Goal: Task Accomplishment & Management: Manage account settings

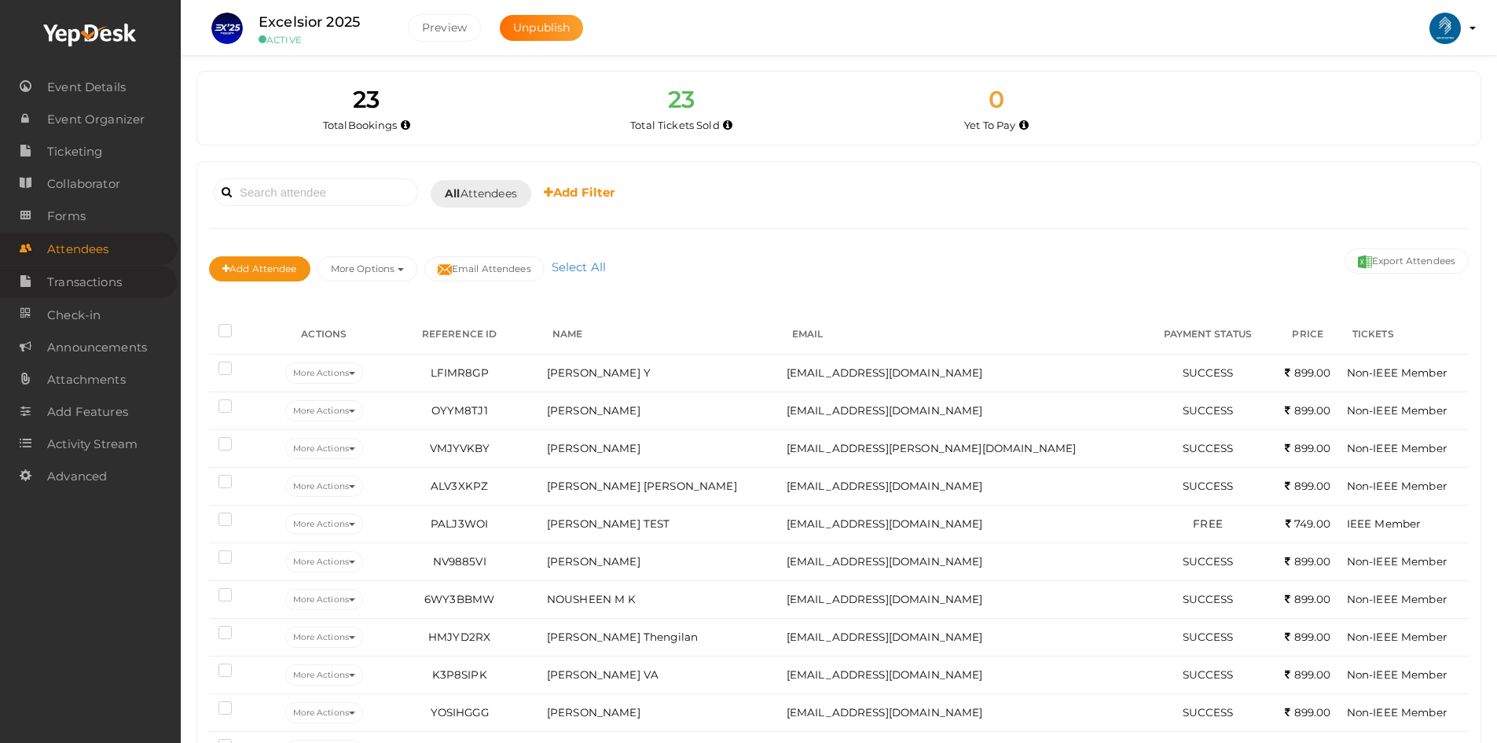
click at [85, 278] on span "Transactions" at bounding box center [84, 281] width 75 height 31
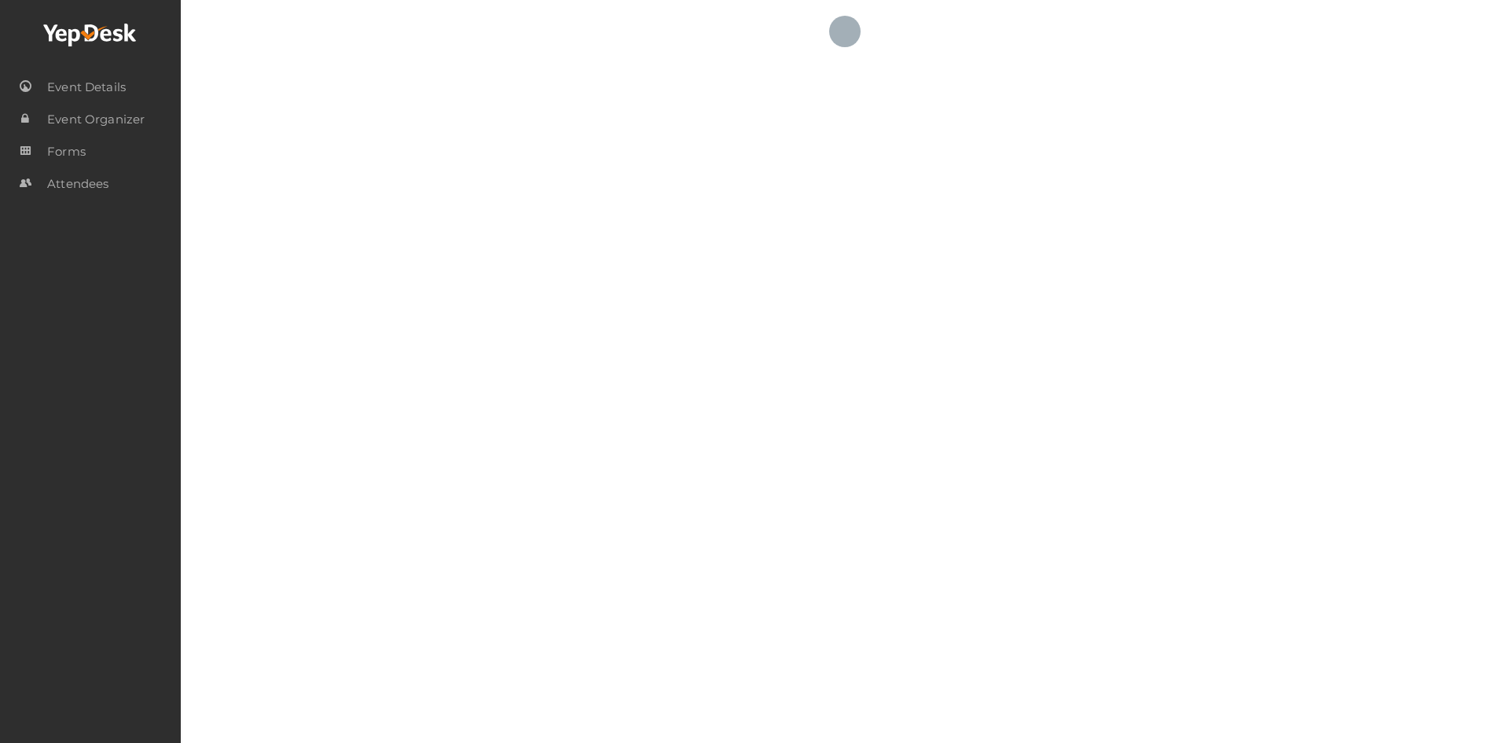
select select "ALL"
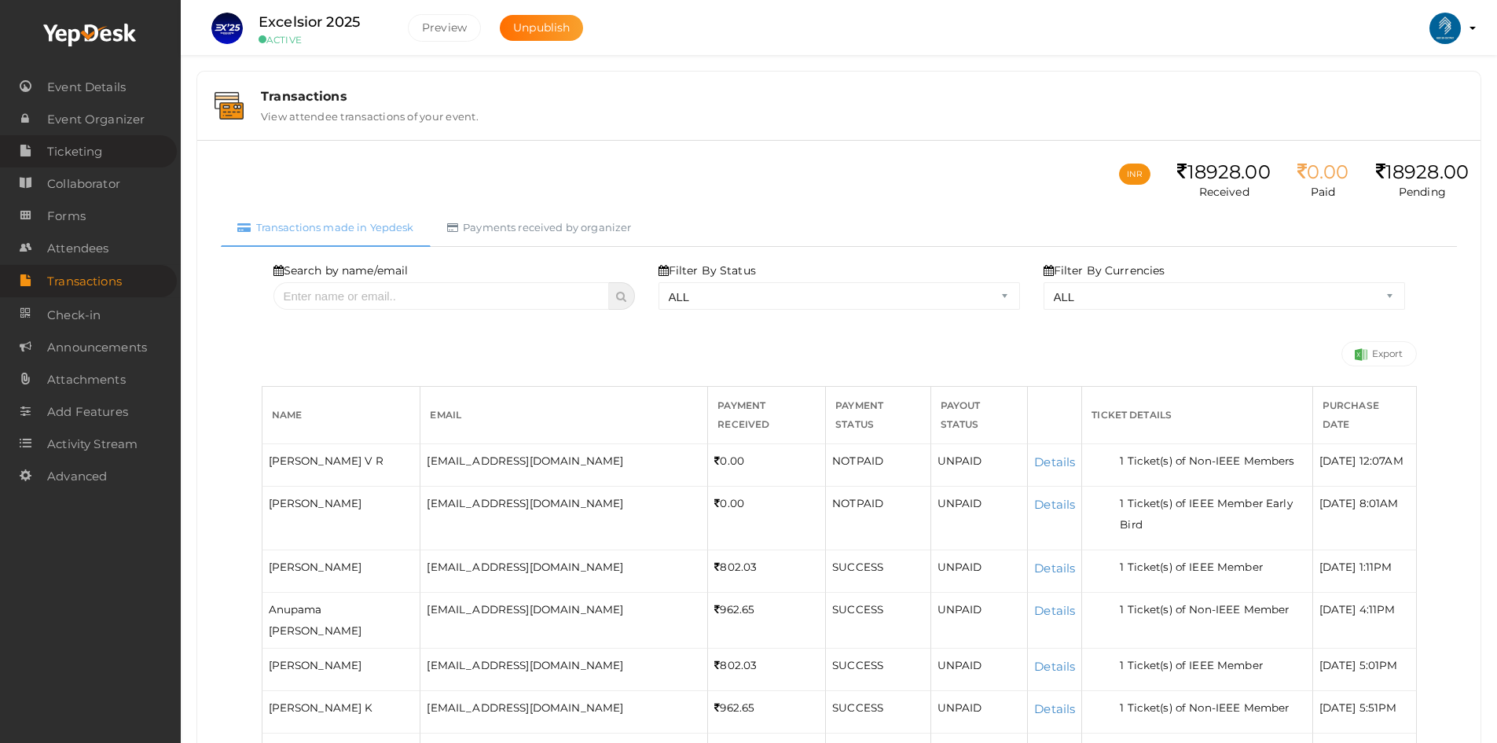
click at [86, 160] on span "Ticketing" at bounding box center [74, 151] width 55 height 31
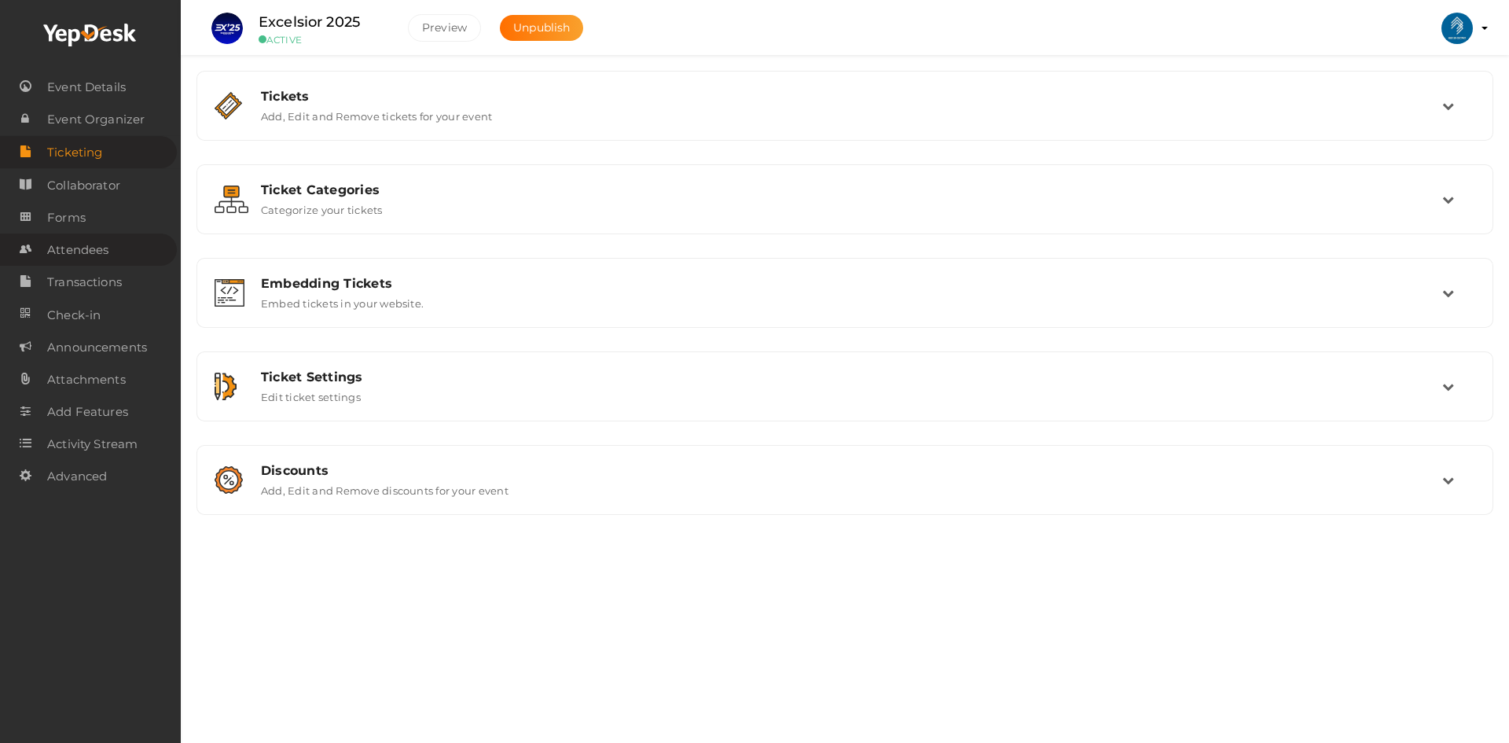
click at [89, 245] on span "Attendees" at bounding box center [77, 249] width 61 height 31
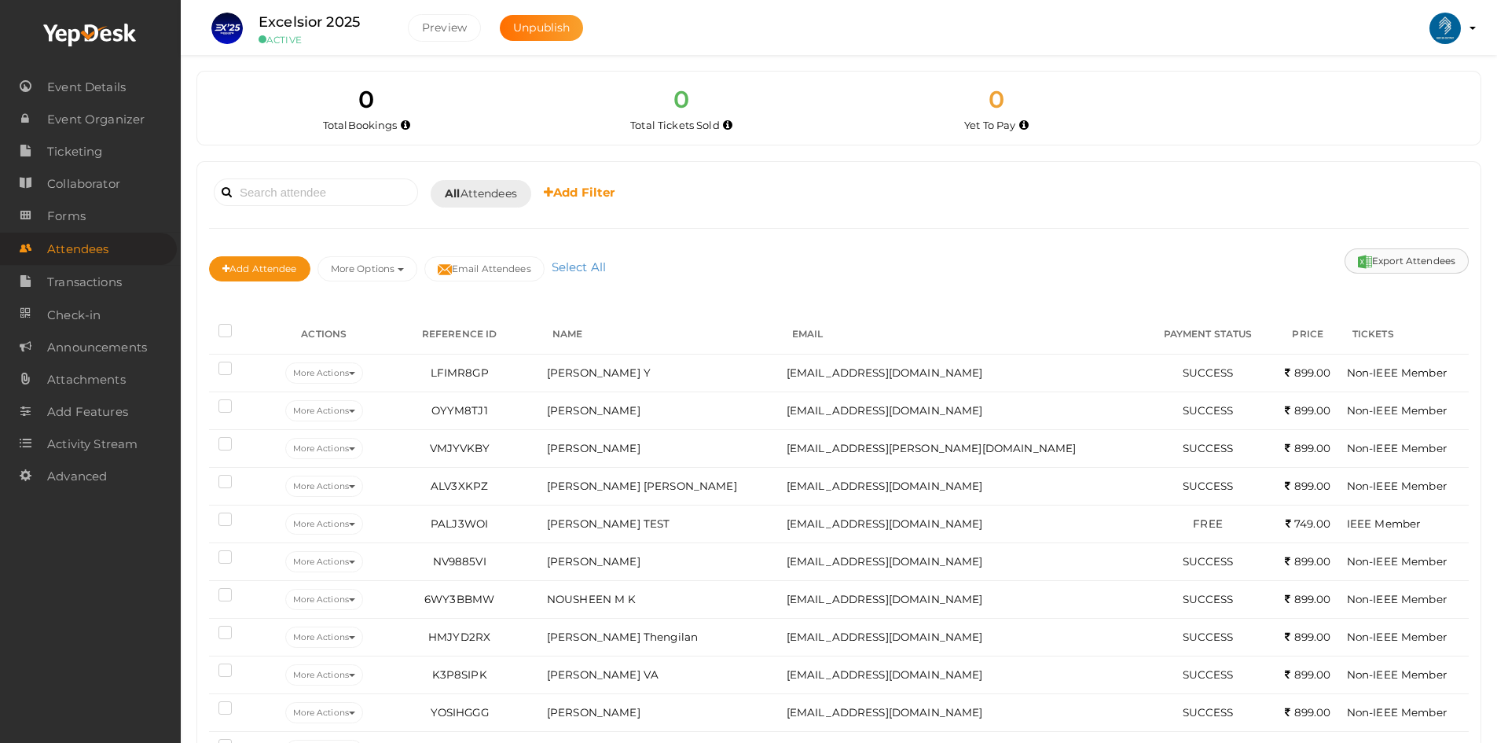
click at [1395, 263] on button "Export Attendees" at bounding box center [1407, 260] width 124 height 25
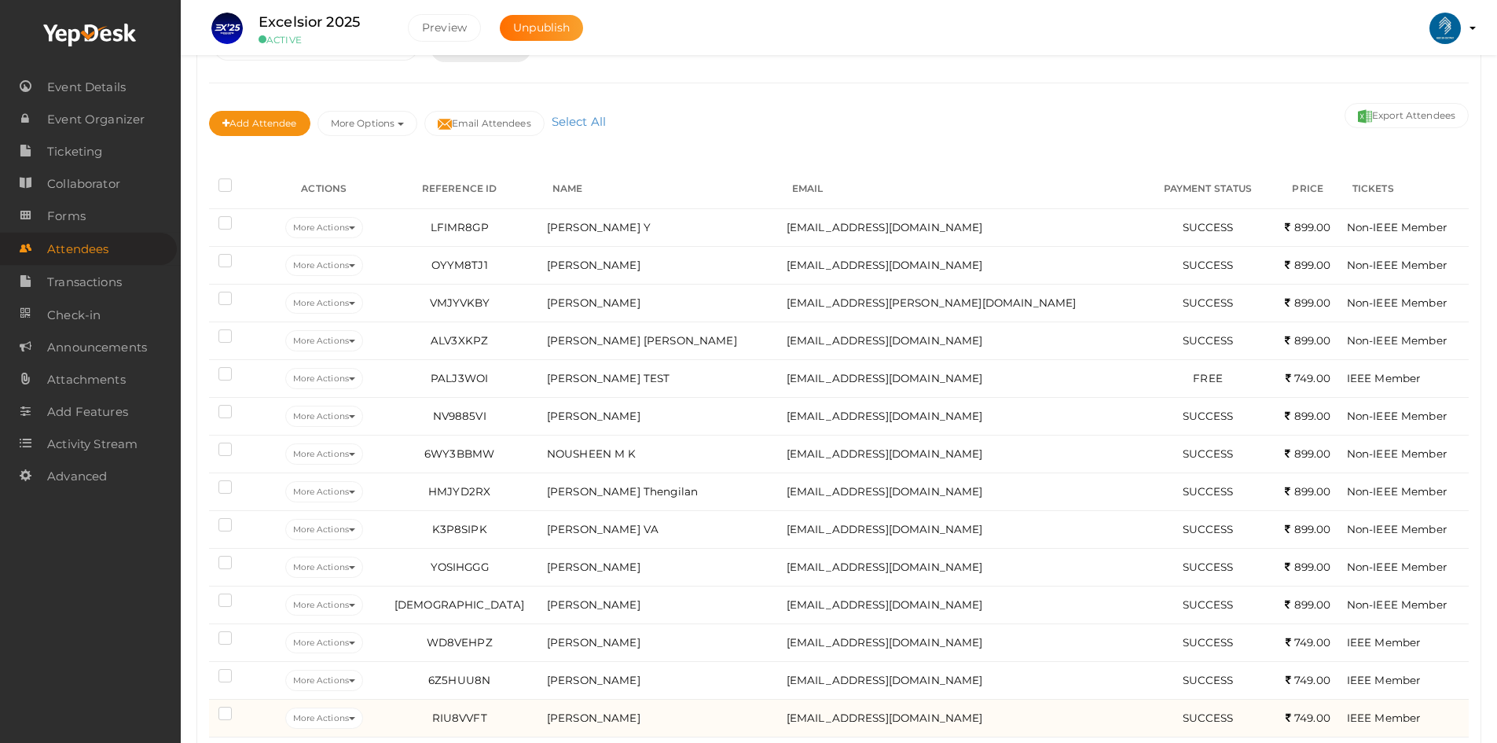
scroll to position [79, 0]
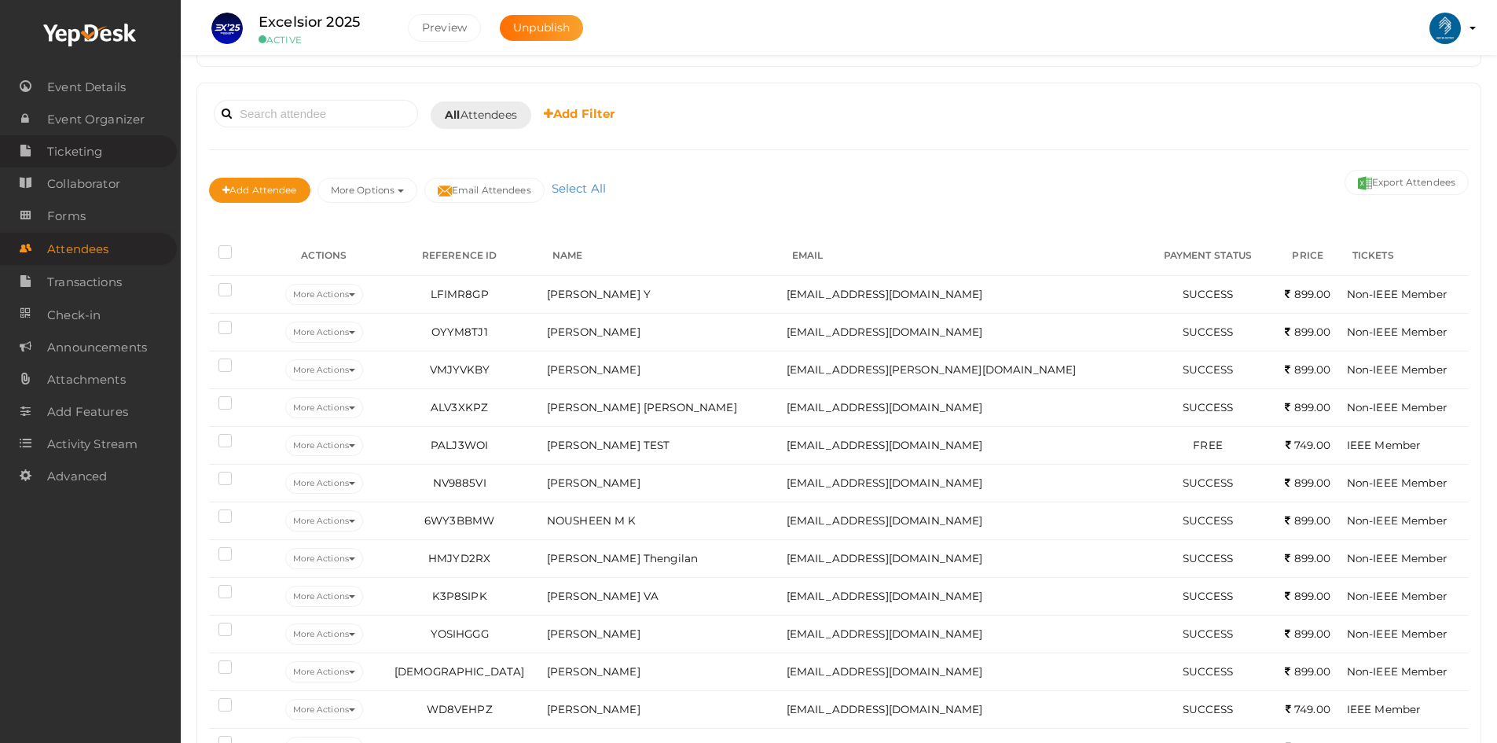
click at [86, 162] on span "Ticketing" at bounding box center [74, 151] width 55 height 31
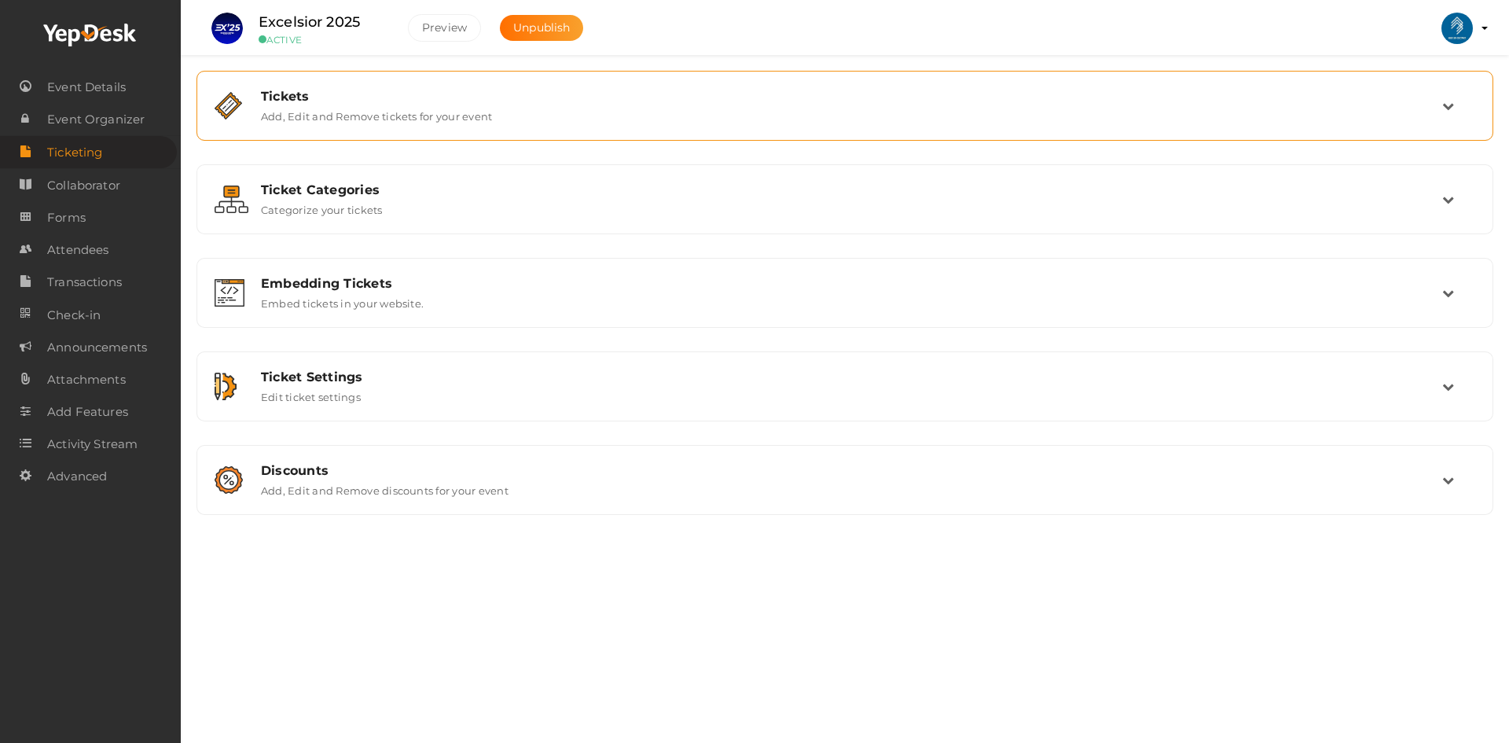
click at [329, 105] on label "Add, Edit and Remove tickets for your event" at bounding box center [376, 113] width 231 height 19
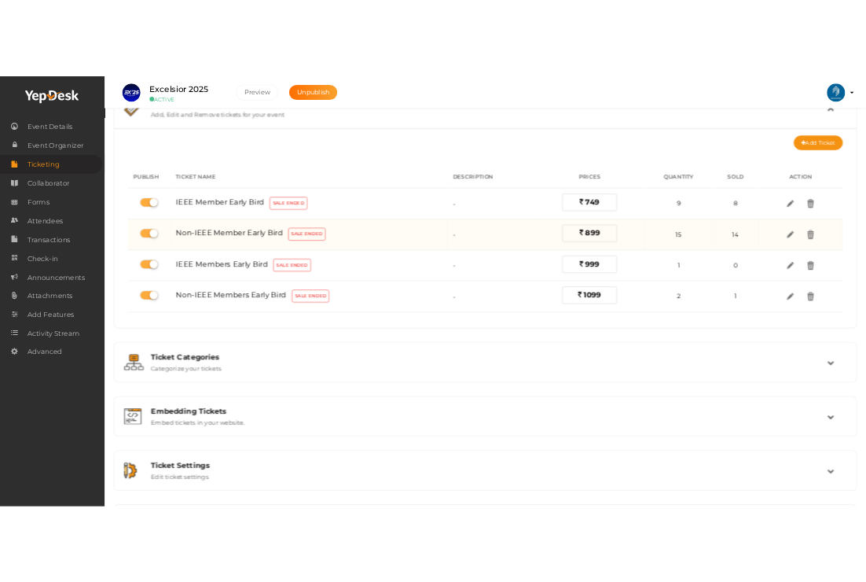
scroll to position [79, 0]
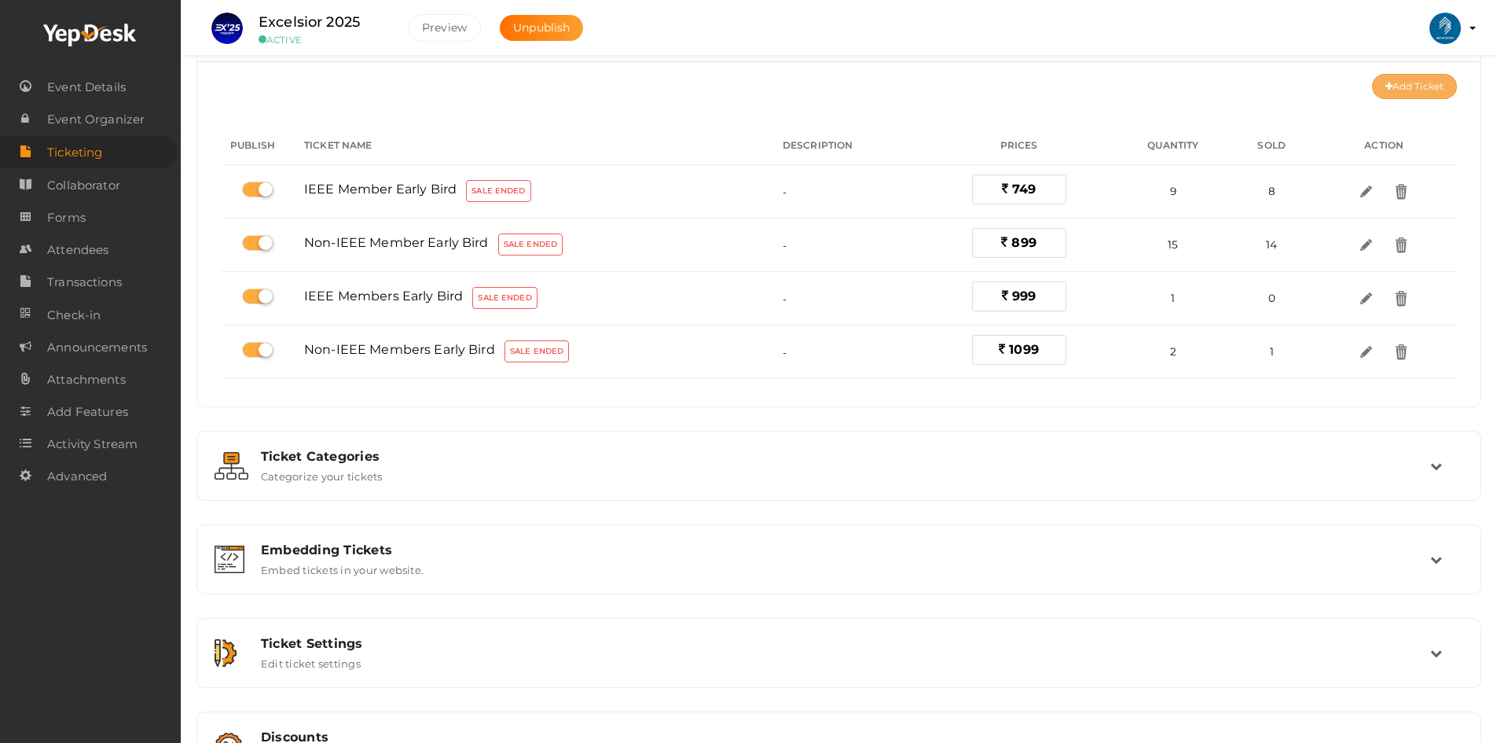
click at [1416, 87] on button "Add Ticket" at bounding box center [1414, 86] width 85 height 25
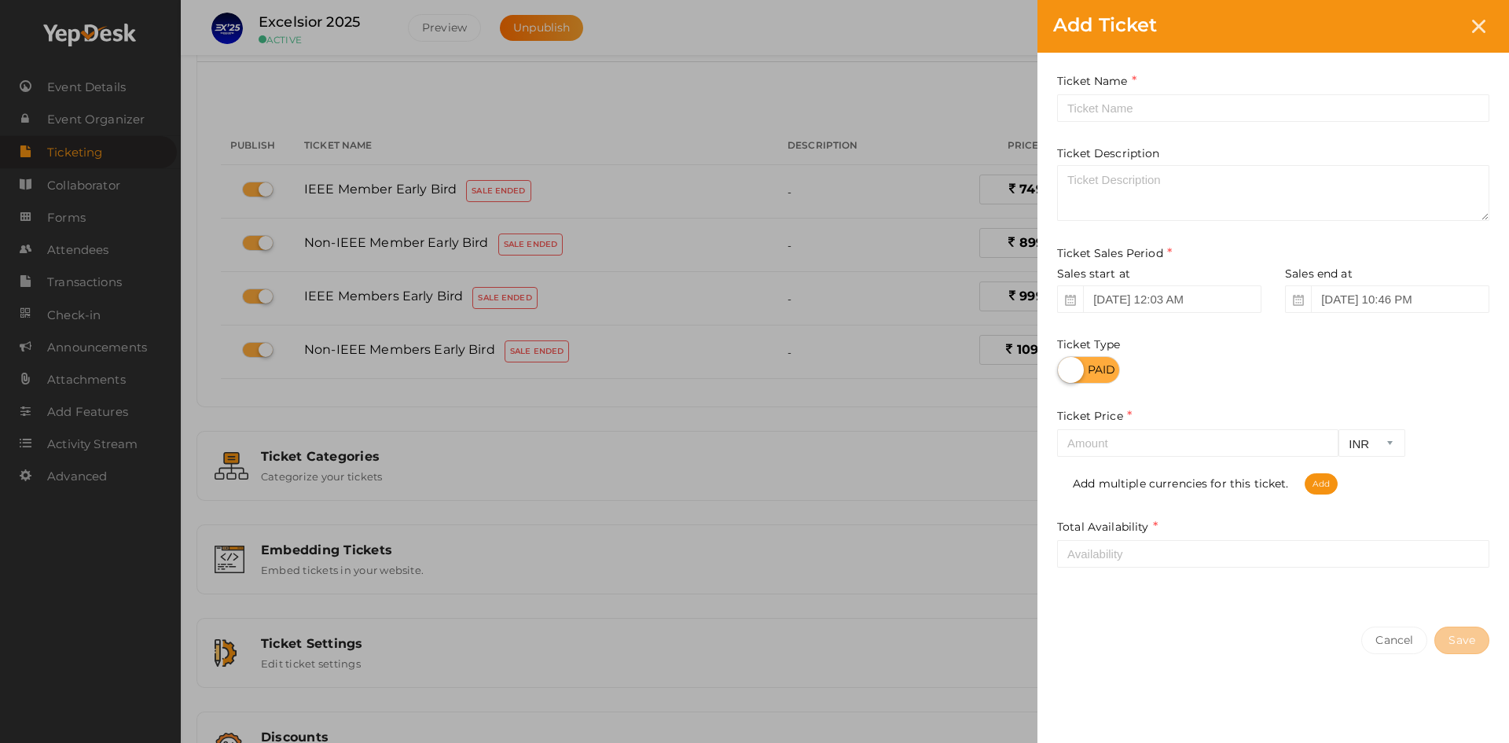
click at [1153, 127] on div "Ticket Name Required. Ticket Name already used. Ticket Description Ticket Sales…" at bounding box center [1273, 332] width 472 height 558
click at [1144, 114] on input "text" at bounding box center [1273, 108] width 432 height 28
type input "IEEE Member"
click at [1361, 303] on input "Sep 14, 2025 10:46 PM" at bounding box center [1400, 299] width 178 height 28
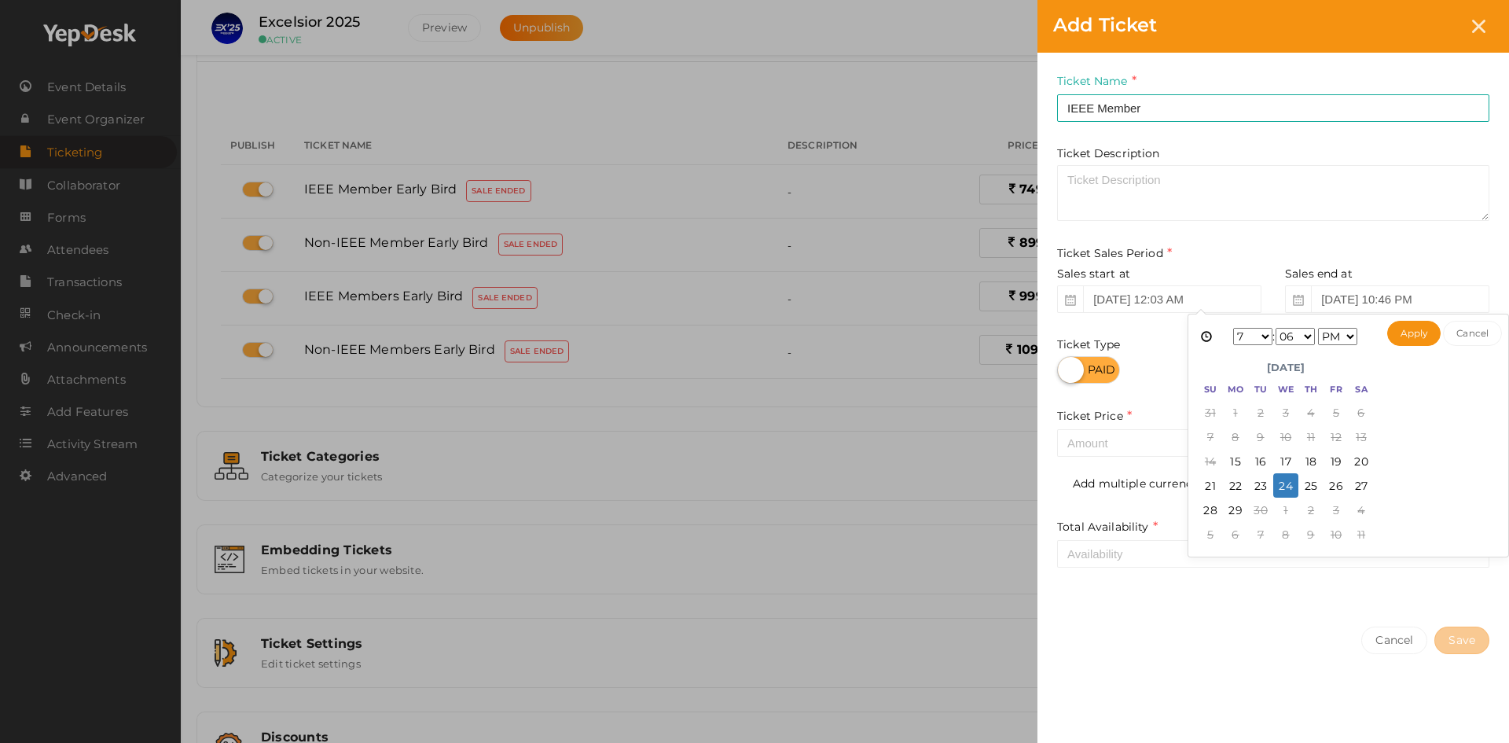
click at [1272, 340] on select "1 2 3 4 5 6 7 8 9 10 11 12" at bounding box center [1252, 336] width 39 height 17
click at [1272, 335] on select "1 2 3 4 5 6 7 8 9 10 11 12" at bounding box center [1252, 336] width 39 height 17
click at [1315, 336] on select "00 01 02 03 04 05 06 07 08 09 10 11 12 13 14 15 16 17 18 19 20 21 22 23 24 25 2…" at bounding box center [1294, 336] width 39 height 17
click at [1410, 331] on button "Apply" at bounding box center [1414, 333] width 54 height 25
type input "Sep 24, 2025 11:59 PM"
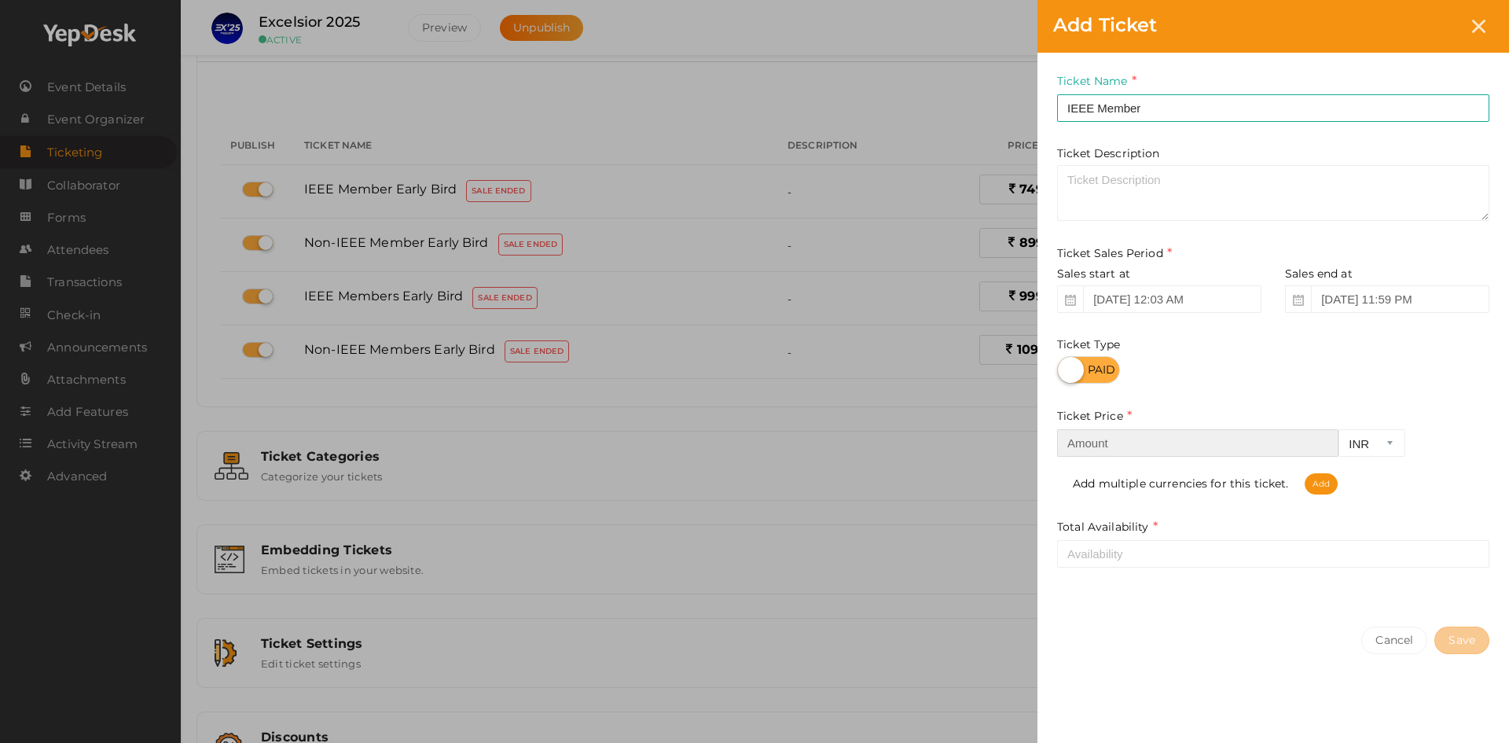
click at [1120, 435] on input "number" at bounding box center [1197, 443] width 281 height 28
click at [1114, 446] on input "number" at bounding box center [1197, 443] width 281 height 28
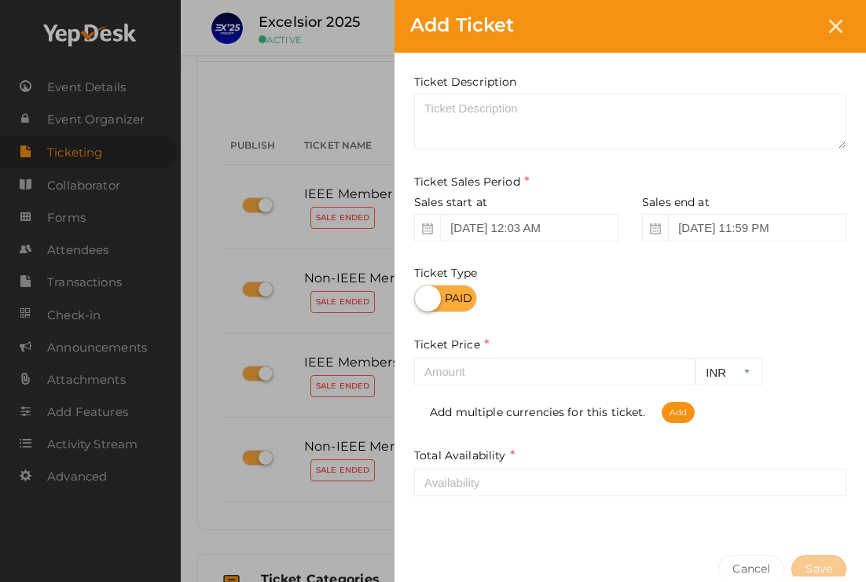
scroll to position [156, 0]
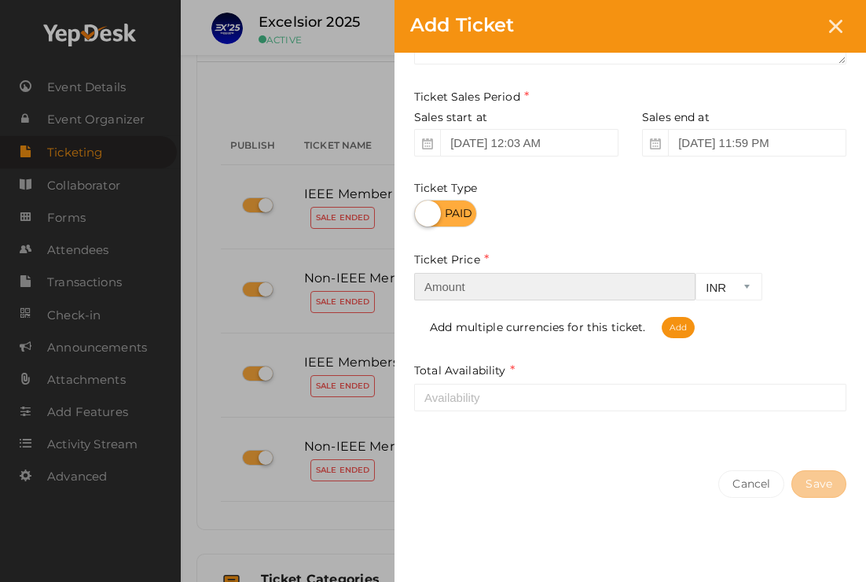
click at [482, 279] on input "number" at bounding box center [554, 287] width 281 height 28
type input "899"
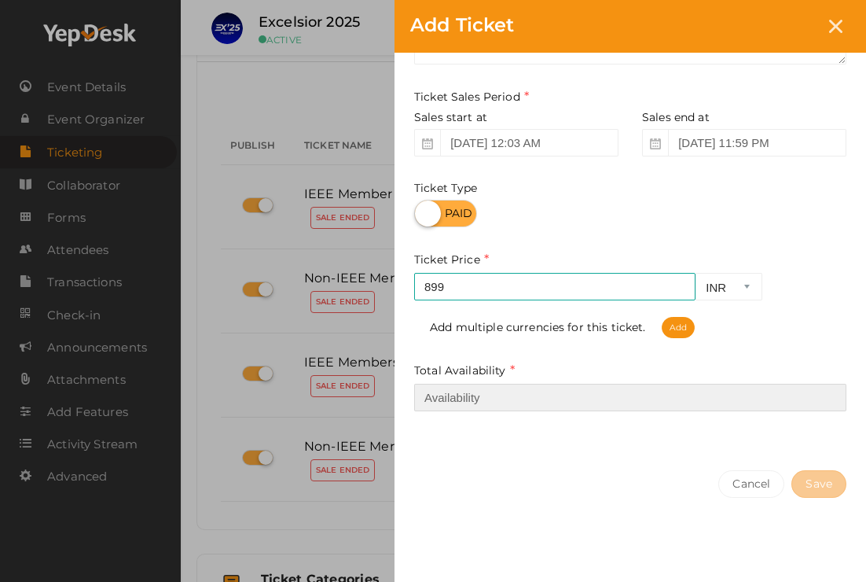
click at [519, 391] on input "number" at bounding box center [630, 397] width 432 height 28
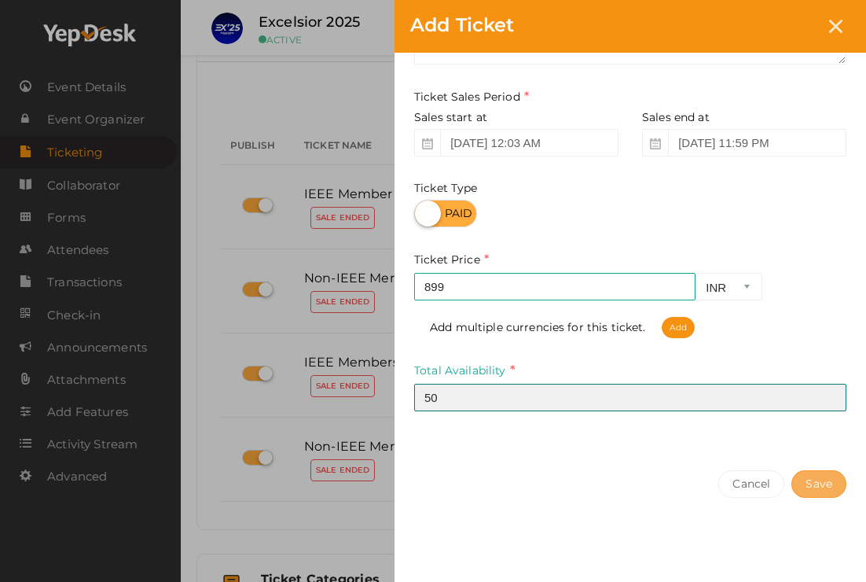
type input "50"
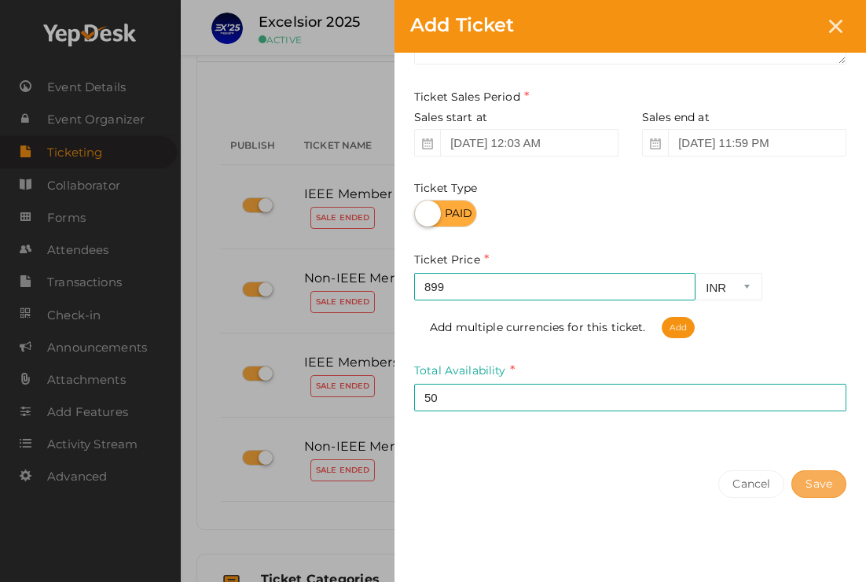
click at [813, 477] on button "Save" at bounding box center [818, 484] width 55 height 28
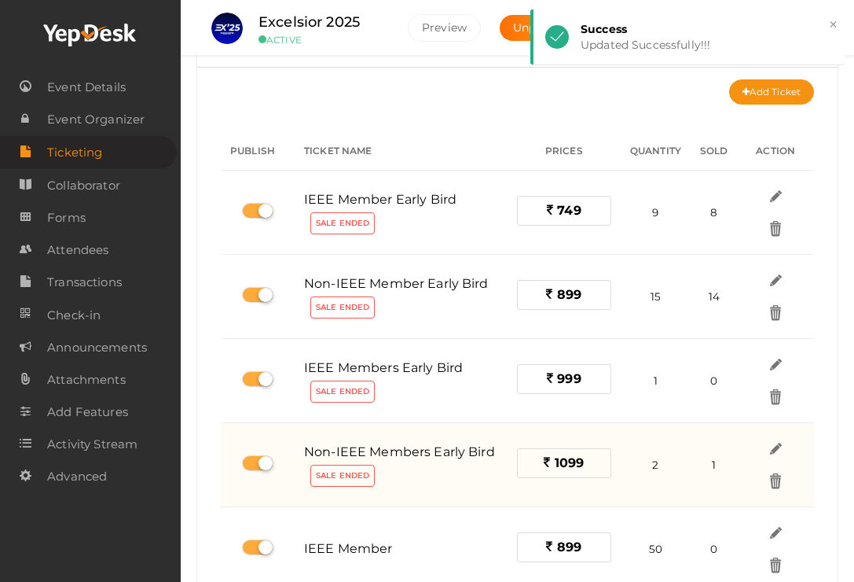
scroll to position [0, 0]
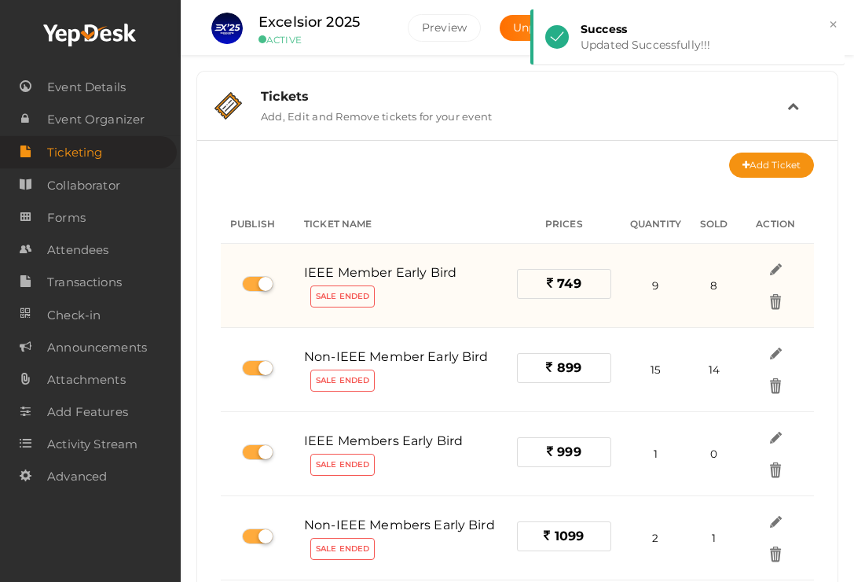
click at [256, 287] on label at bounding box center [257, 284] width 31 height 16
click at [252, 287] on input "checkbox" at bounding box center [247, 284] width 10 height 10
checkbox input "false"
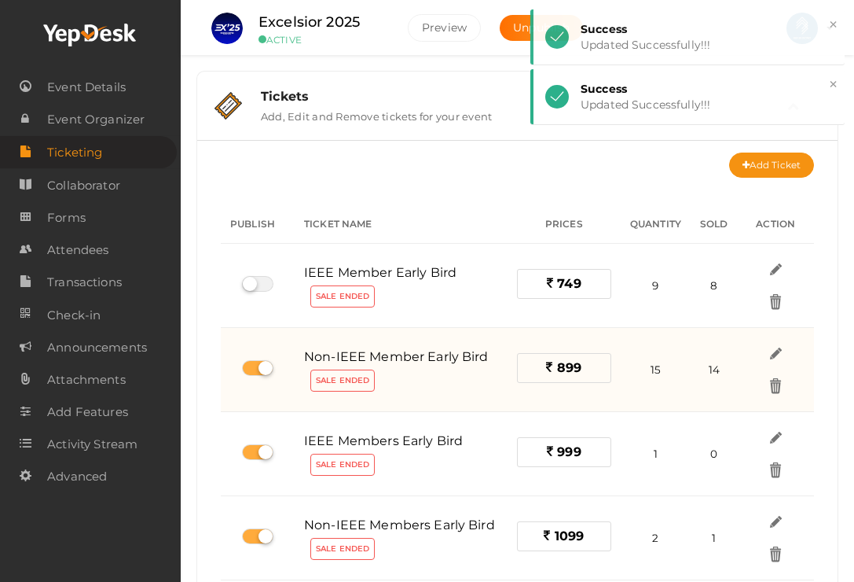
click at [251, 365] on label at bounding box center [257, 368] width 31 height 16
click at [251, 365] on input "checkbox" at bounding box center [247, 368] width 10 height 10
checkbox input "false"
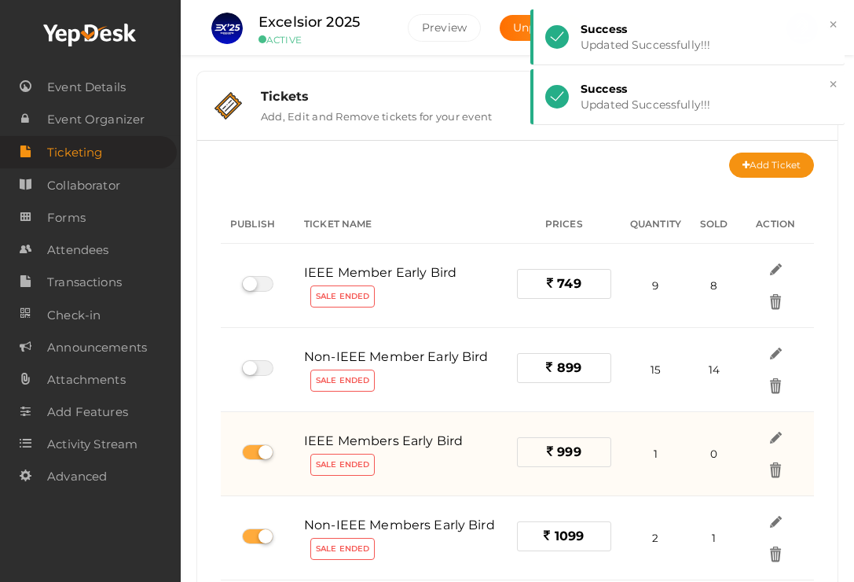
click at [262, 450] on label at bounding box center [257, 452] width 31 height 16
click at [252, 450] on input "checkbox" at bounding box center [247, 452] width 10 height 10
checkbox input "false"
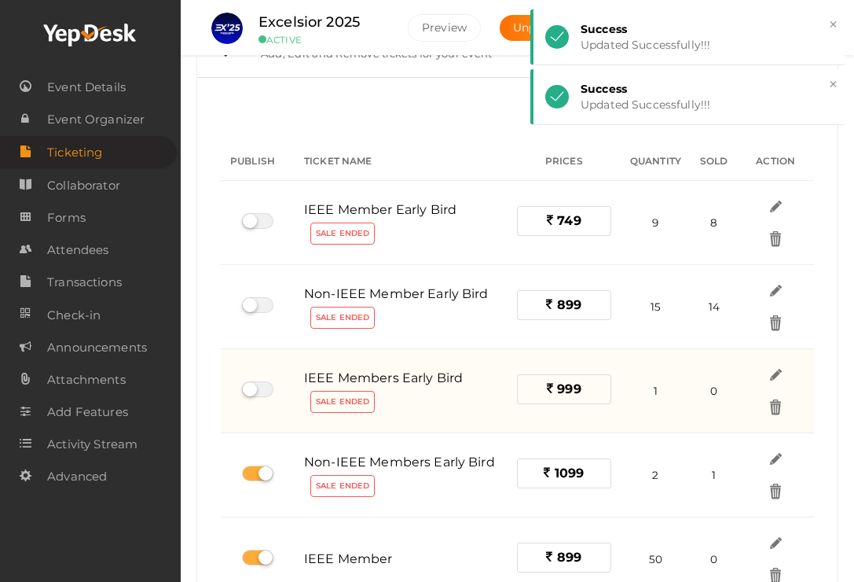
scroll to position [157, 0]
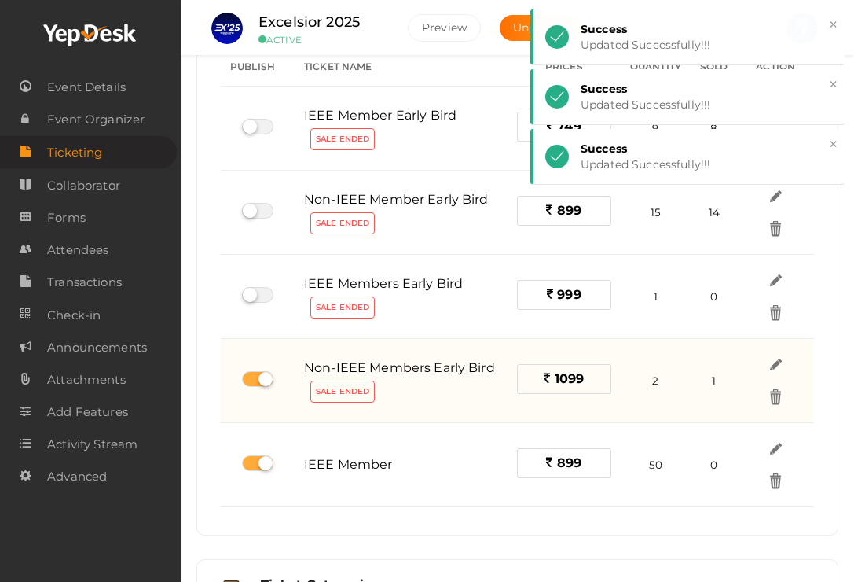
click at [266, 376] on label at bounding box center [257, 379] width 31 height 16
click at [252, 376] on input "checkbox" at bounding box center [247, 379] width 10 height 10
checkbox input "false"
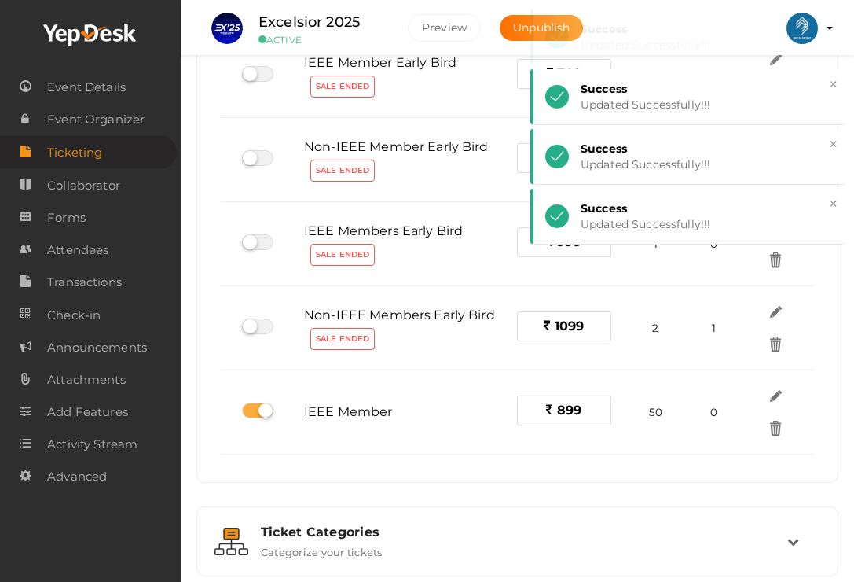
scroll to position [236, 0]
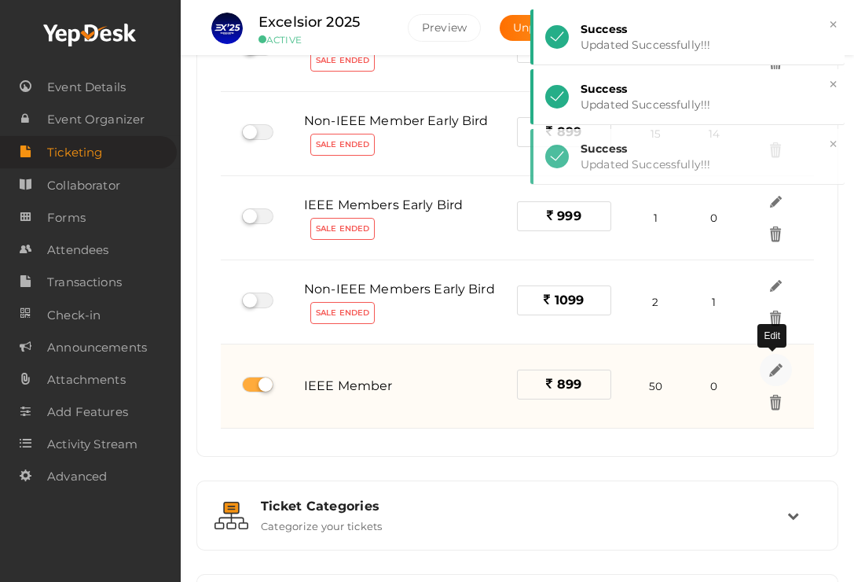
click at [776, 372] on img at bounding box center [776, 370] width 18 height 18
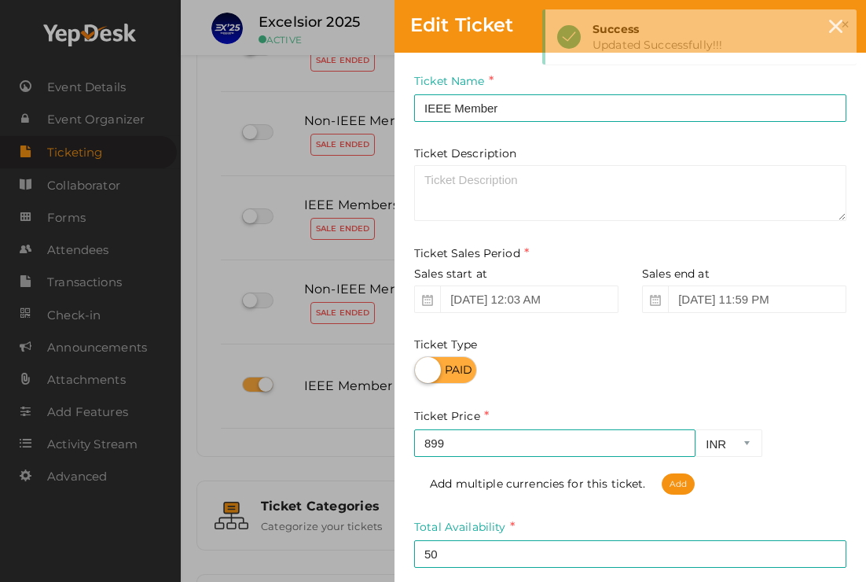
click at [380, 231] on div "Edit Ticket Ticket Name IEEE Member Required. Ticket Name already used. Ticket …" at bounding box center [433, 291] width 866 height 582
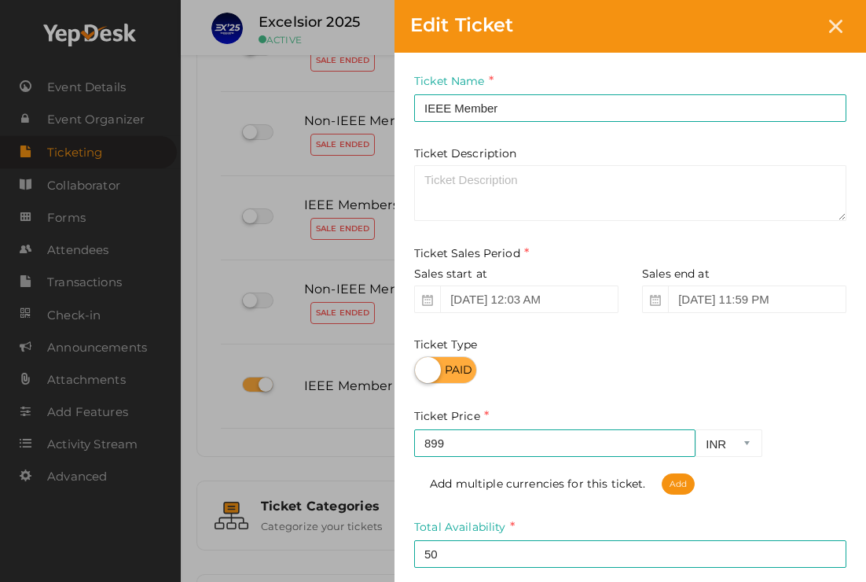
click at [354, 240] on div "Edit Ticket Ticket Name IEEE Member Required. Ticket Name already used. Ticket …" at bounding box center [433, 291] width 866 height 582
click at [834, 43] on div "Edit Ticket" at bounding box center [631, 26] width 472 height 53
click at [834, 28] on icon at bounding box center [835, 26] width 13 height 13
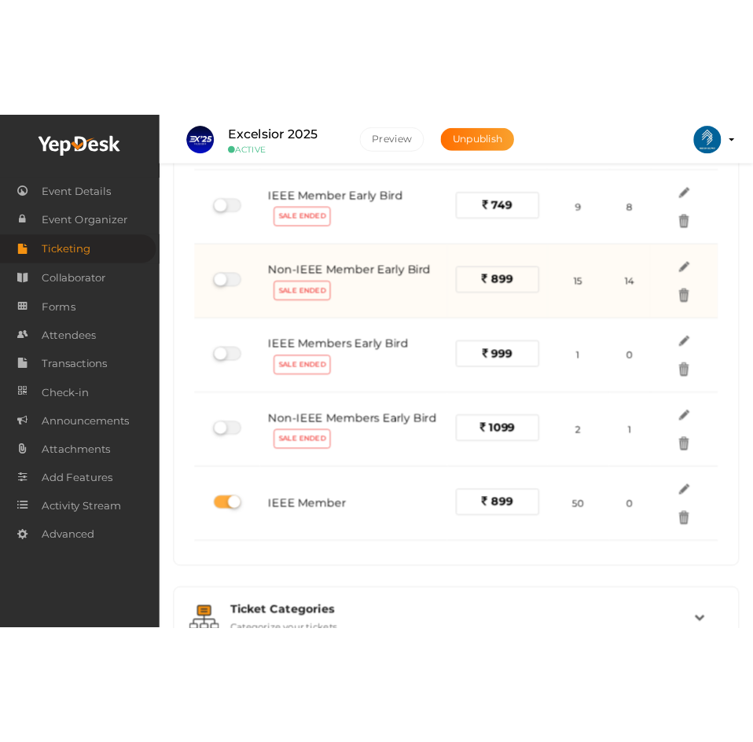
scroll to position [0, 0]
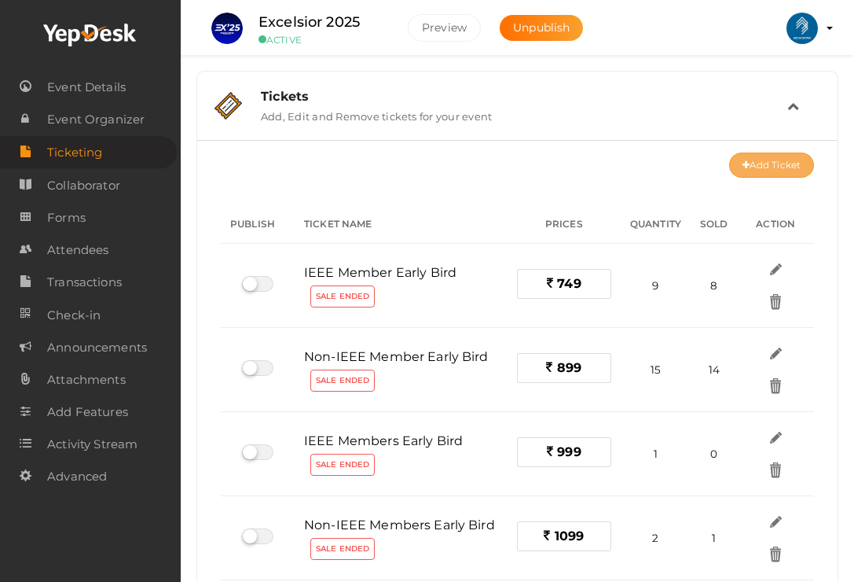
click at [751, 156] on button "Add Ticket" at bounding box center [771, 164] width 85 height 25
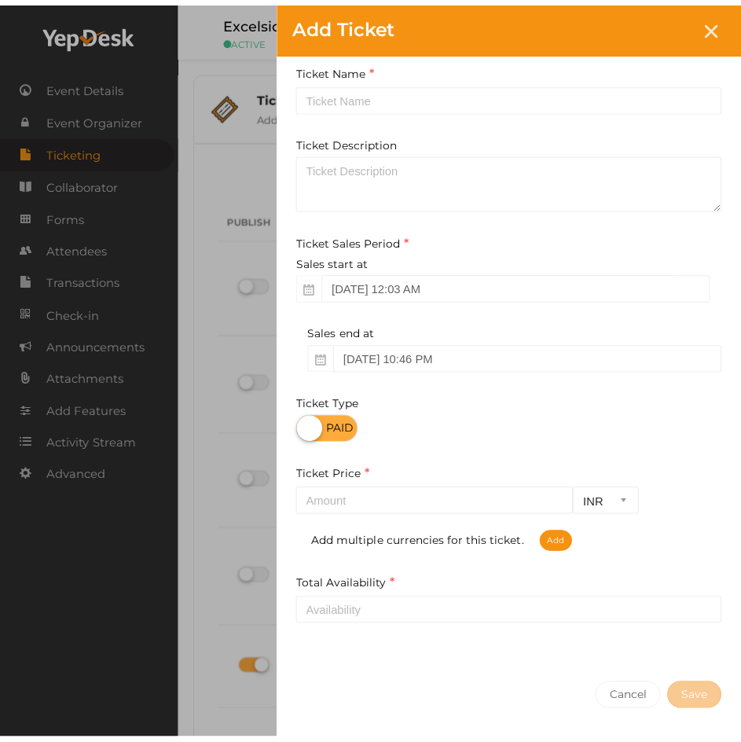
scroll to position [5, 0]
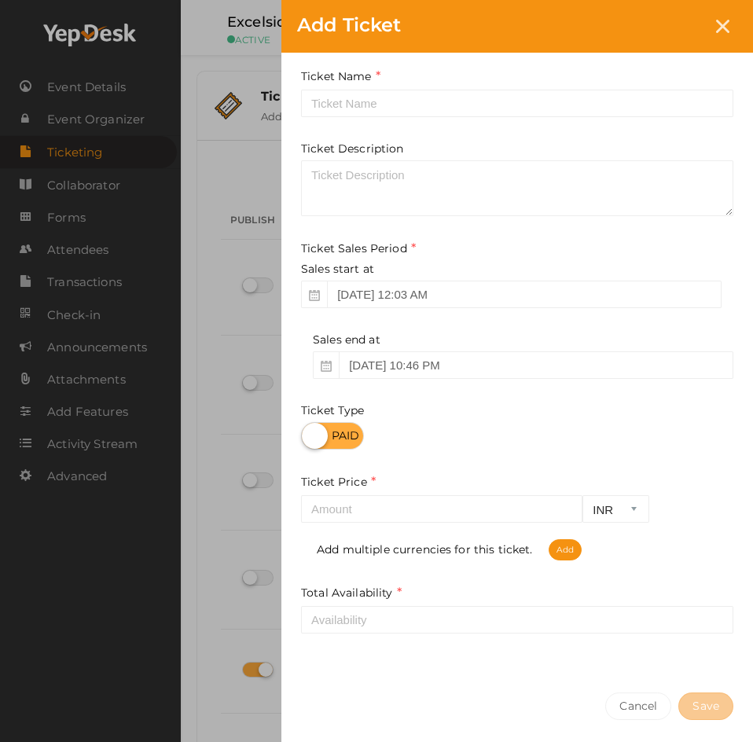
click at [350, 494] on div "Ticket Price INR CAD USD Required. Add multiple currencies for this ticket. Add" at bounding box center [517, 516] width 432 height 87
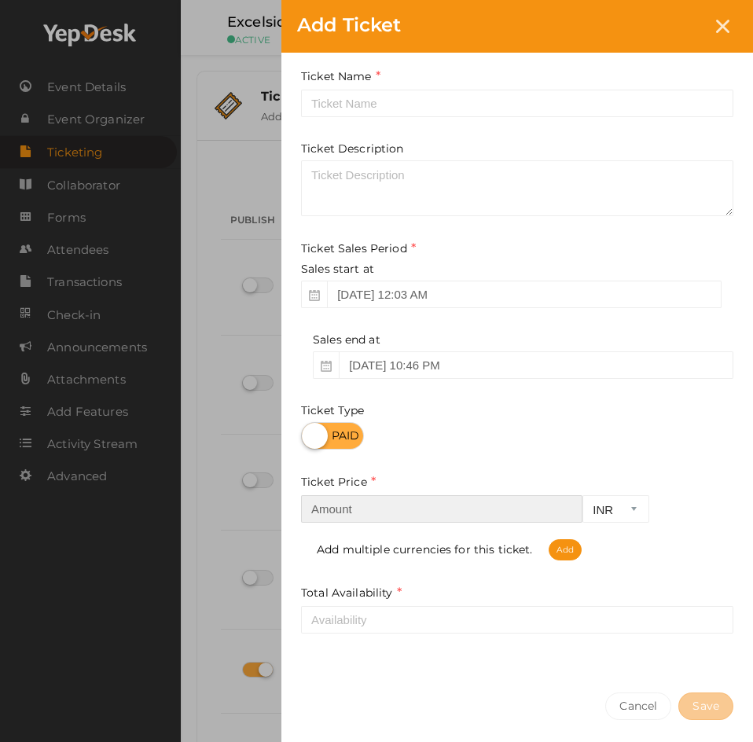
click at [353, 508] on input "number" at bounding box center [441, 509] width 281 height 28
type input "1049"
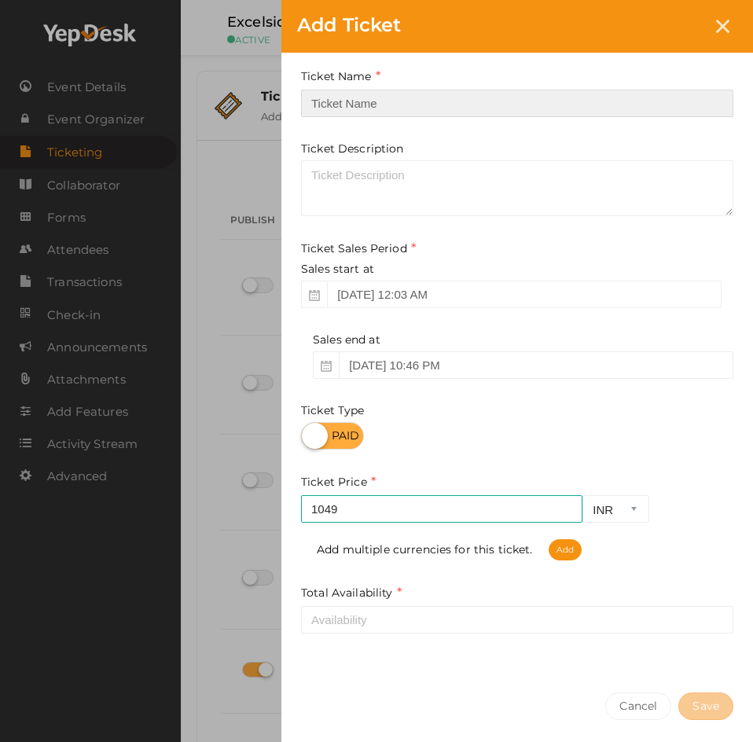
click at [348, 98] on input "text" at bounding box center [517, 104] width 432 height 28
type input "I"
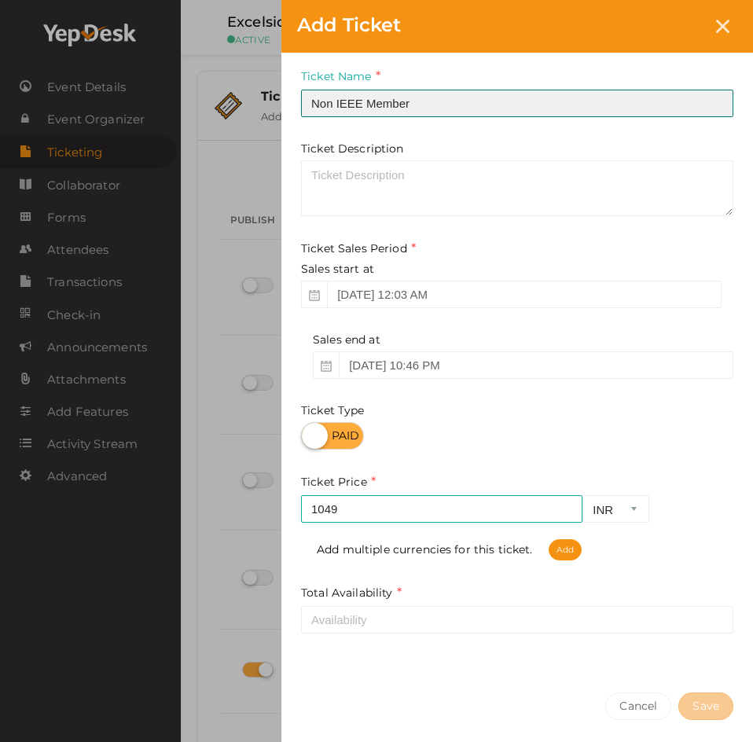
click at [333, 103] on input "Non IEEE Member" at bounding box center [517, 104] width 432 height 28
type input "Non-IEEE Member"
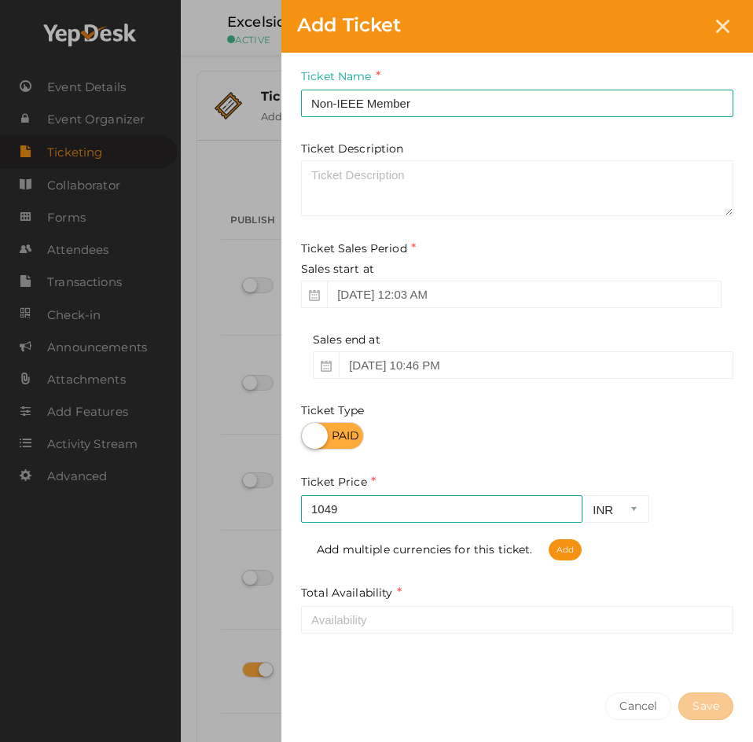
click at [342, 640] on div "Ticket Name Non-IEEE Member Required. Ticket Name already used. Ticket Descript…" at bounding box center [517, 362] width 472 height 629
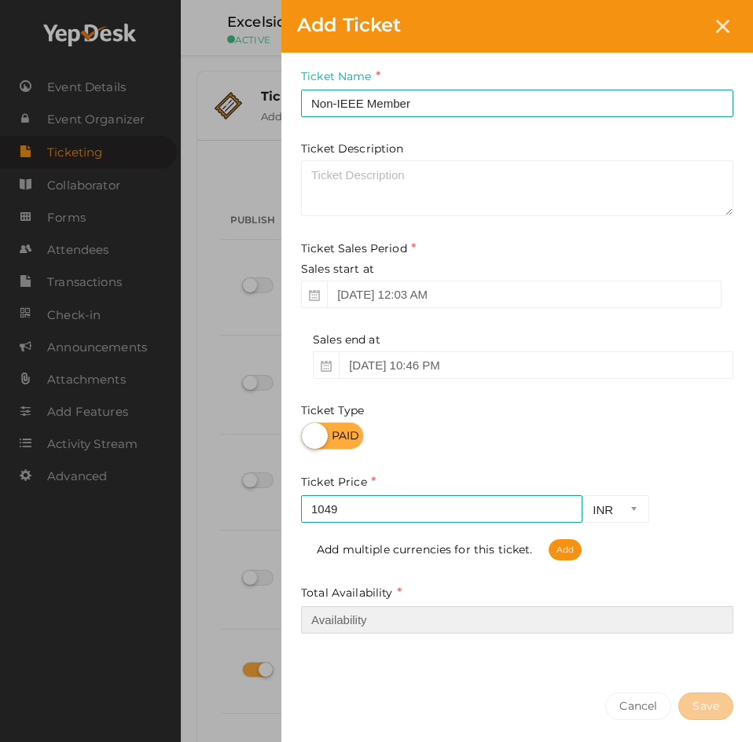
click at [342, 623] on input "number" at bounding box center [517, 620] width 432 height 28
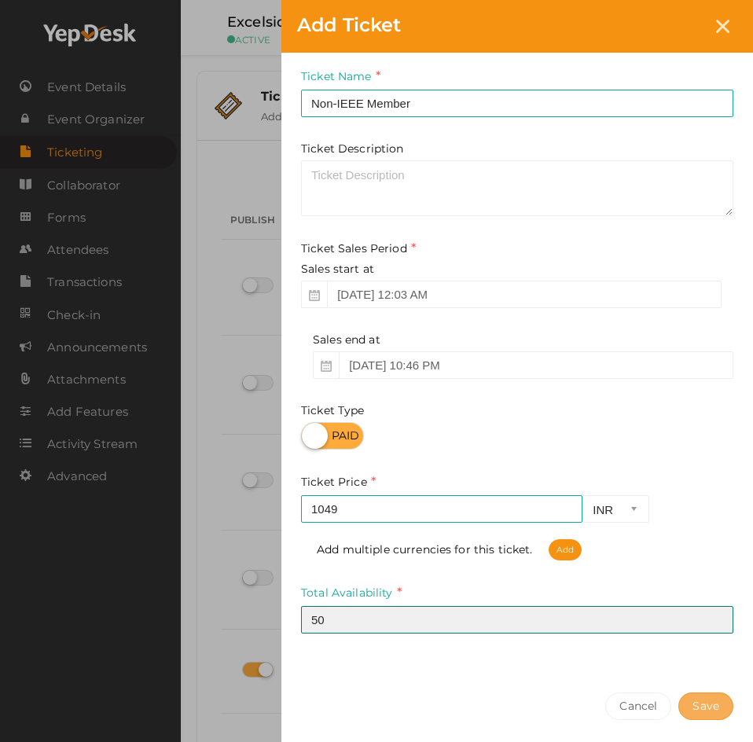
type input "50"
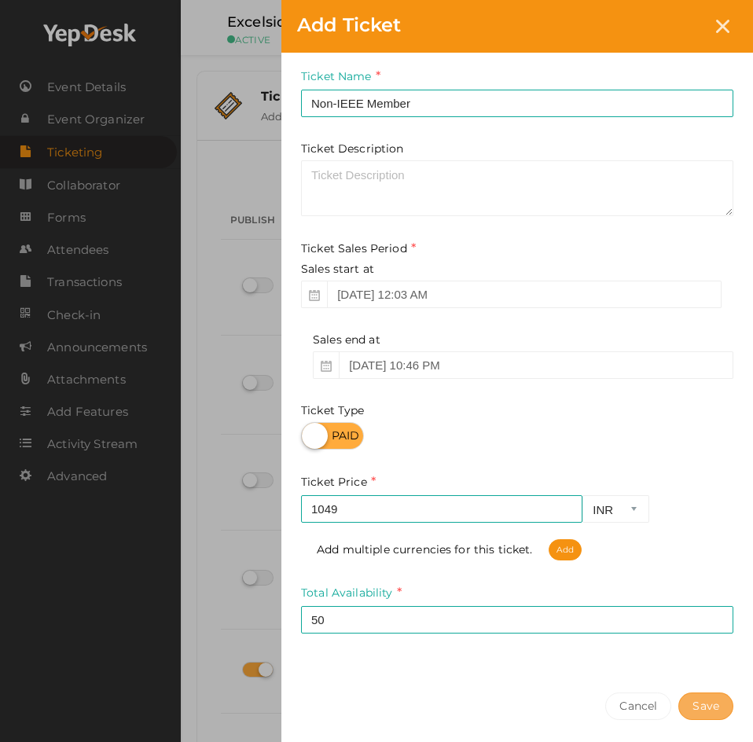
click at [718, 712] on button "Save" at bounding box center [705, 706] width 55 height 28
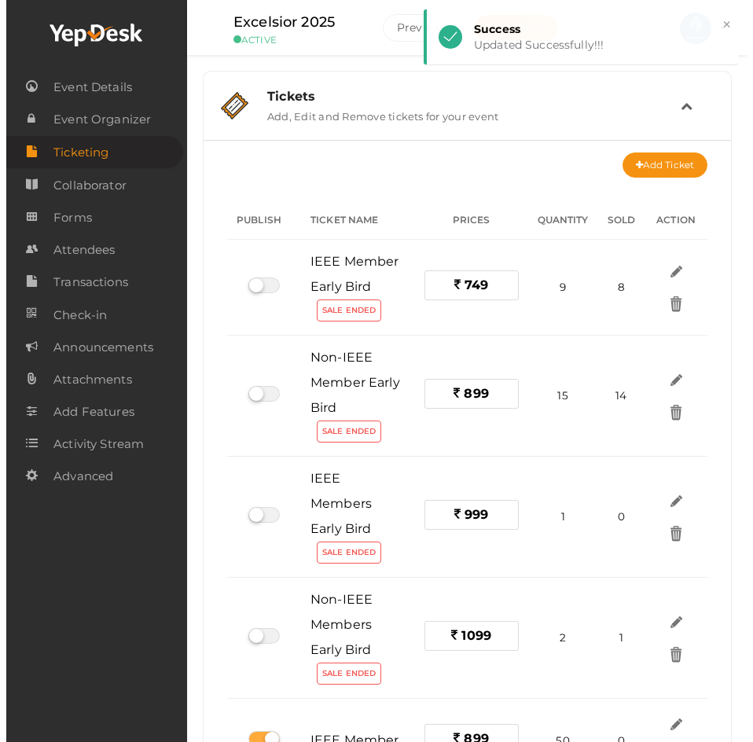
scroll to position [236, 0]
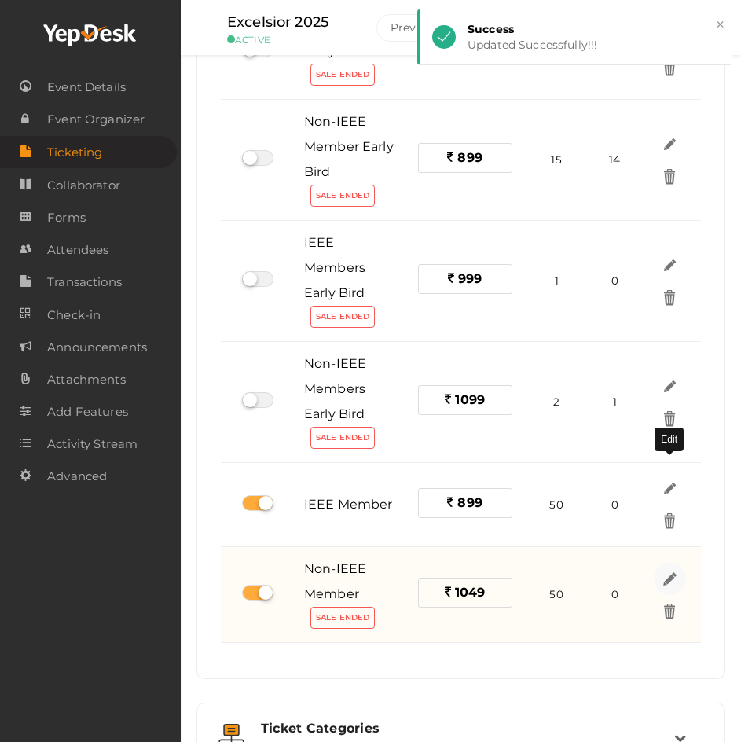
click at [665, 569] on img at bounding box center [670, 578] width 18 height 18
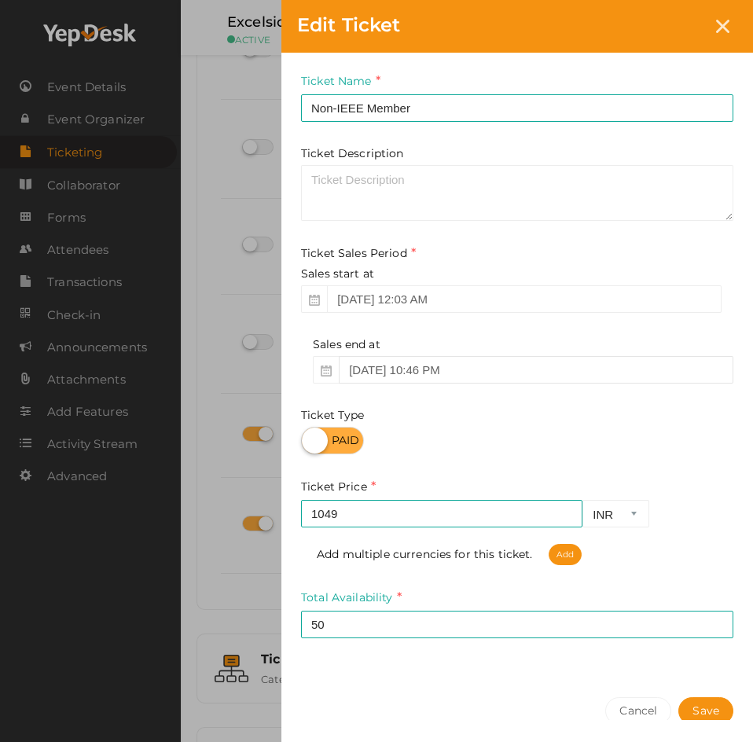
click at [424, 369] on input "Sep 14, 2025 10:46 PM" at bounding box center [536, 370] width 395 height 28
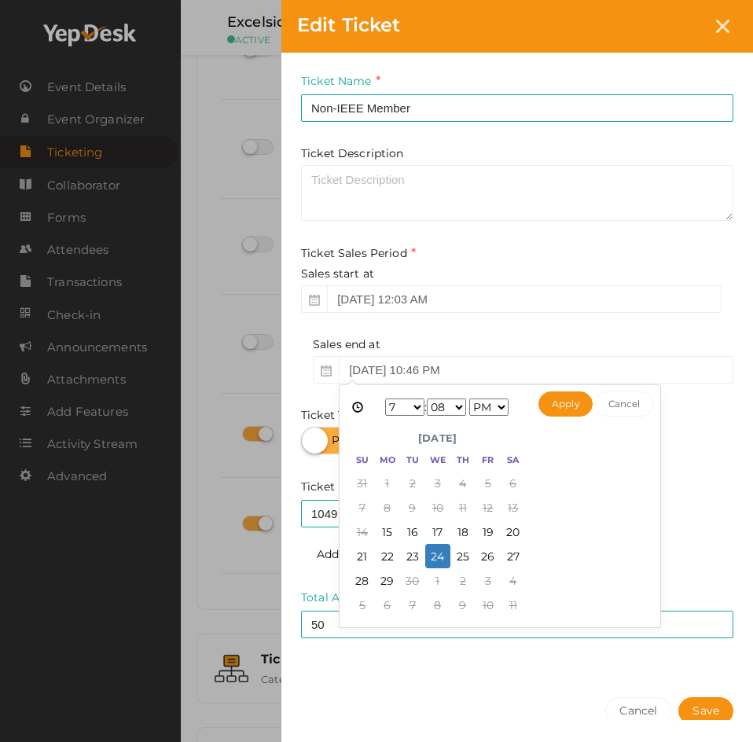
click at [410, 409] on select "1 2 3 4 5 6 7 8 9 10 11 12" at bounding box center [404, 406] width 39 height 17
click at [443, 403] on select "00 01 02 03 04 05 06 07 08 09 10 11 12 13 14 15 16 17 18 19 20 21 22 23 24 25 2…" at bounding box center [446, 406] width 39 height 17
click at [551, 402] on button "Apply" at bounding box center [565, 403] width 54 height 25
type input "Sep 24, 2025 11:59 PM"
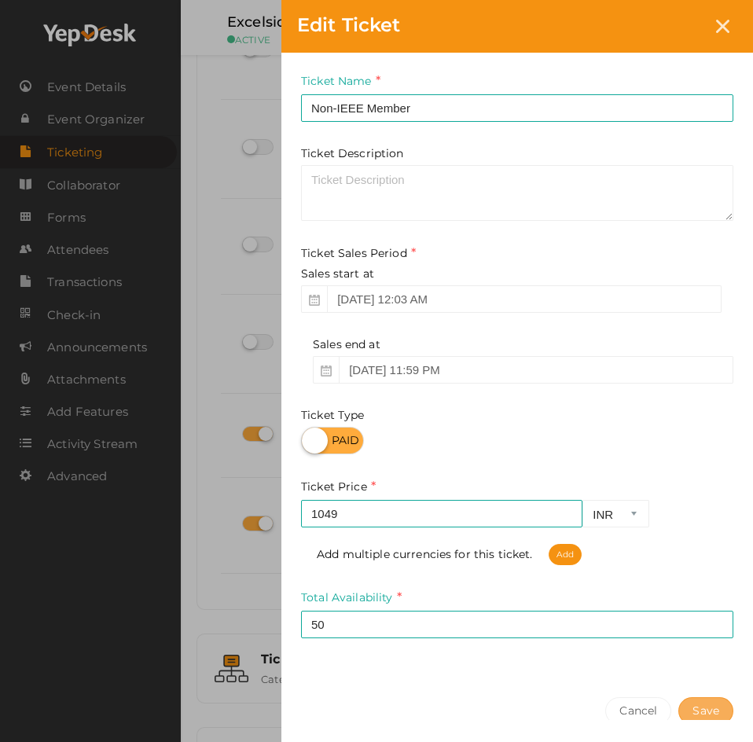
click at [717, 710] on button "Save" at bounding box center [705, 711] width 55 height 28
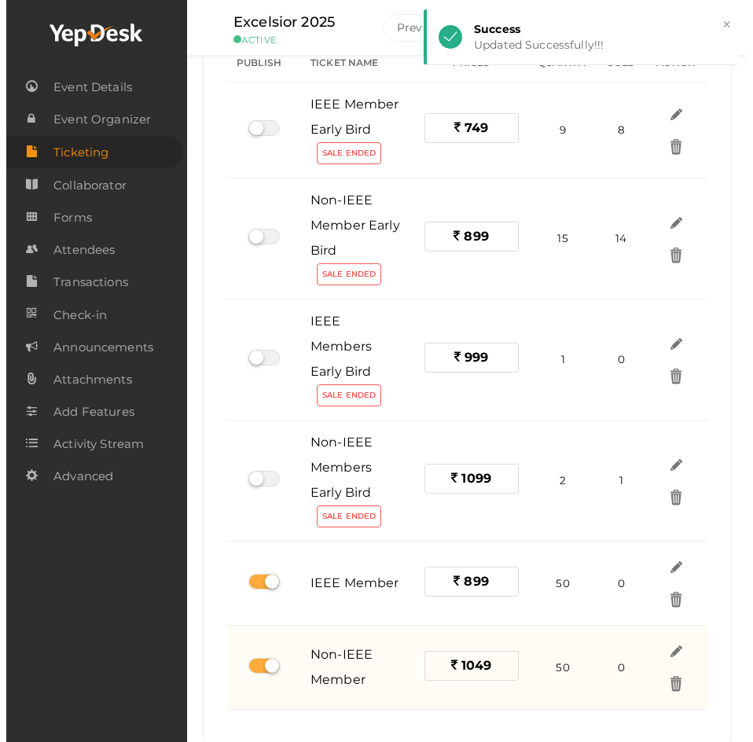
scroll to position [79, 0]
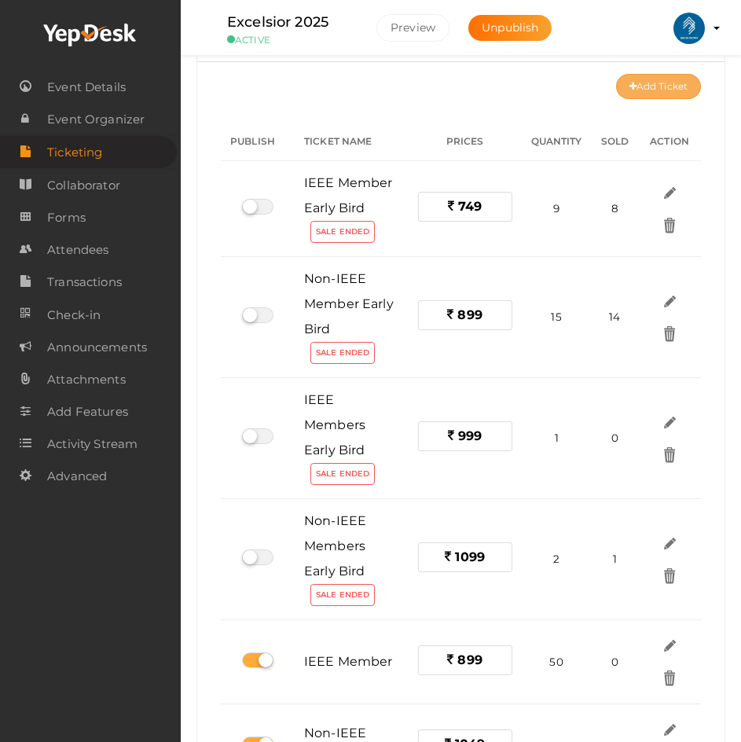
click at [662, 87] on button "Add Ticket" at bounding box center [658, 86] width 85 height 25
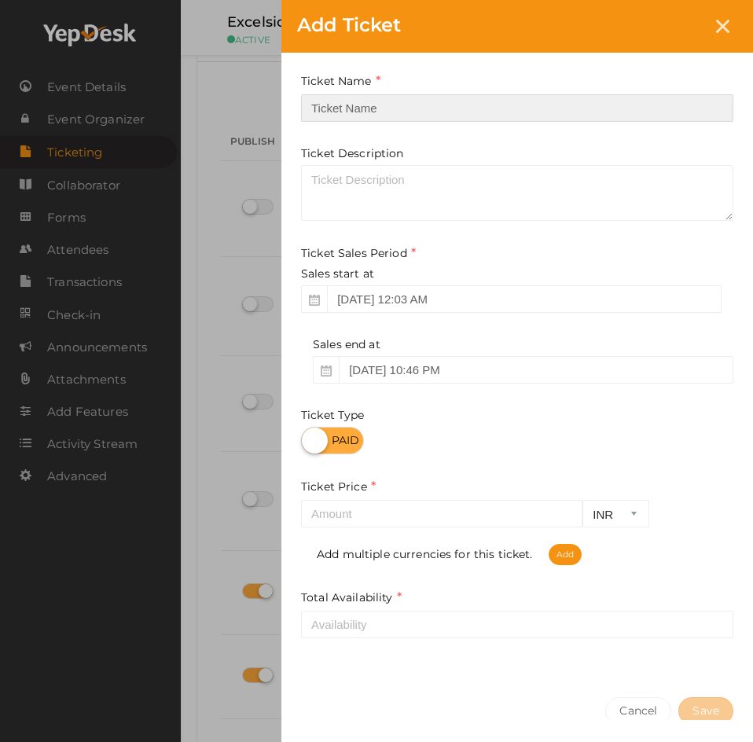
click at [358, 108] on input "text" at bounding box center [517, 108] width 432 height 28
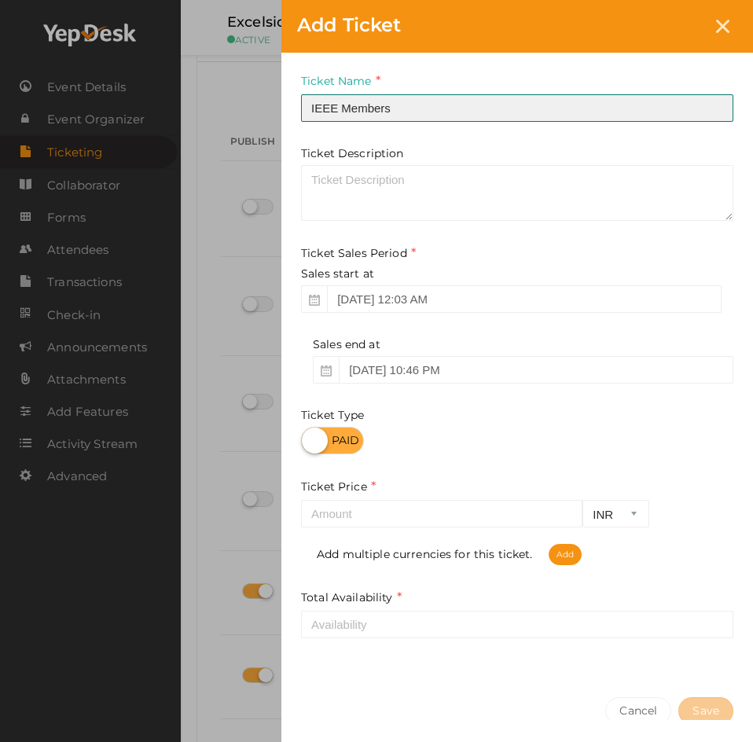
type input "IEEE Members"
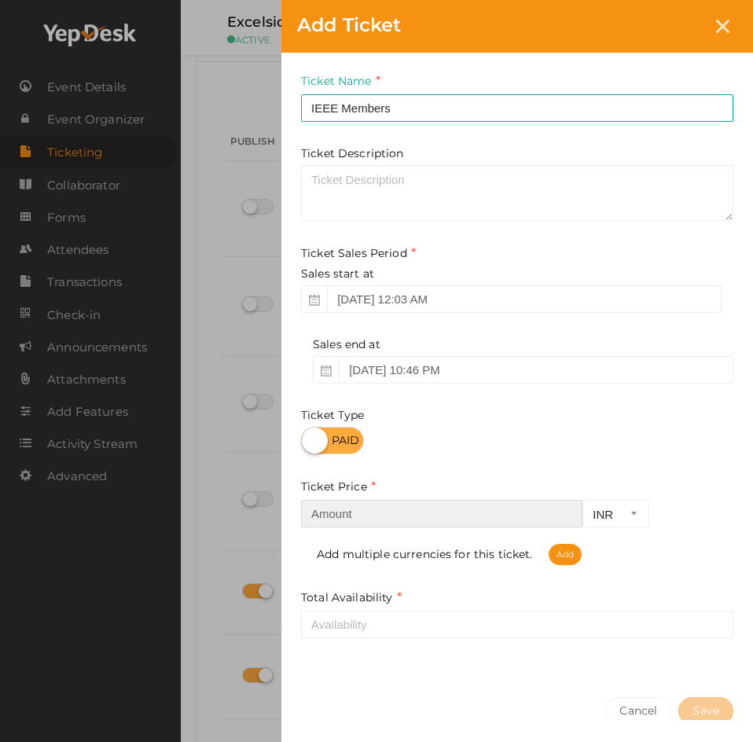
click at [358, 511] on input "number" at bounding box center [441, 514] width 281 height 28
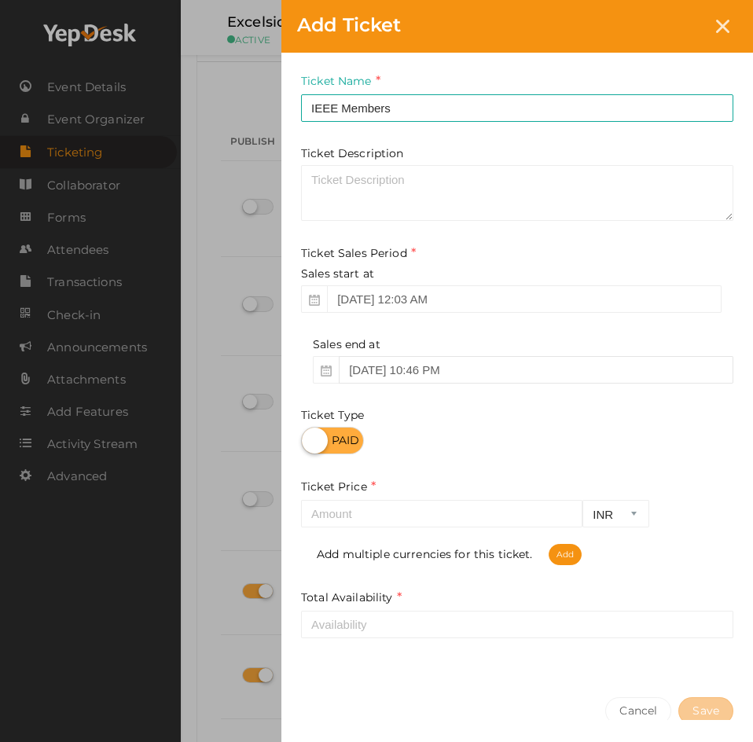
click at [398, 361] on input "Sep 14, 2025 10:46 PM" at bounding box center [536, 370] width 395 height 28
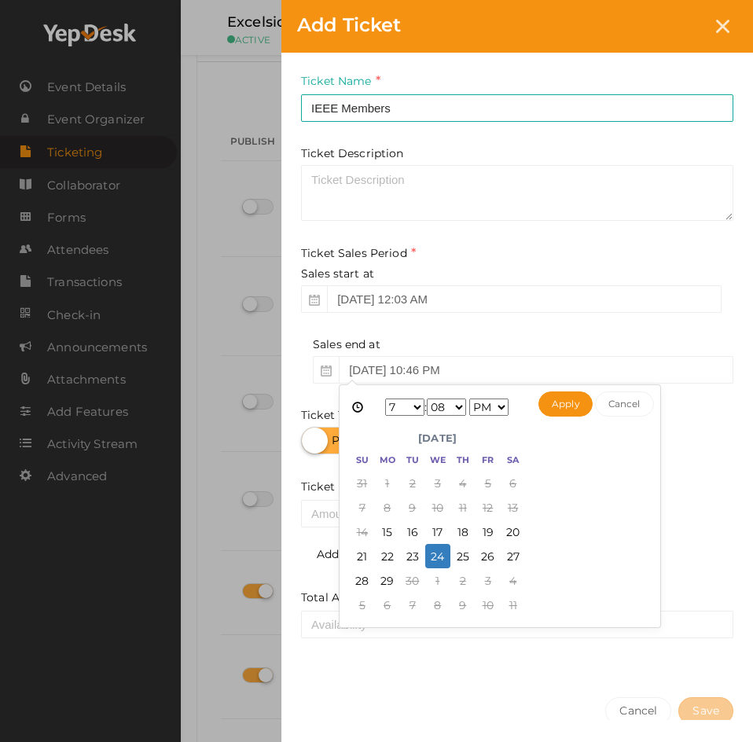
click at [408, 409] on select "1 2 3 4 5 6 7 8 9 10 11 12" at bounding box center [404, 406] width 39 height 17
click at [439, 402] on select "00 01 02 03 04 05 06 07 08 09 10 11 12 13 14 15 16 17 18 19 20 21 22 23 24 25 2…" at bounding box center [446, 406] width 39 height 17
click at [446, 405] on select "00 01 02 03 04 05 06 07 08 09 10 11 12 13 14 15 16 17 18 19 20 21 22 23 24 25 2…" at bounding box center [446, 406] width 39 height 17
click at [453, 401] on select "00 01 02 03 04 05 06 07 08 09 10 11 12 13 14 15 16 17 18 19 20 21 22 23 24 25 2…" at bounding box center [446, 406] width 39 height 17
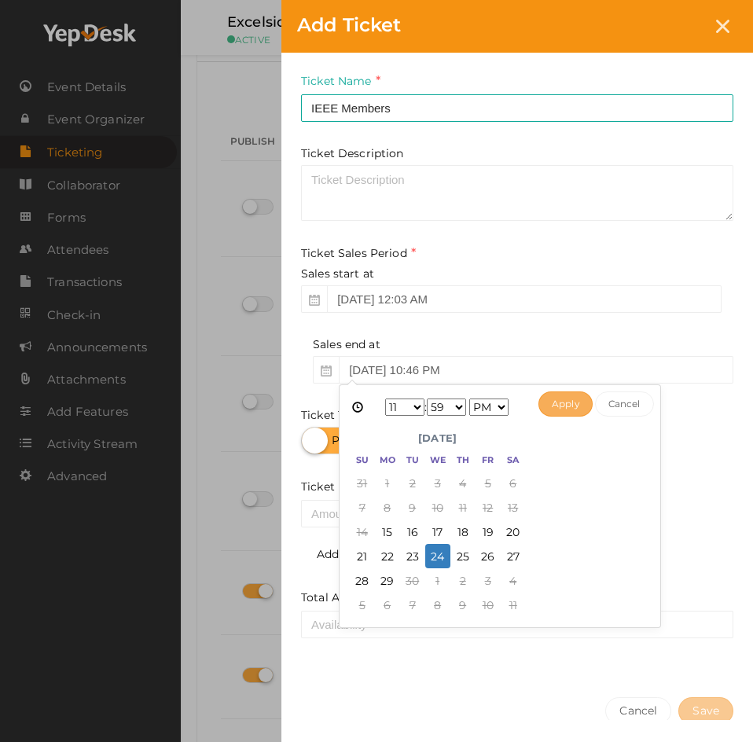
click at [557, 402] on button "Apply" at bounding box center [565, 403] width 54 height 25
type input "Sep 24, 2025 11:59 PM"
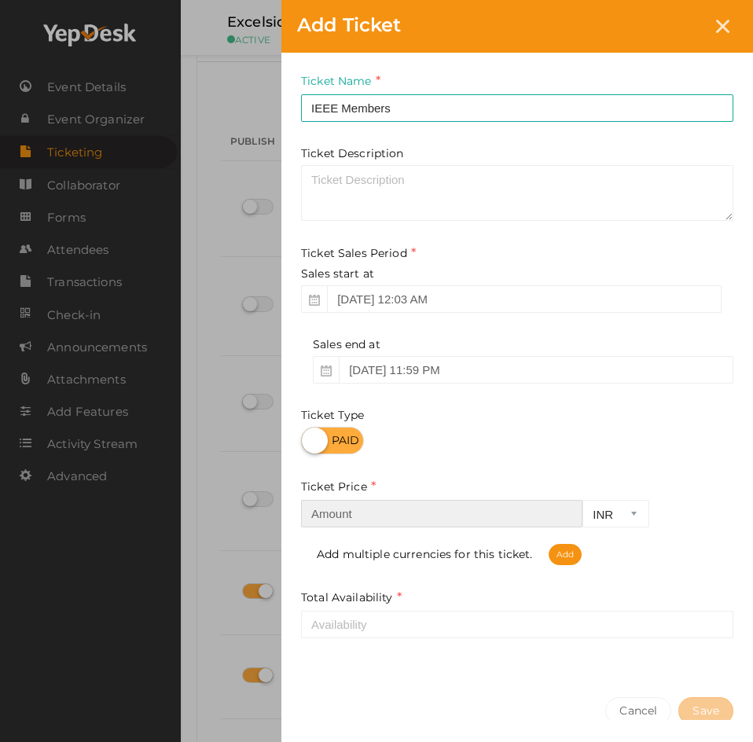
click at [472, 507] on input "number" at bounding box center [441, 514] width 281 height 28
type input "1149"
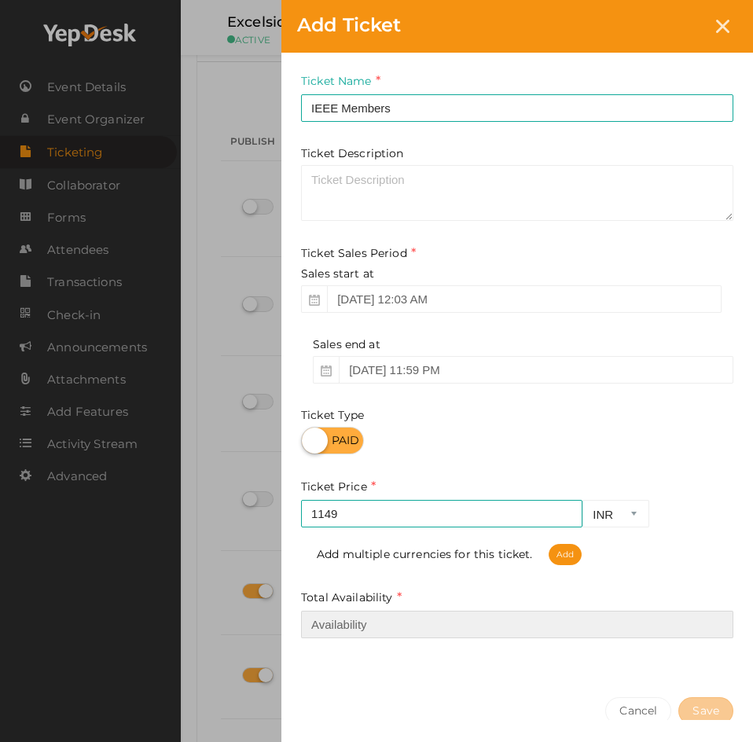
click at [349, 617] on input "number" at bounding box center [517, 625] width 432 height 28
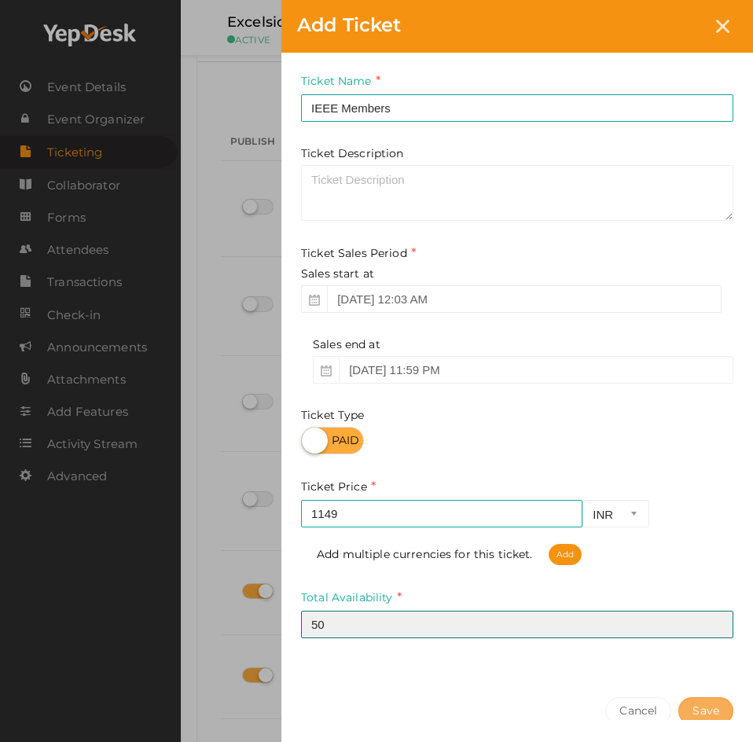
type input "50"
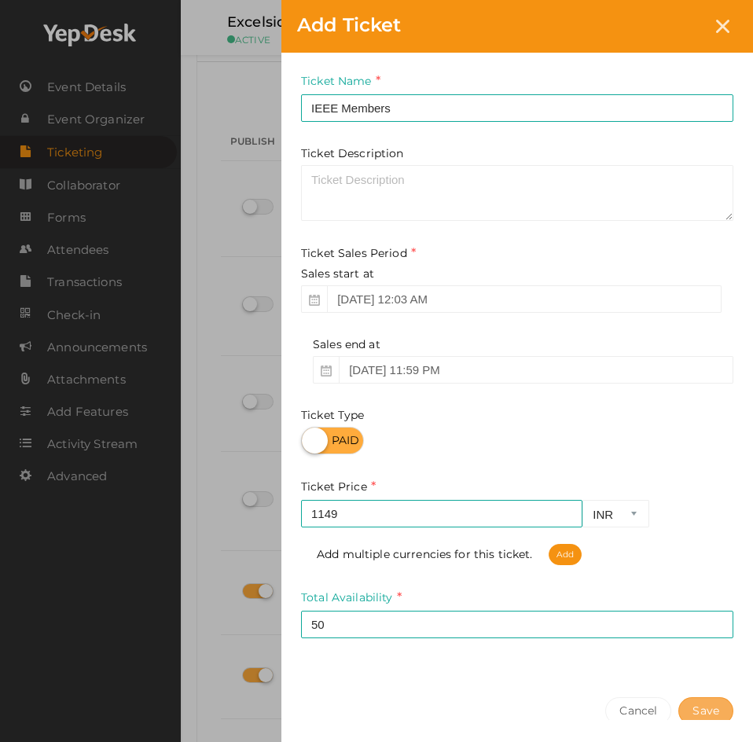
click at [723, 707] on button "Save" at bounding box center [705, 711] width 55 height 28
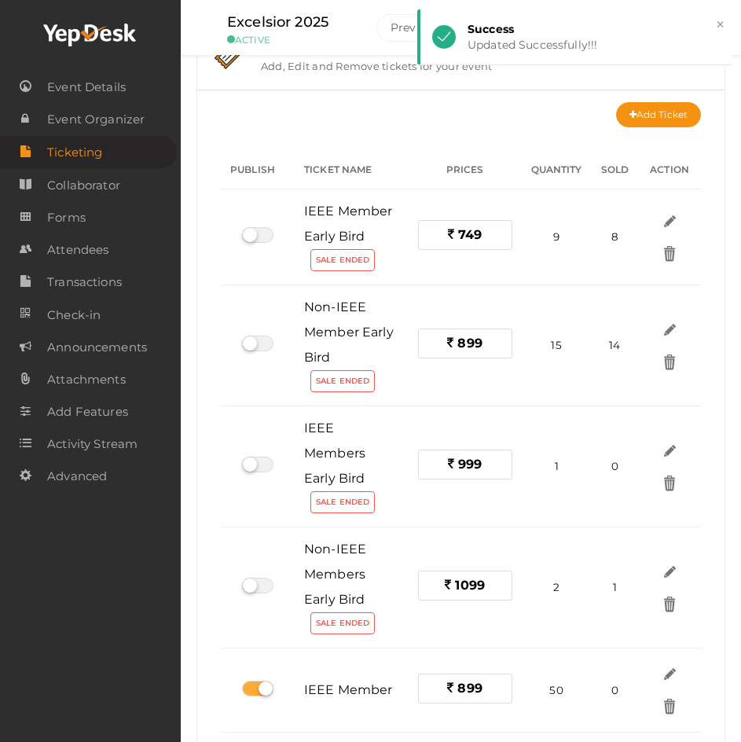
scroll to position [0, 0]
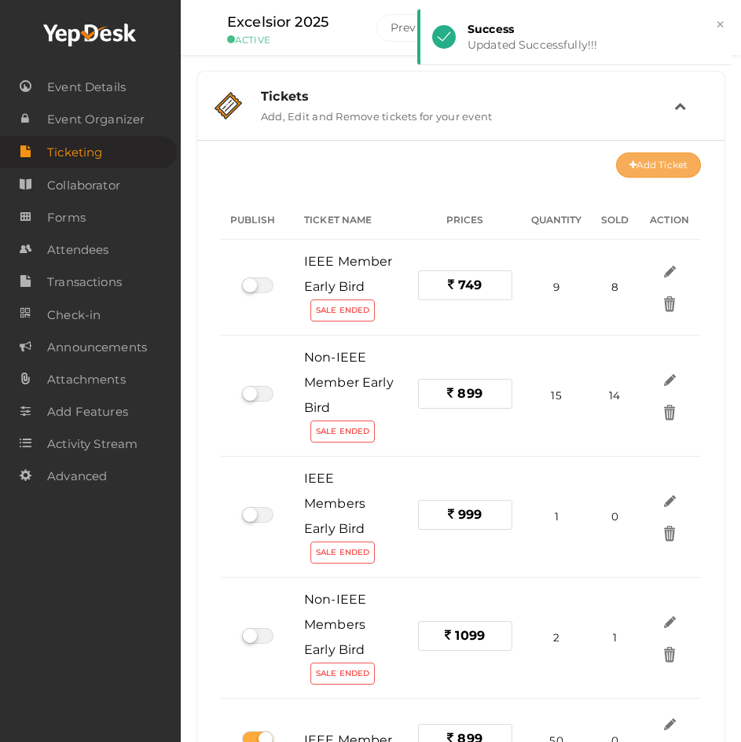
click at [650, 161] on button "Add Ticket" at bounding box center [658, 164] width 85 height 25
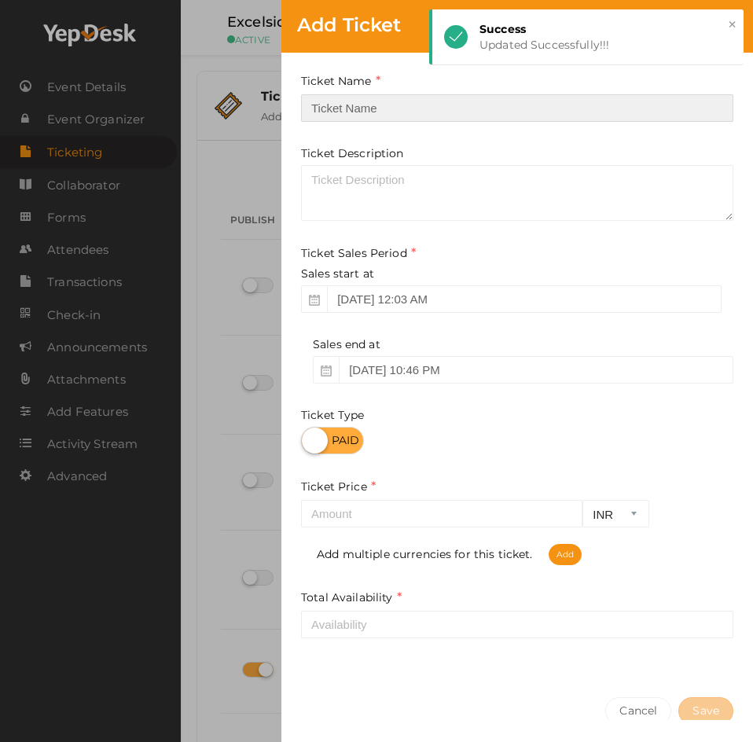
click at [352, 109] on input "text" at bounding box center [517, 108] width 432 height 28
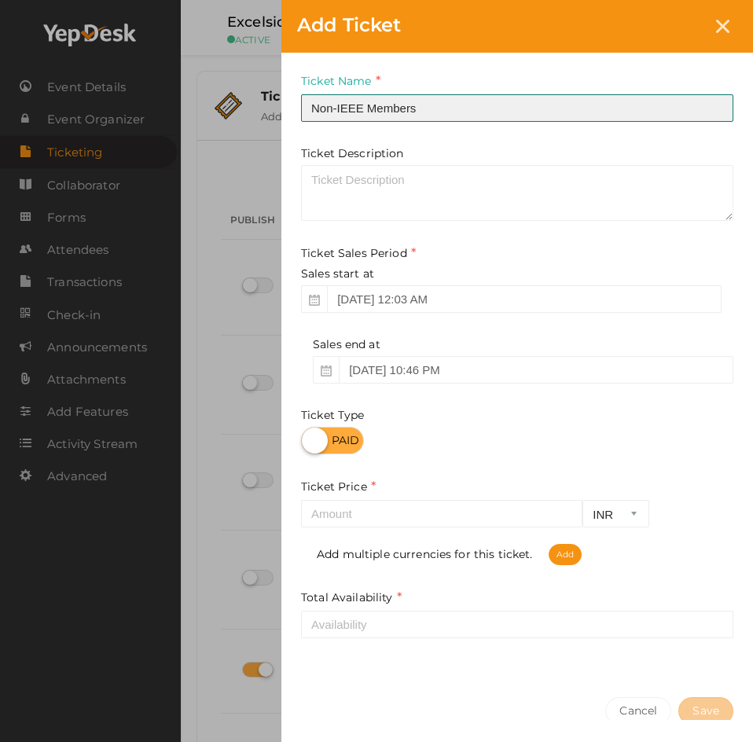
type input "Non-IEEE Members"
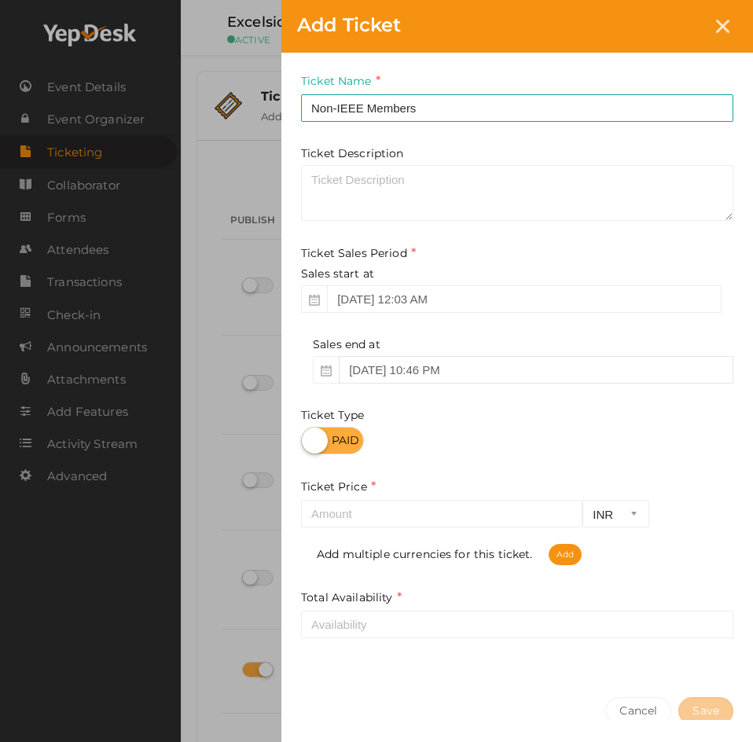
click at [379, 379] on input "Sep 14, 2025 10:46 PM" at bounding box center [536, 370] width 395 height 28
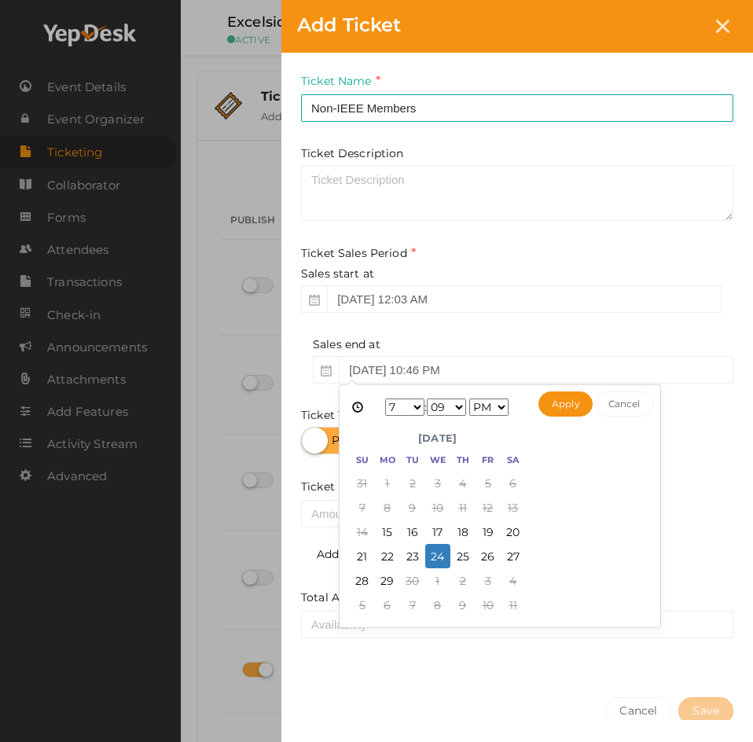
click at [406, 405] on select "1 2 3 4 5 6 7 8 9 10 11 12" at bounding box center [404, 406] width 39 height 17
click at [444, 407] on select "00 01 02 03 04 05 06 07 08 09 10 11 12 13 14 15 16 17 18 19 20 21 22 23 24 25 2…" at bounding box center [446, 406] width 39 height 17
click at [549, 404] on button "Apply" at bounding box center [565, 403] width 54 height 25
type input "Sep 24, 2025 11:59 PM"
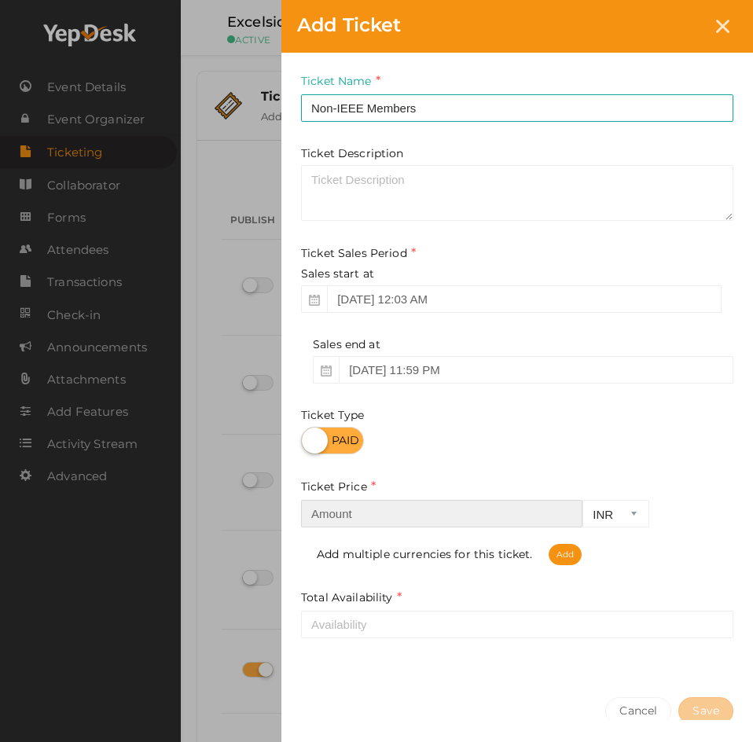
click at [408, 518] on input "number" at bounding box center [441, 514] width 281 height 28
type input "1249"
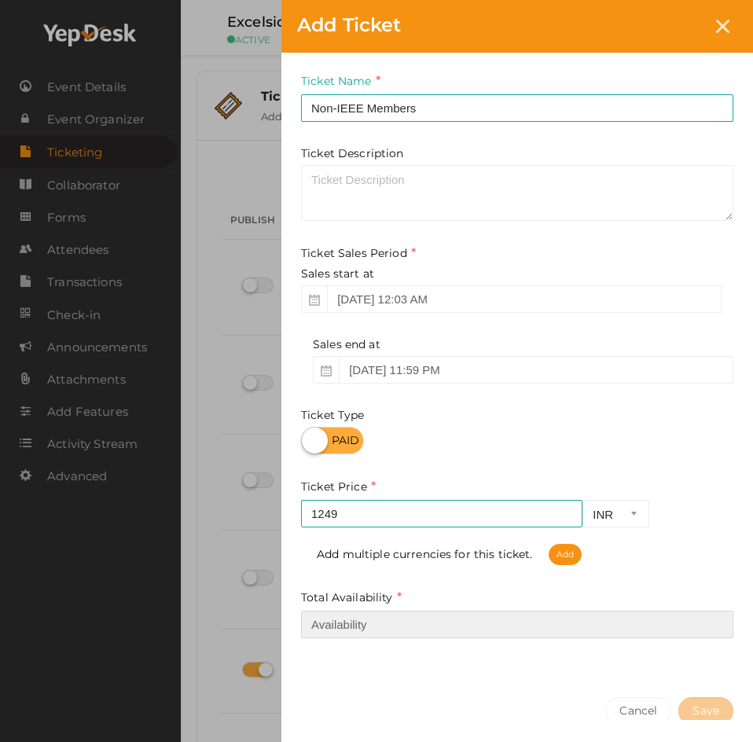
click at [350, 621] on input "number" at bounding box center [517, 625] width 432 height 28
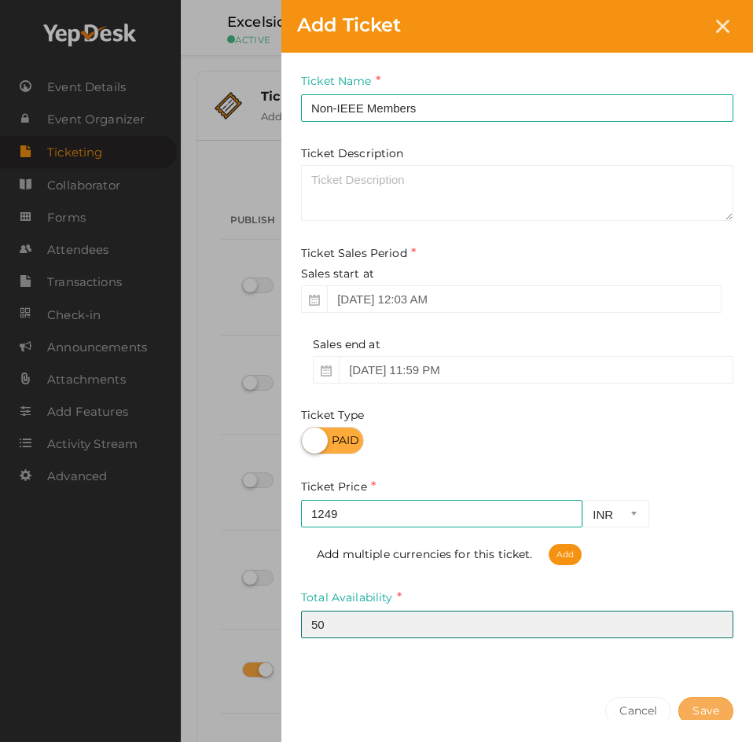
type input "50"
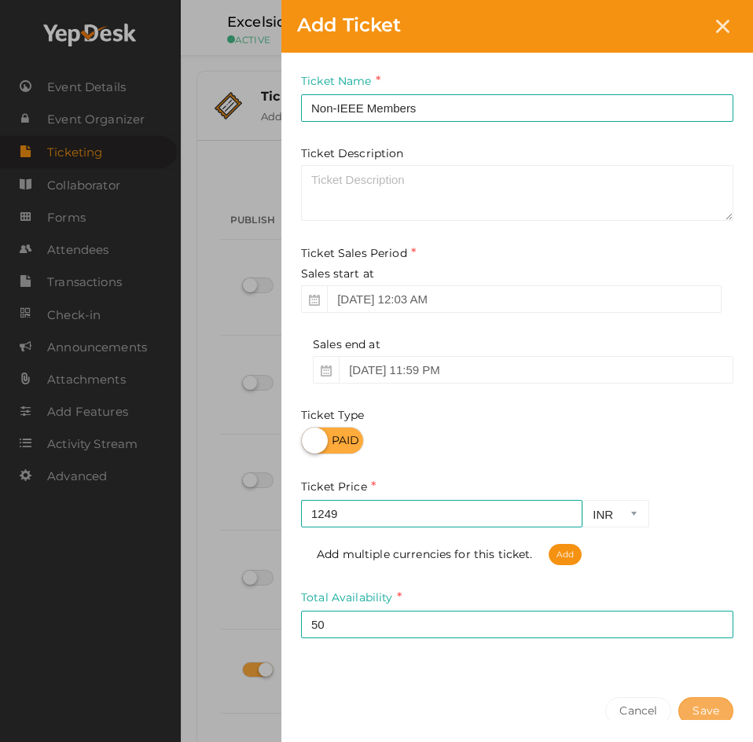
click at [705, 699] on button "Save" at bounding box center [705, 711] width 55 height 28
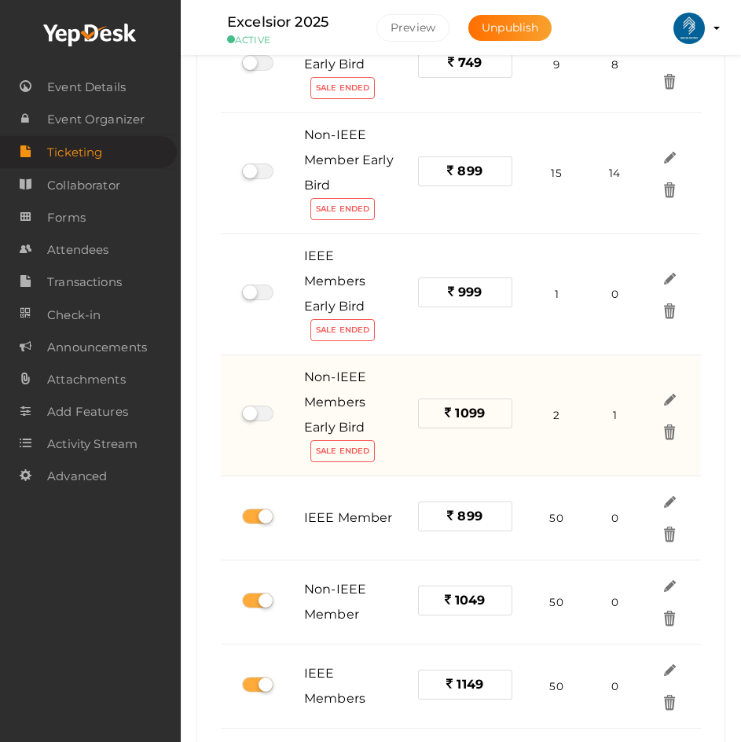
scroll to position [393, 0]
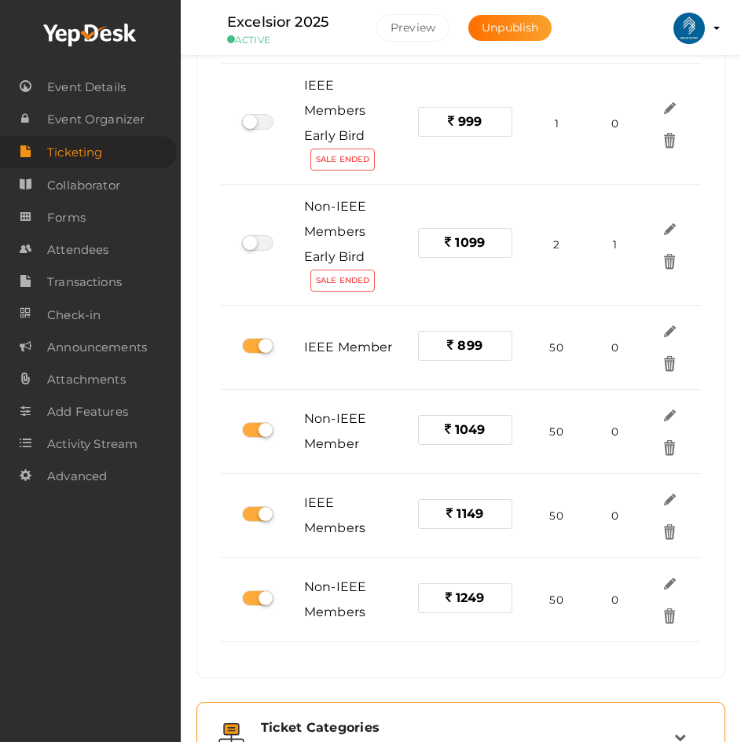
click at [369, 720] on div "Ticket Categories" at bounding box center [467, 727] width 413 height 15
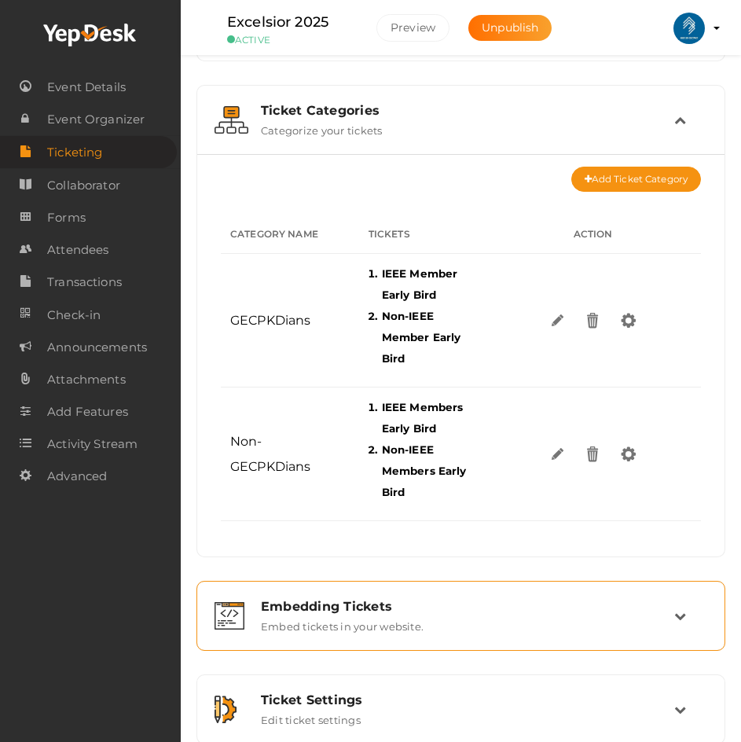
scroll to position [79, 0]
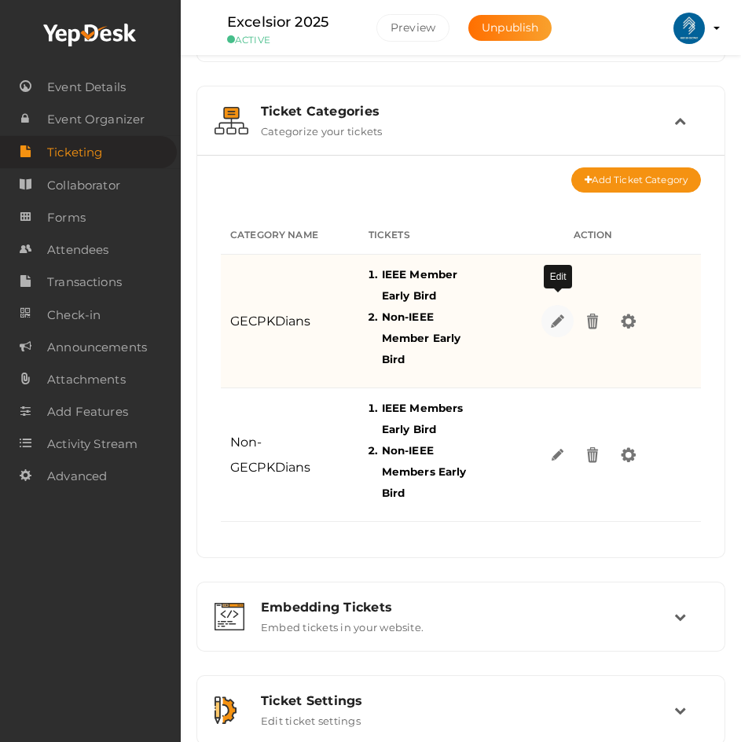
click at [562, 312] on img at bounding box center [558, 321] width 18 height 18
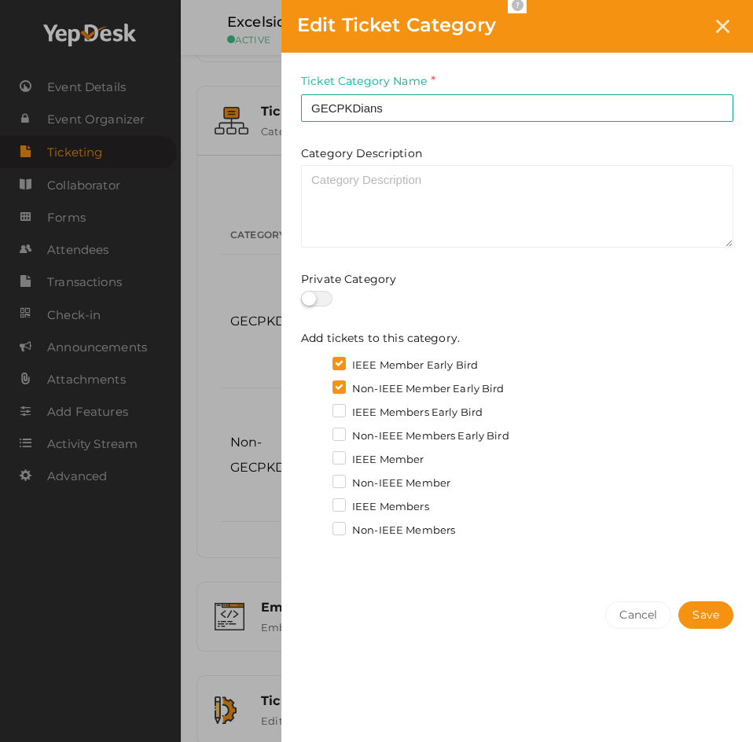
click at [339, 457] on label "IEEE Member" at bounding box center [378, 460] width 92 height 16
click at [317, 455] on input "IEEE Member" at bounding box center [317, 455] width 0 height 0
click at [339, 481] on label "Non-IEEE Member" at bounding box center [391, 483] width 118 height 16
click at [317, 479] on input "Non-IEEE Member" at bounding box center [317, 479] width 0 height 0
click at [709, 614] on span "Save" at bounding box center [705, 615] width 27 height 17
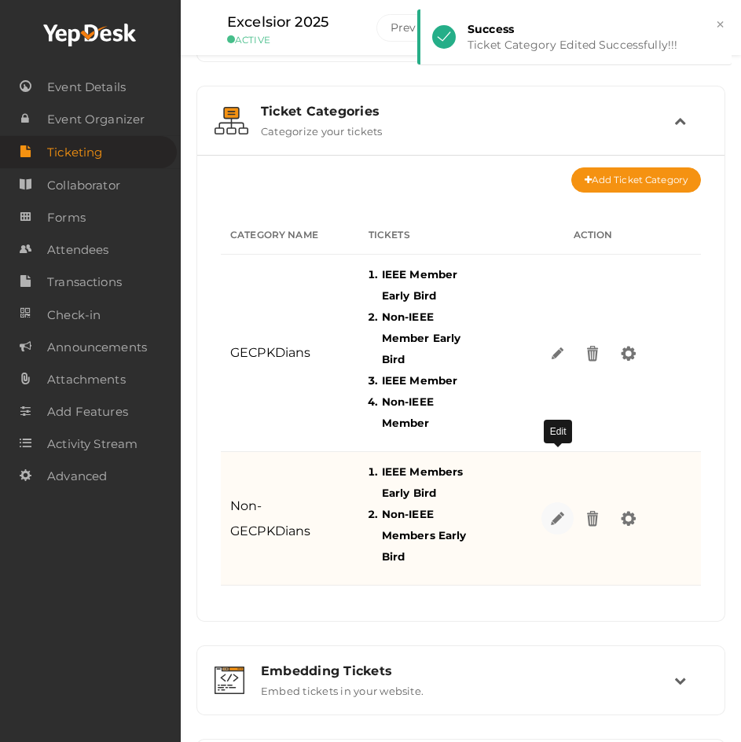
click at [558, 509] on img at bounding box center [558, 518] width 18 height 18
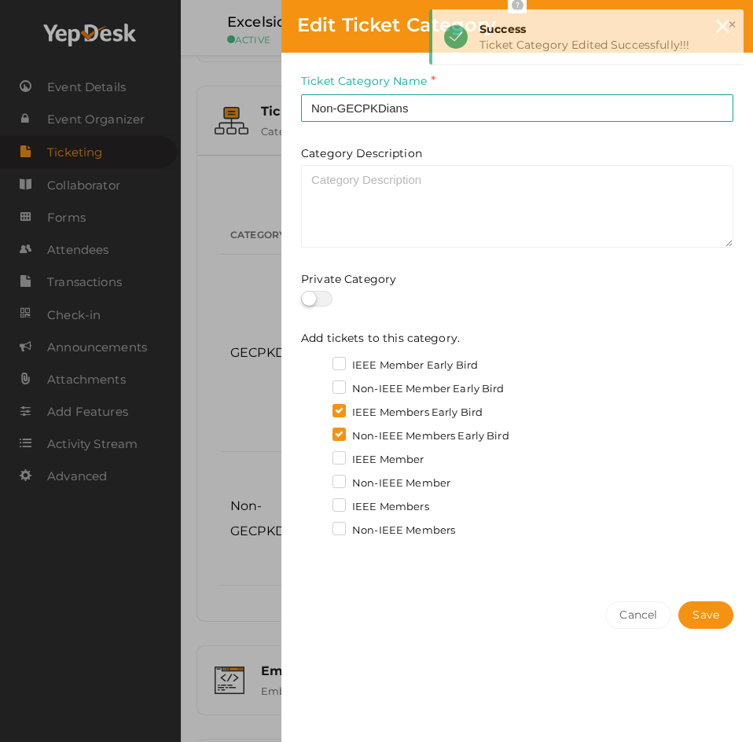
click at [342, 502] on label "IEEE Members" at bounding box center [380, 507] width 97 height 16
click at [317, 502] on input "IEEE Members" at bounding box center [317, 502] width 0 height 0
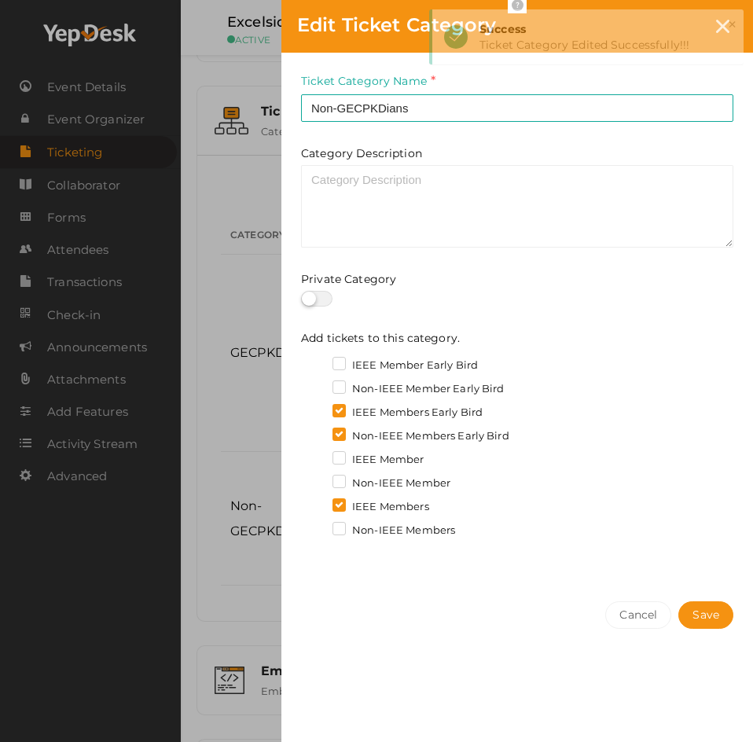
click at [337, 531] on label "Non-IEEE Members" at bounding box center [393, 531] width 123 height 16
click at [317, 526] on input "Non-IEEE Members" at bounding box center [317, 526] width 0 height 0
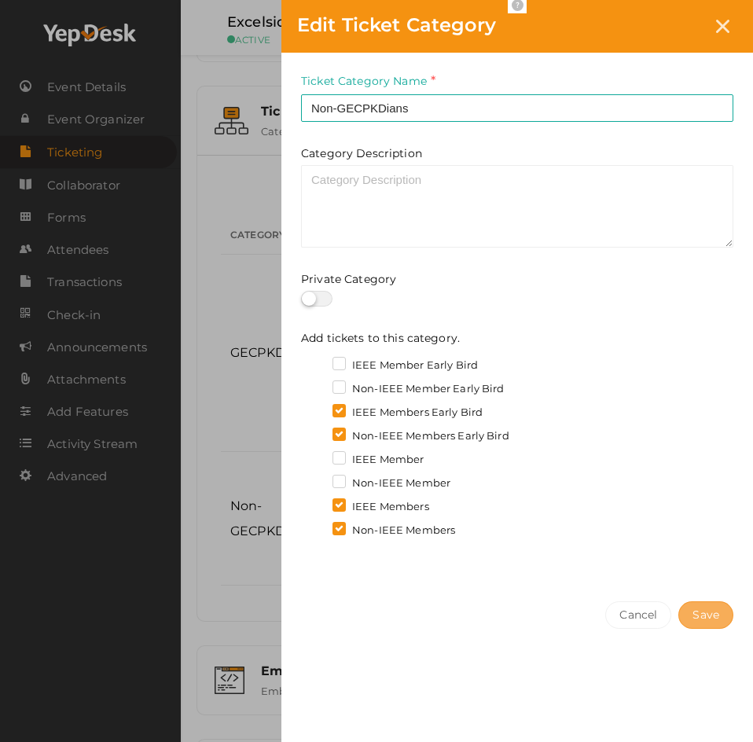
click at [695, 615] on button "Save" at bounding box center [705, 615] width 55 height 28
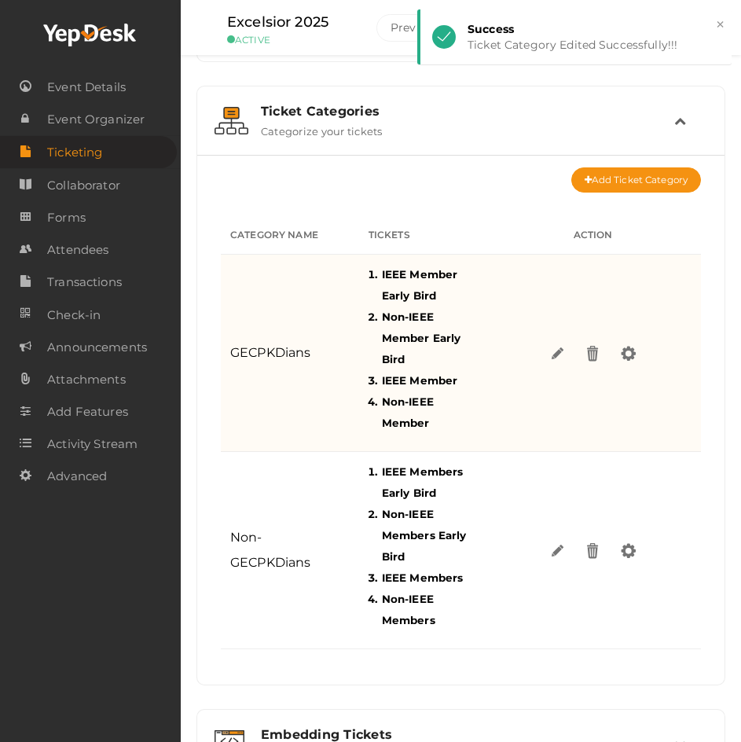
scroll to position [0, 0]
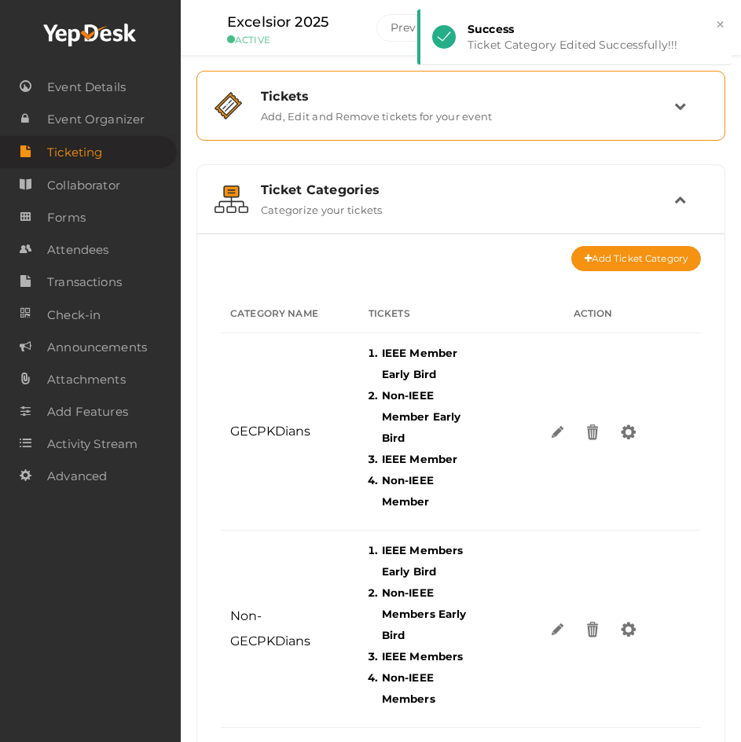
click at [420, 108] on label "Add, Edit and Remove tickets for your event" at bounding box center [376, 113] width 231 height 19
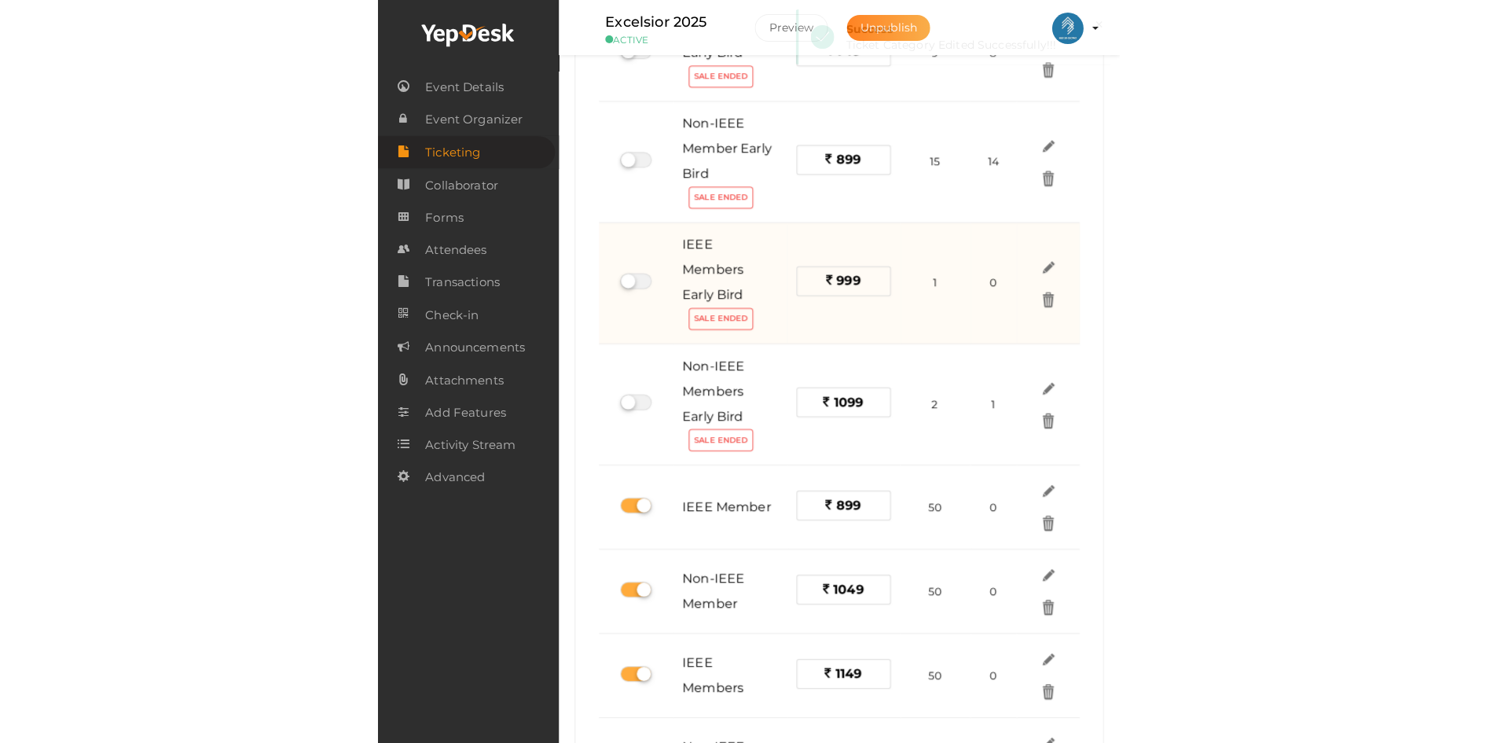
scroll to position [236, 0]
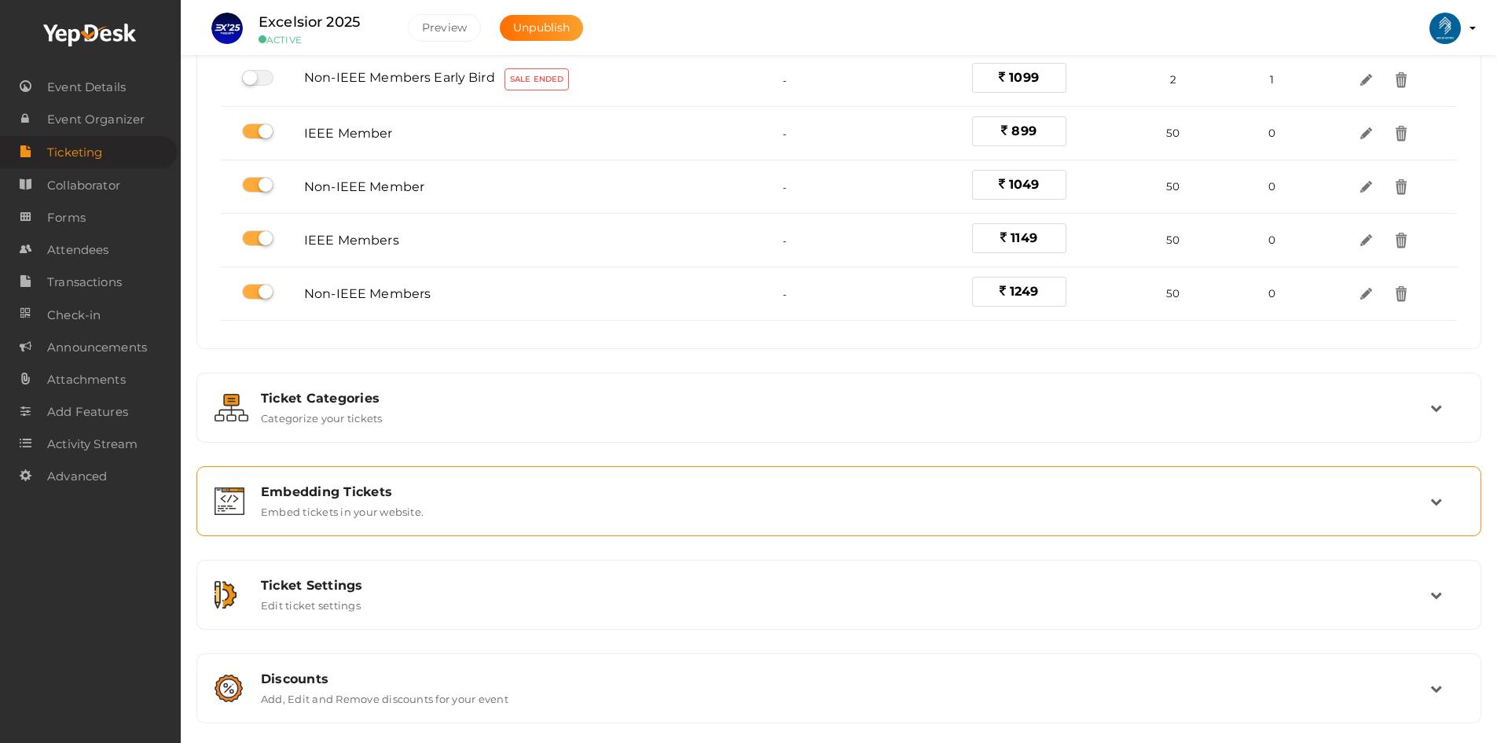
click at [363, 500] on label "Embed tickets in your website." at bounding box center [342, 508] width 163 height 19
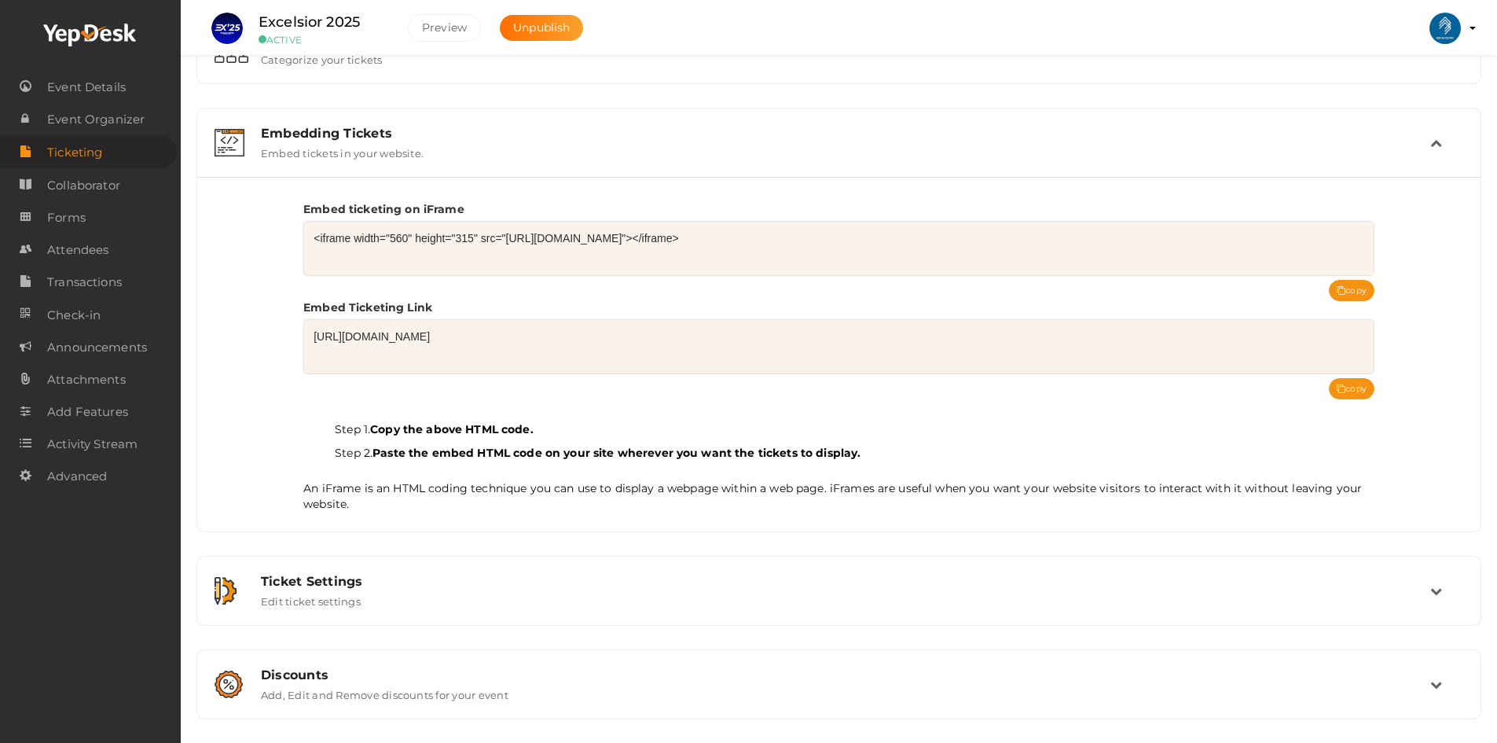
scroll to position [144, 0]
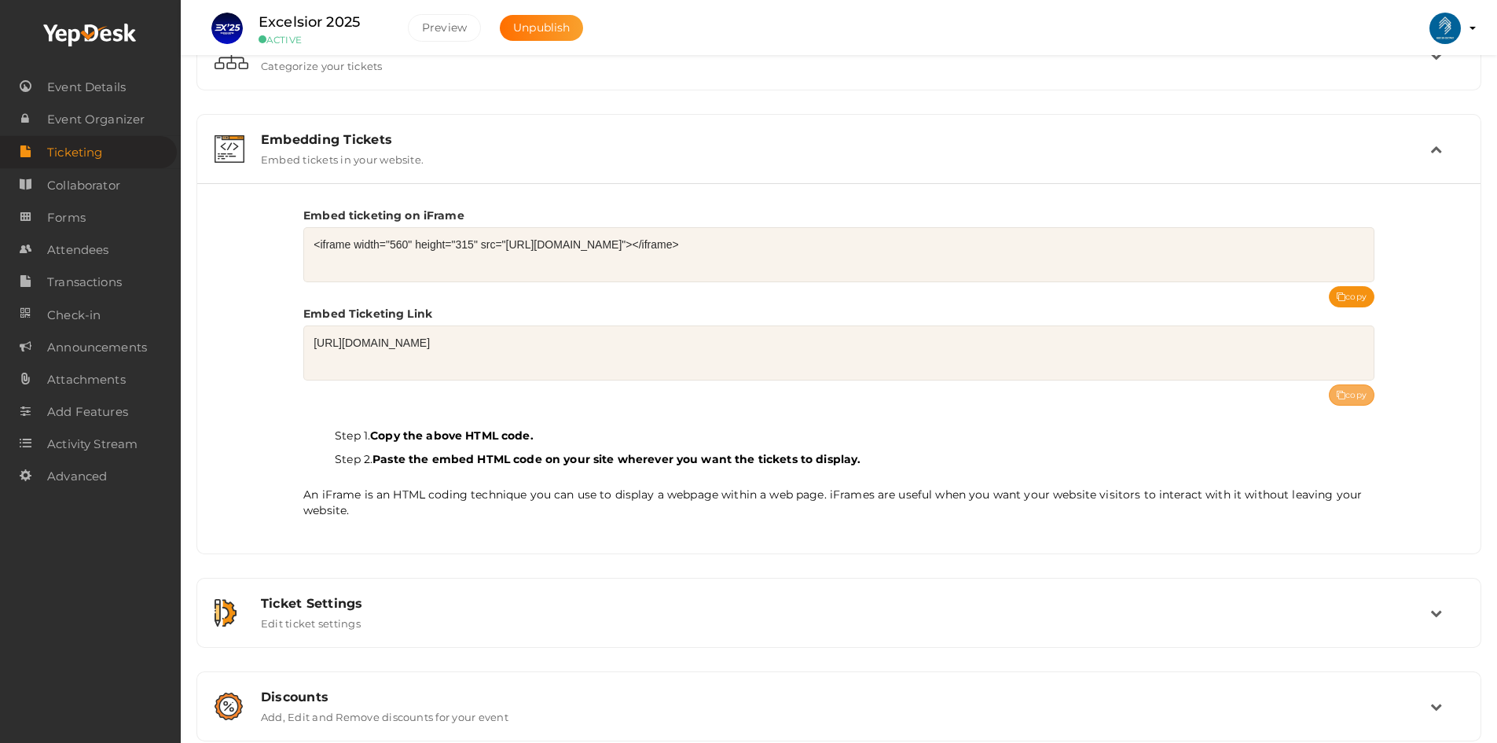
click at [1351, 387] on button "copy" at bounding box center [1352, 394] width 46 height 21
click at [1022, 149] on div "Embedding Tickets Embed tickets in your website." at bounding box center [839, 149] width 1181 height 34
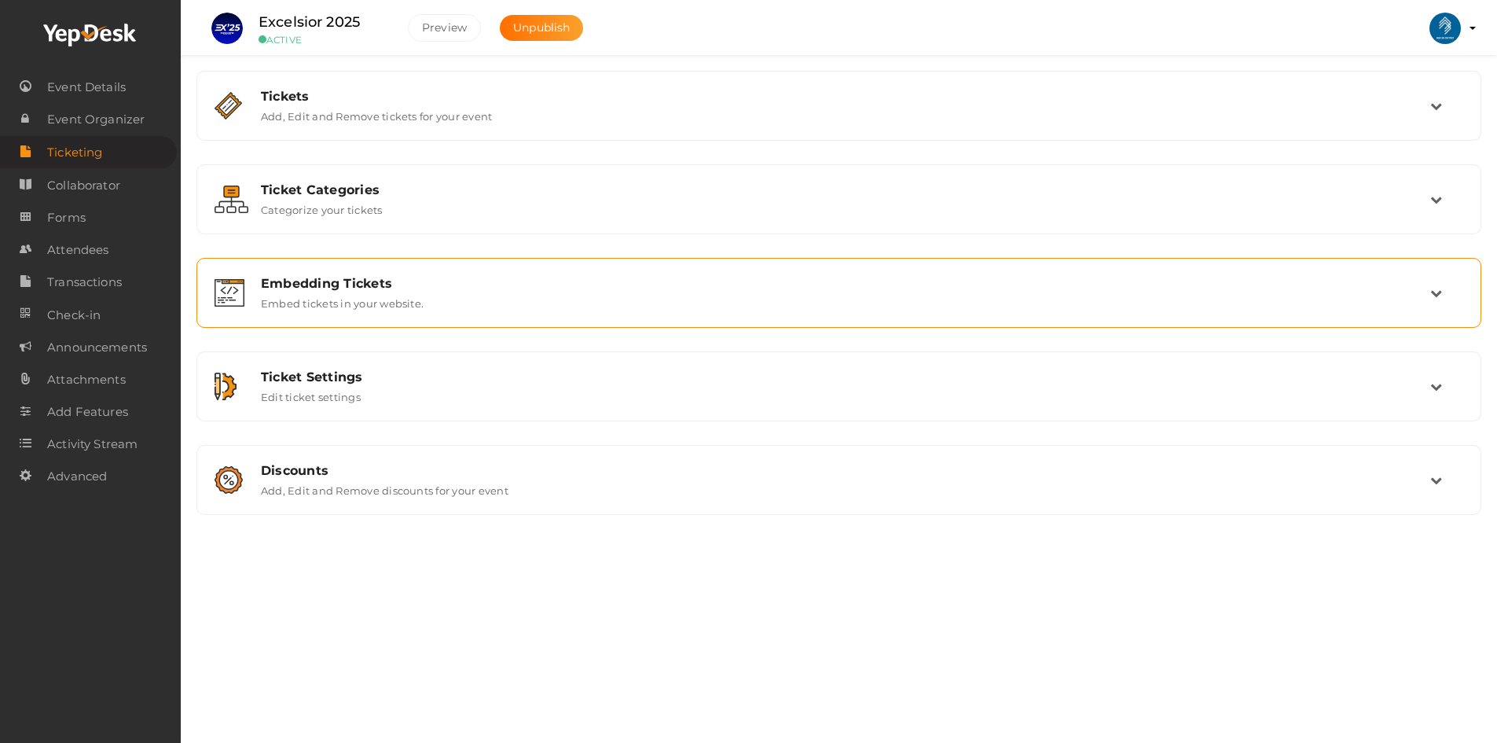
scroll to position [0, 0]
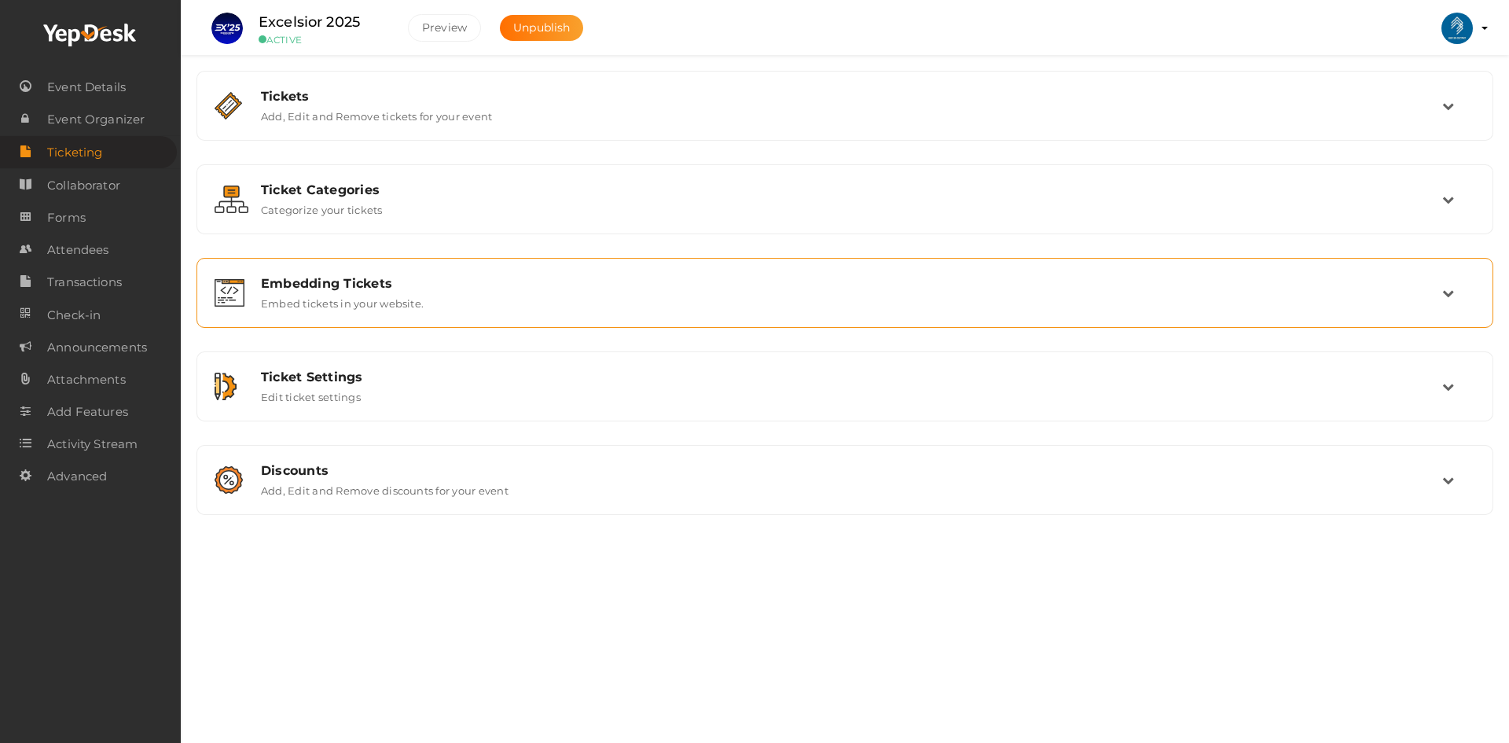
click at [512, 307] on div "Embedding Tickets Embed tickets in your website." at bounding box center [844, 292] width 1279 height 53
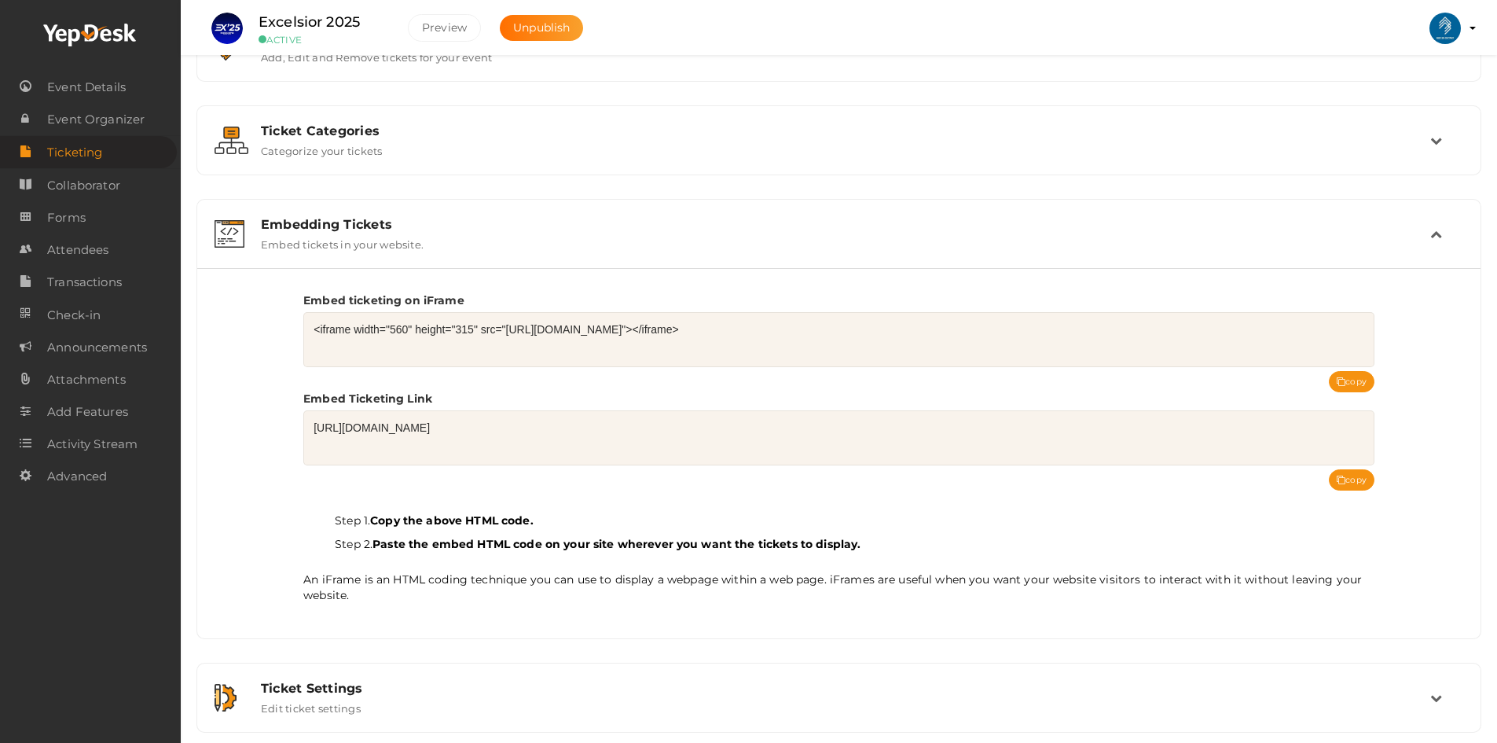
scroll to position [68, 0]
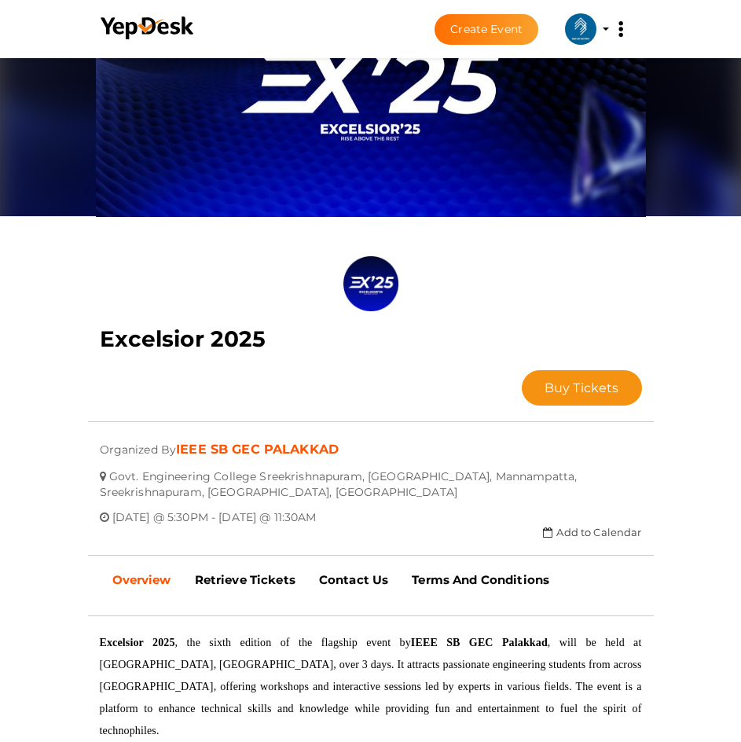
scroll to position [393, 0]
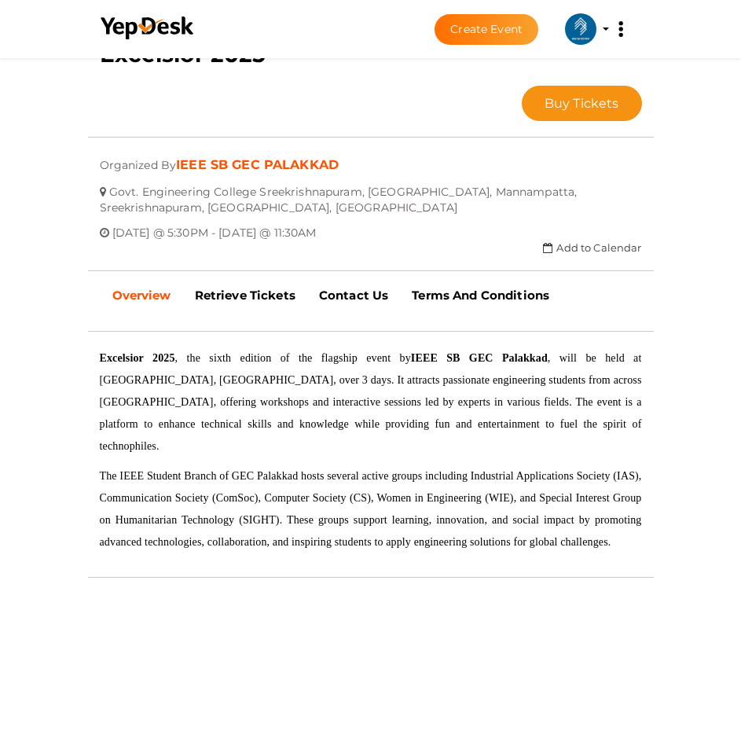
click at [574, 134] on div at bounding box center [371, 135] width 566 height 28
click at [573, 118] on button "Buy Tickets" at bounding box center [582, 103] width 120 height 35
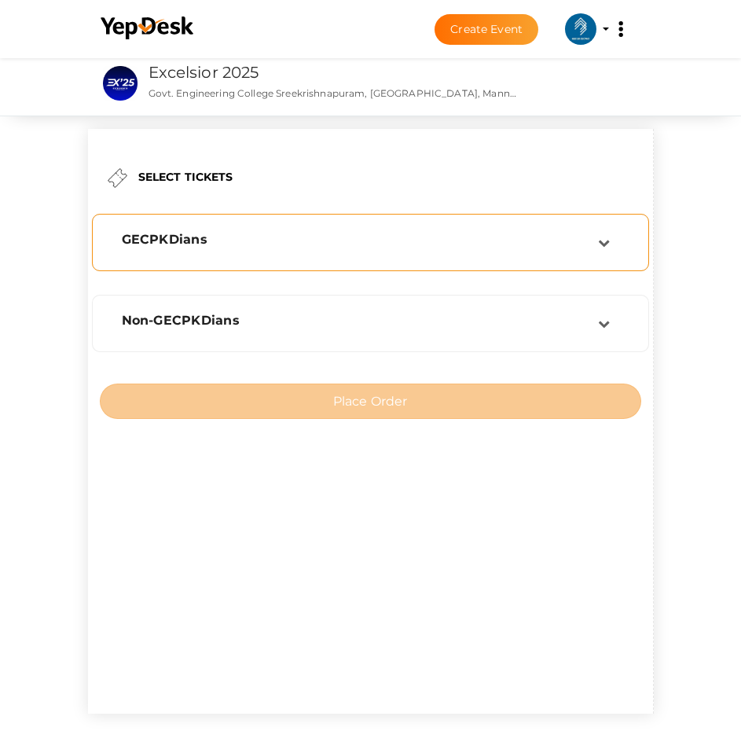
click at [479, 256] on div "GECPKDians" at bounding box center [371, 242] width 540 height 40
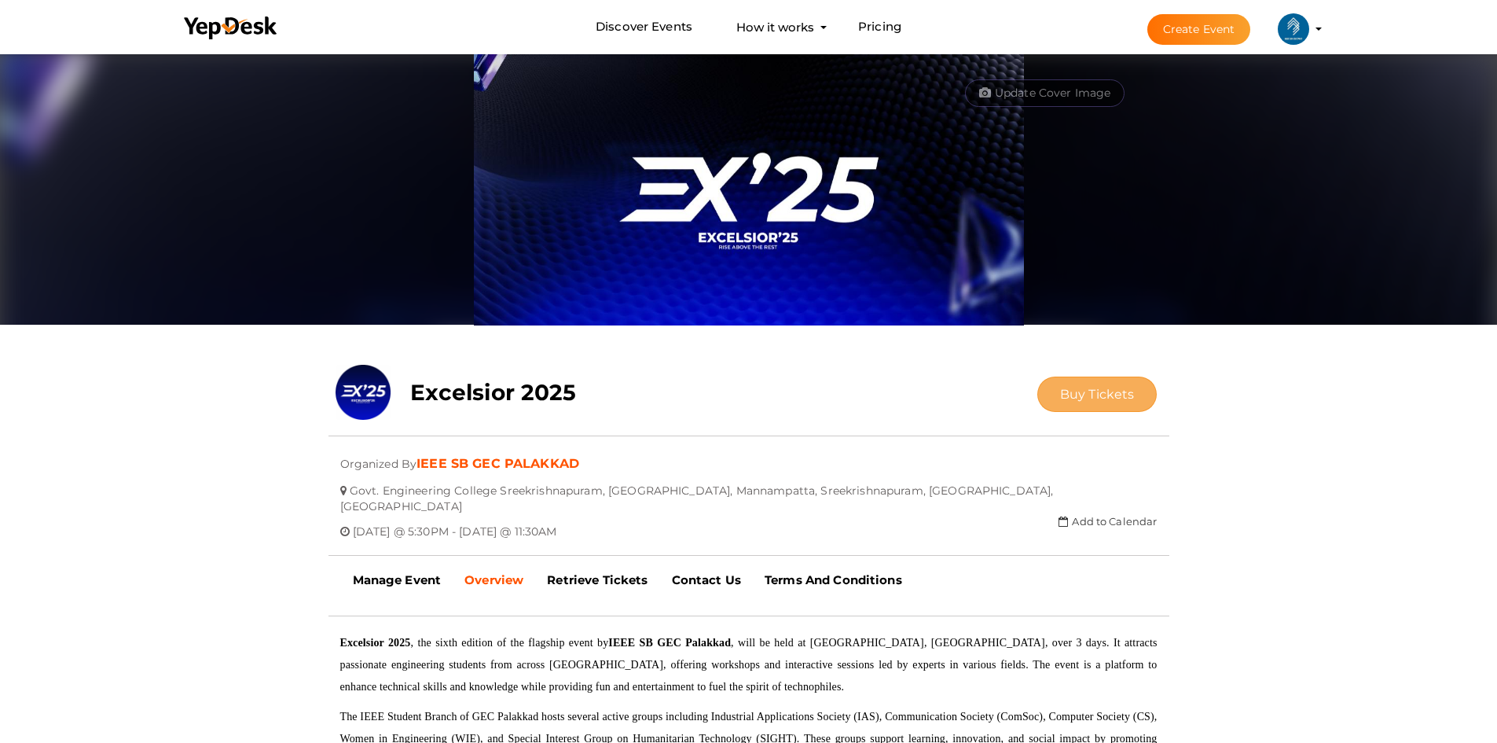
click at [1093, 401] on span "Buy Tickets" at bounding box center [1097, 394] width 75 height 15
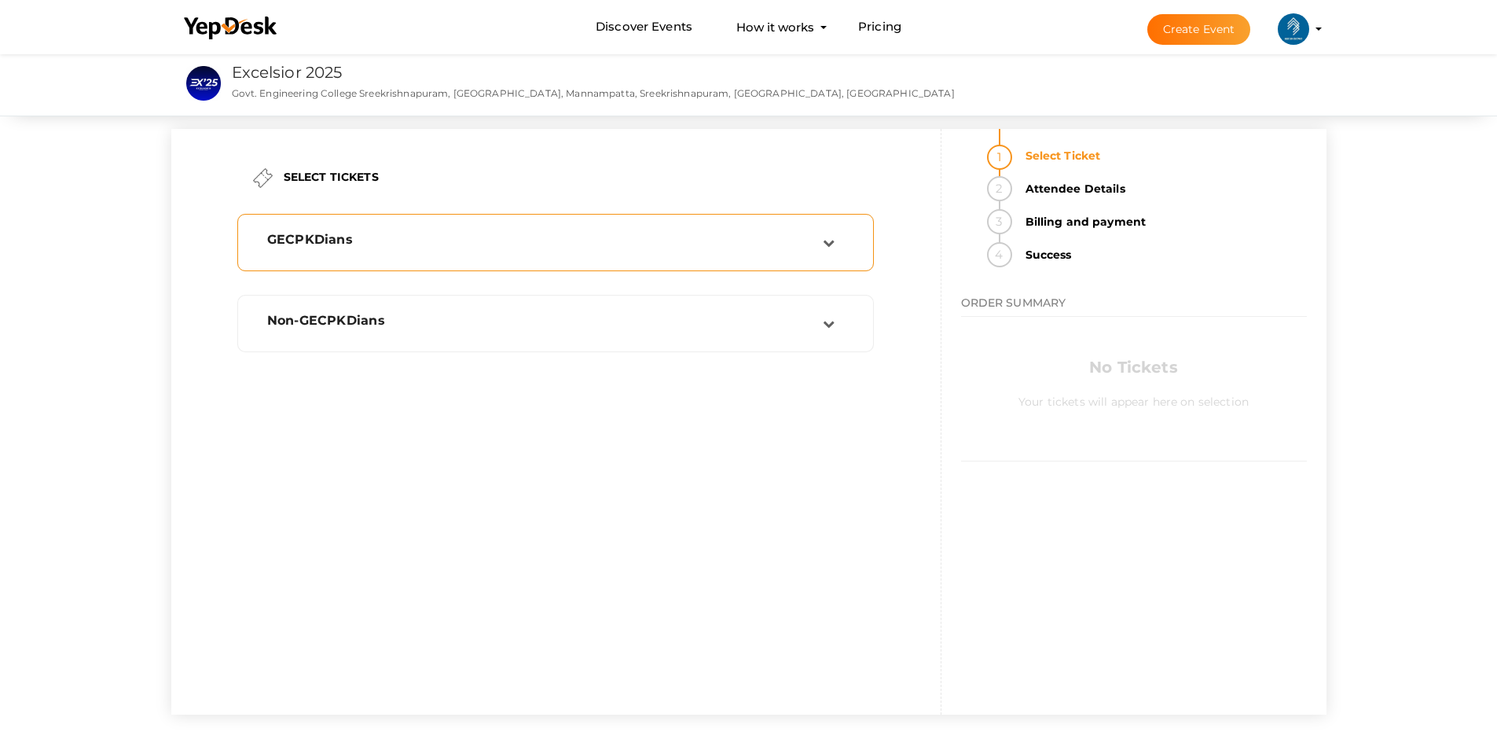
click at [805, 251] on div "GECPKDians" at bounding box center [539, 242] width 568 height 21
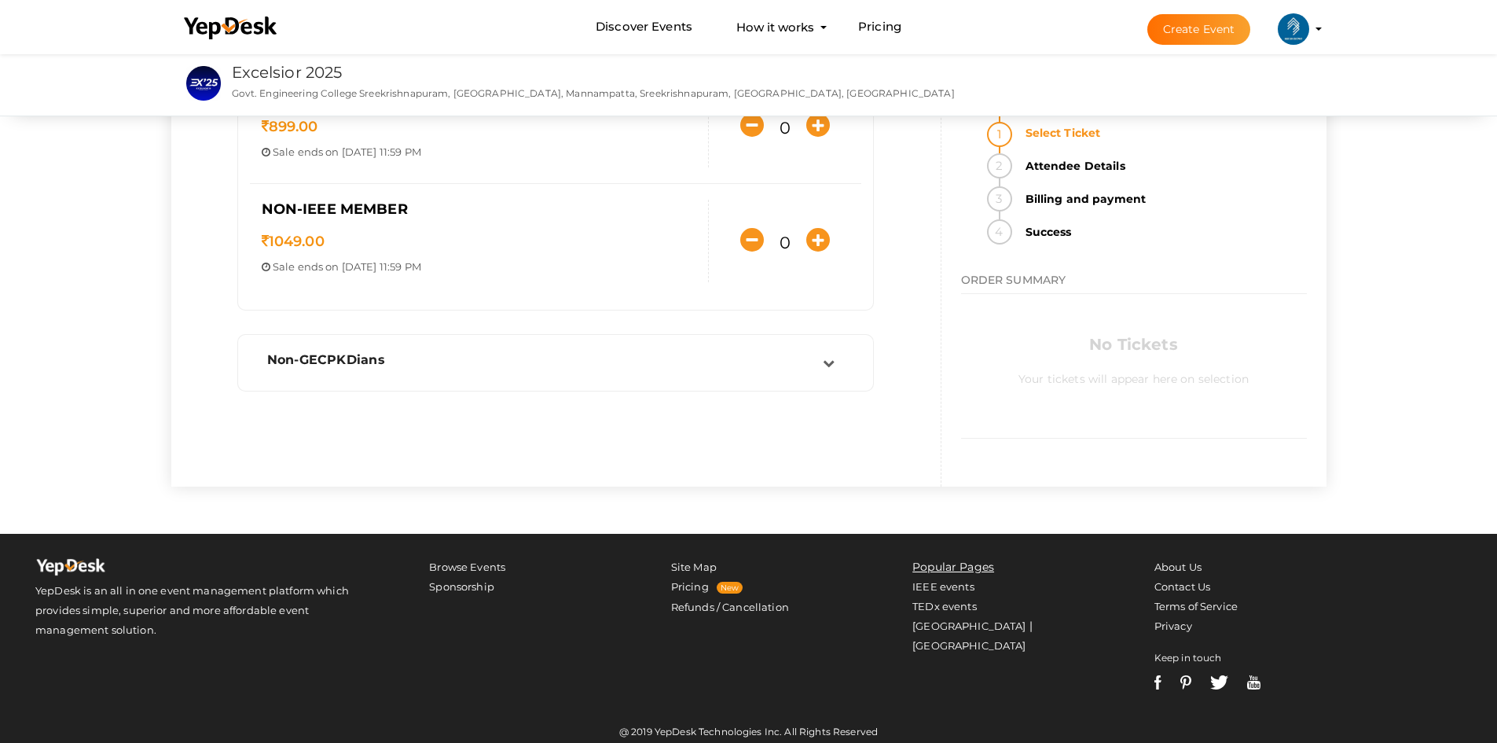
scroll to position [236, 0]
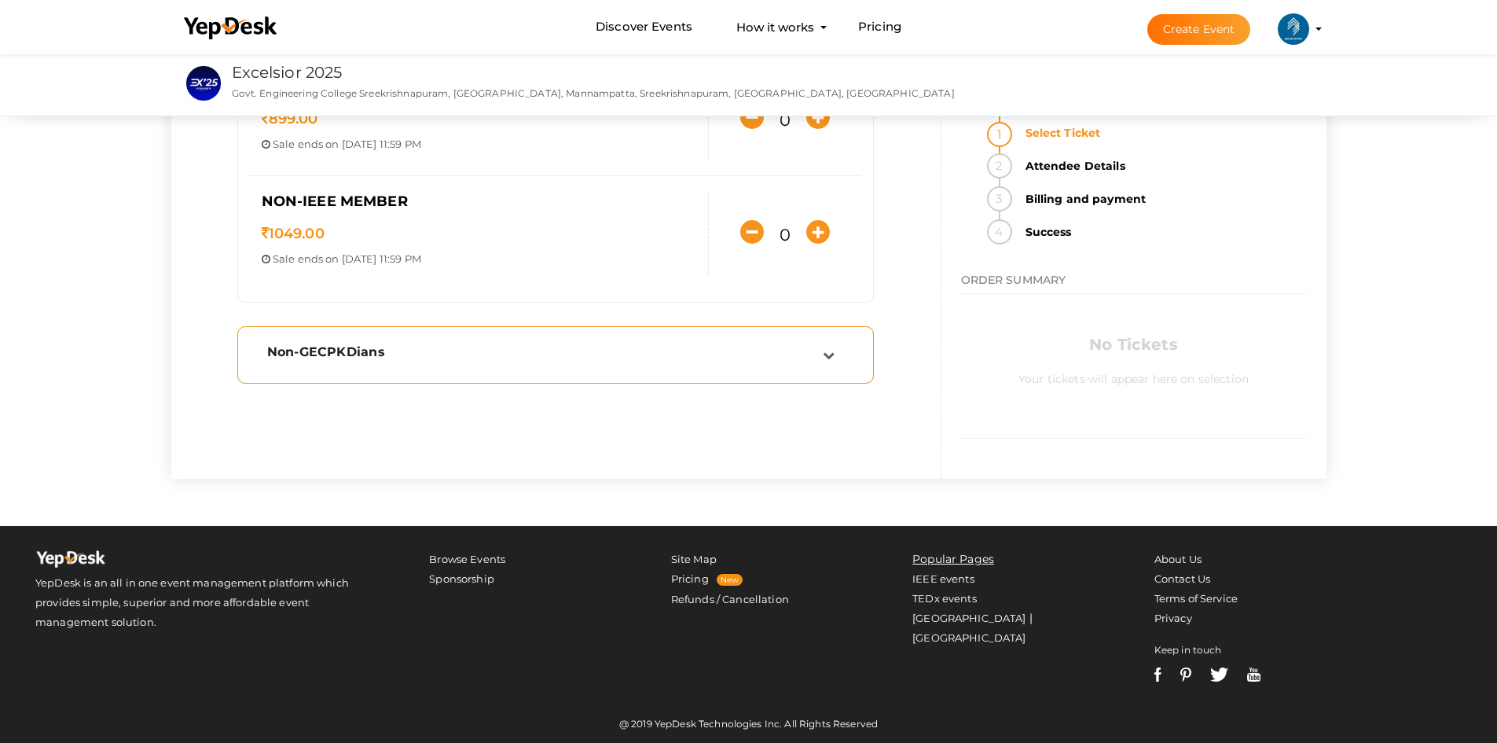
click at [749, 340] on div "Non-GECPKDians" at bounding box center [556, 355] width 620 height 40
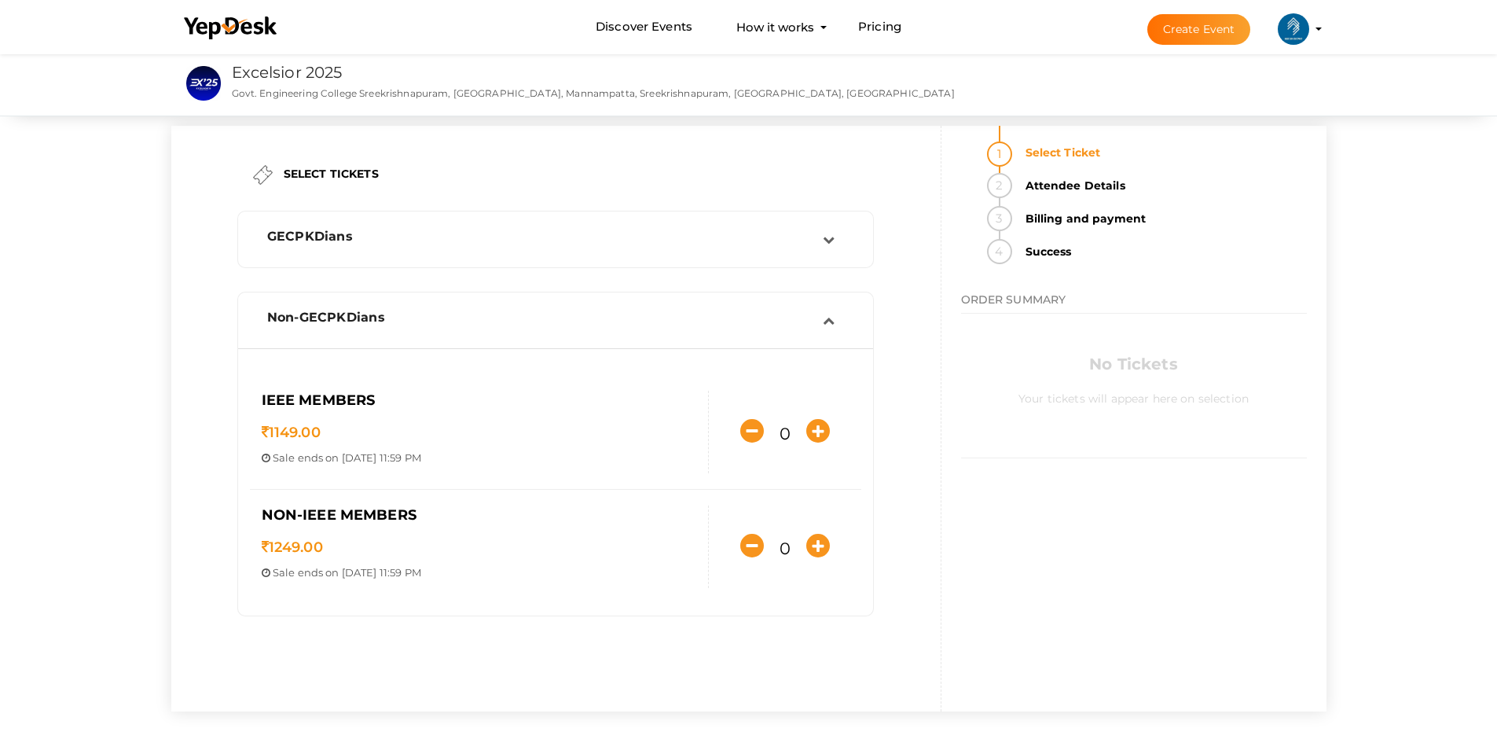
scroll to position [0, 0]
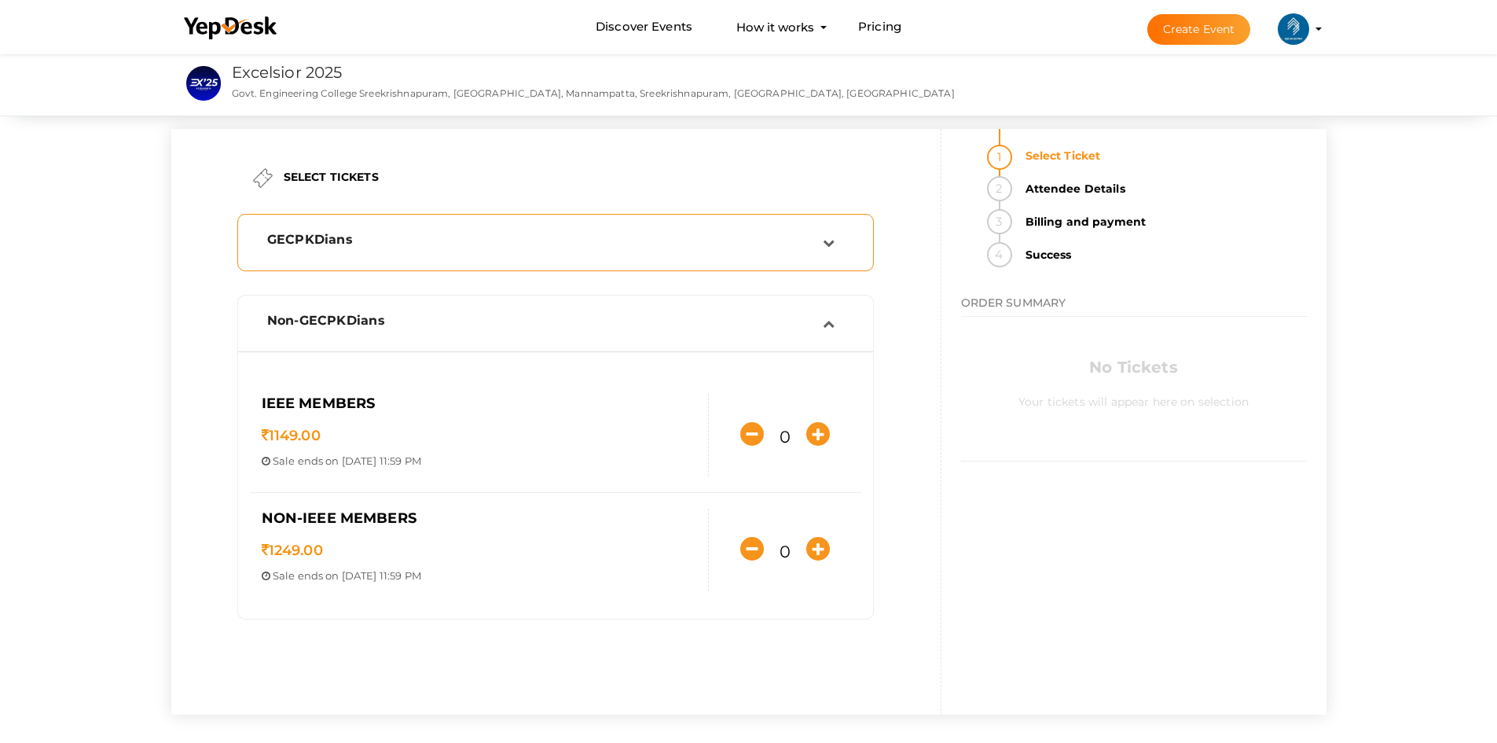
click at [503, 229] on div "GECPKDians" at bounding box center [556, 242] width 620 height 40
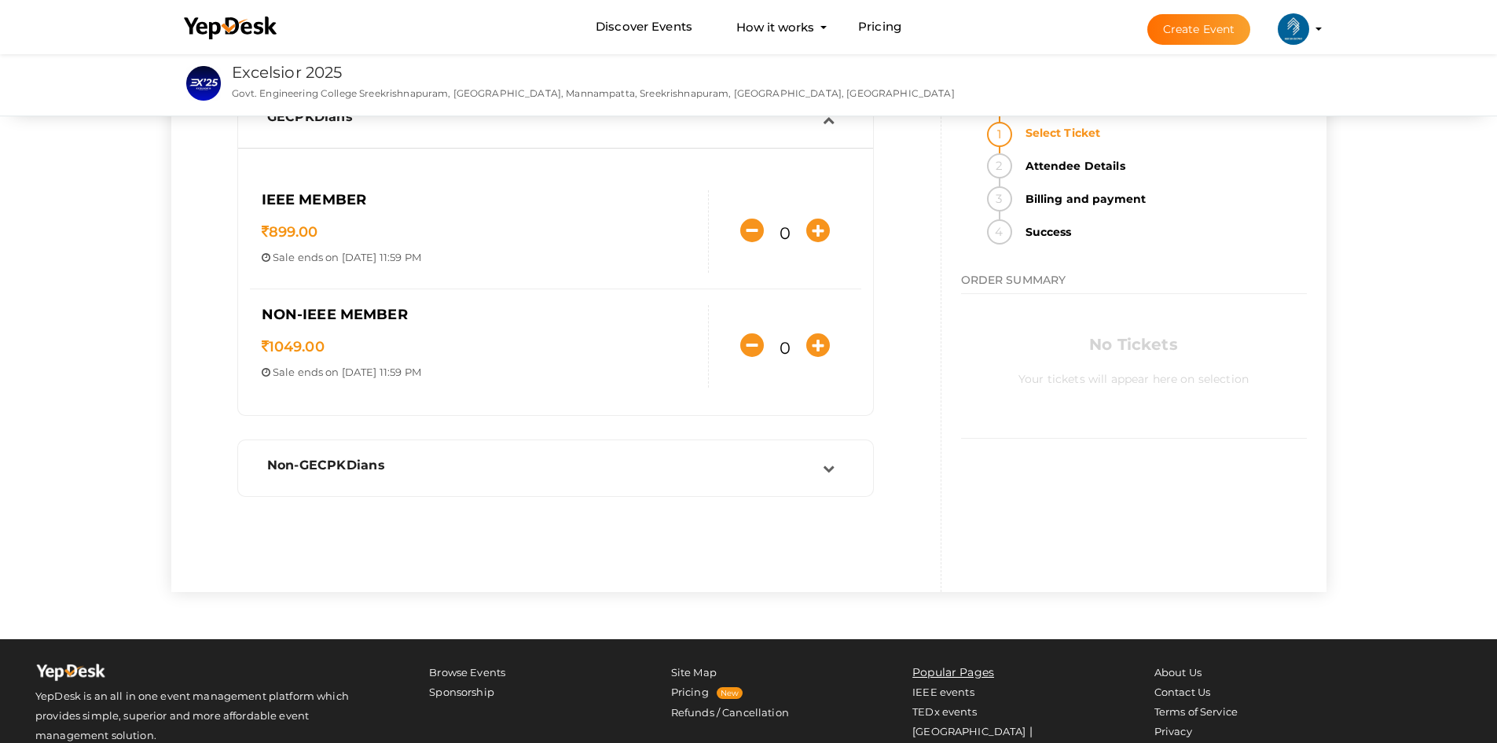
scroll to position [239, 0]
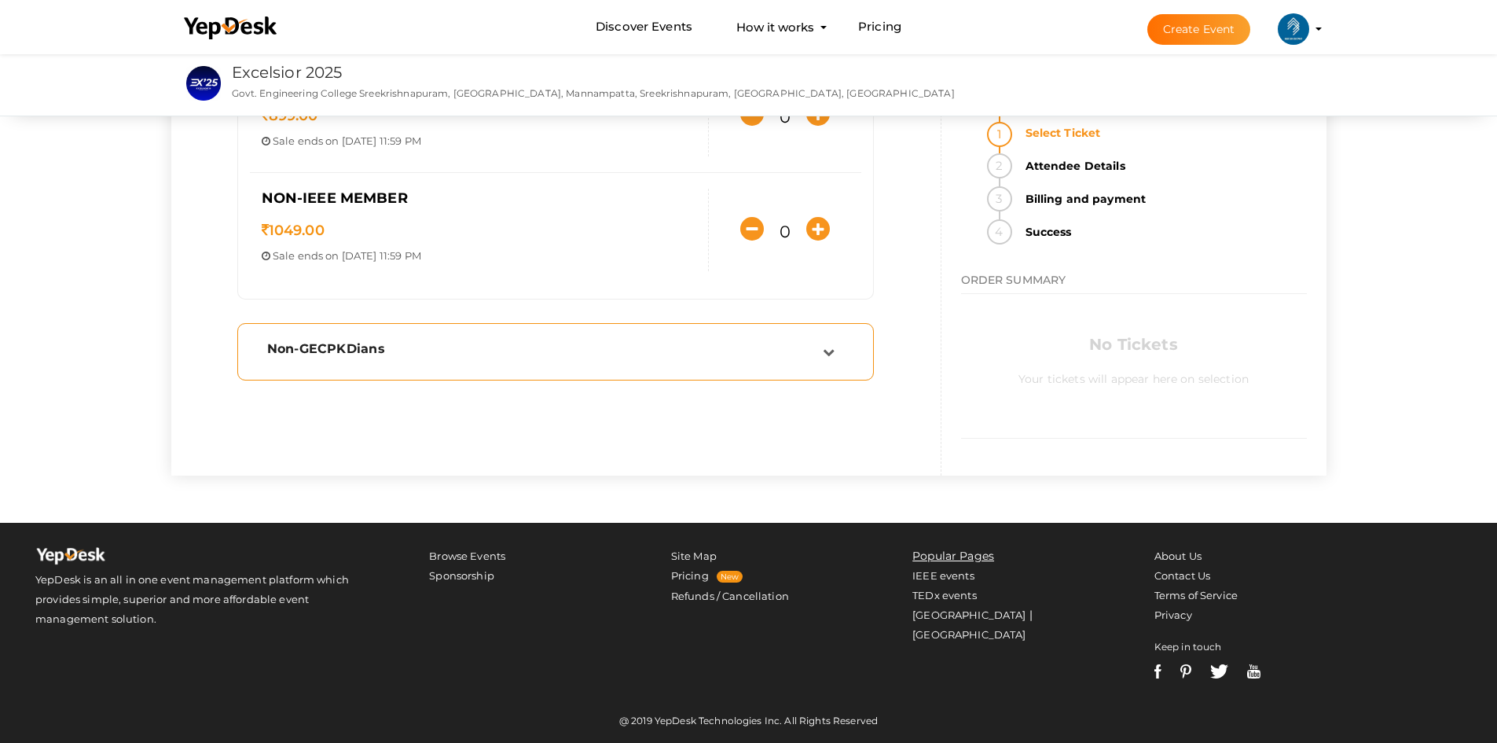
click at [487, 332] on div "Non-GECPKDians" at bounding box center [556, 352] width 620 height 40
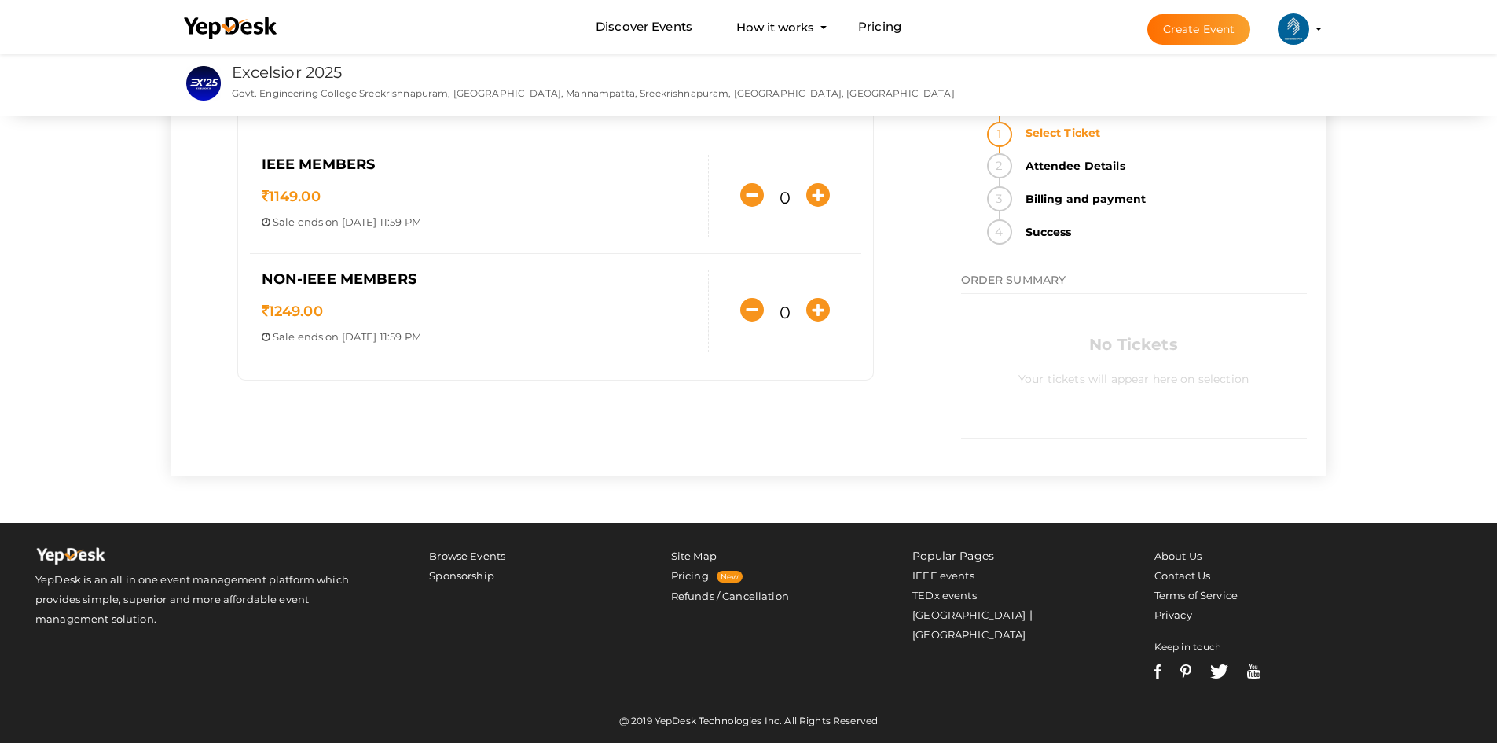
scroll to position [82, 0]
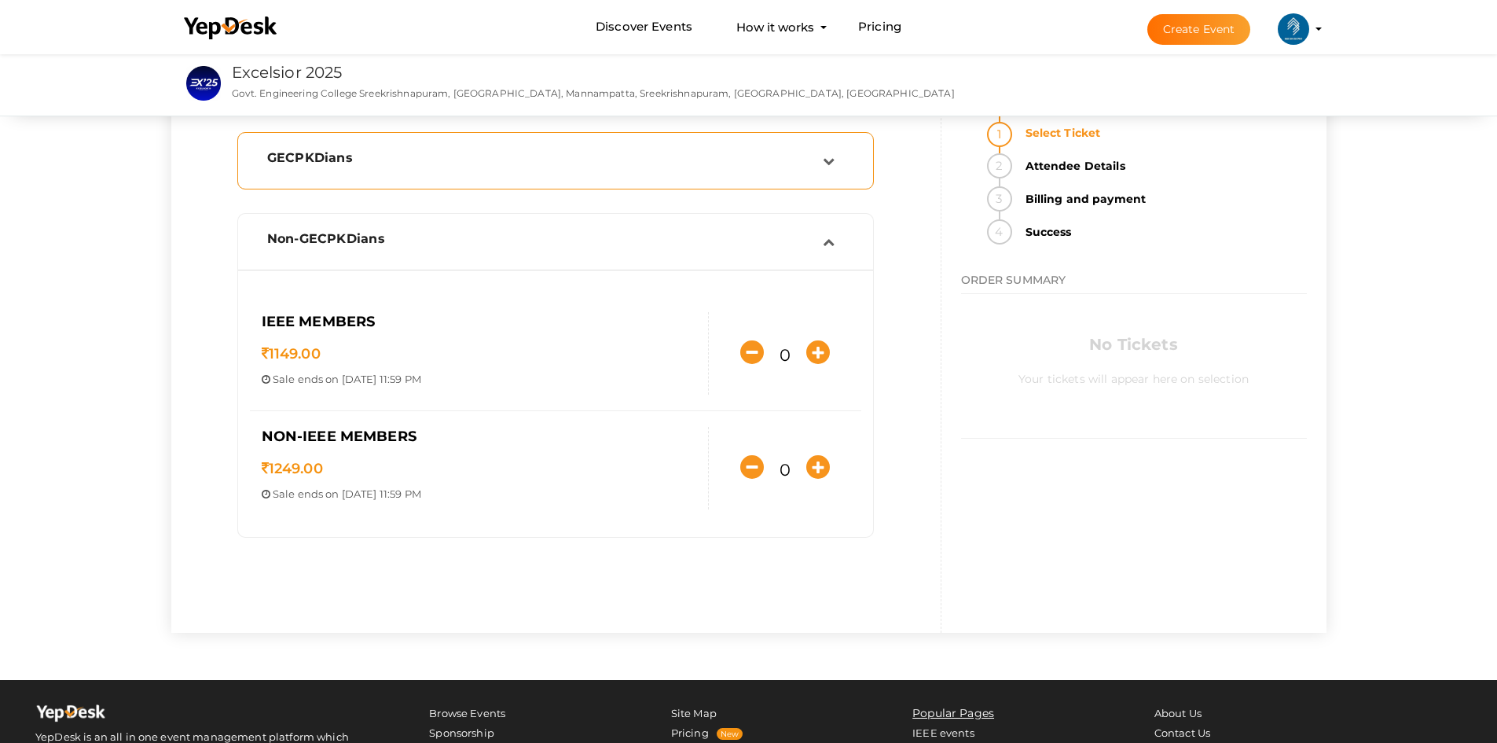
click at [460, 185] on div "GECPKDians" at bounding box center [555, 160] width 637 height 57
click at [458, 182] on div "GECPKDians" at bounding box center [555, 160] width 637 height 57
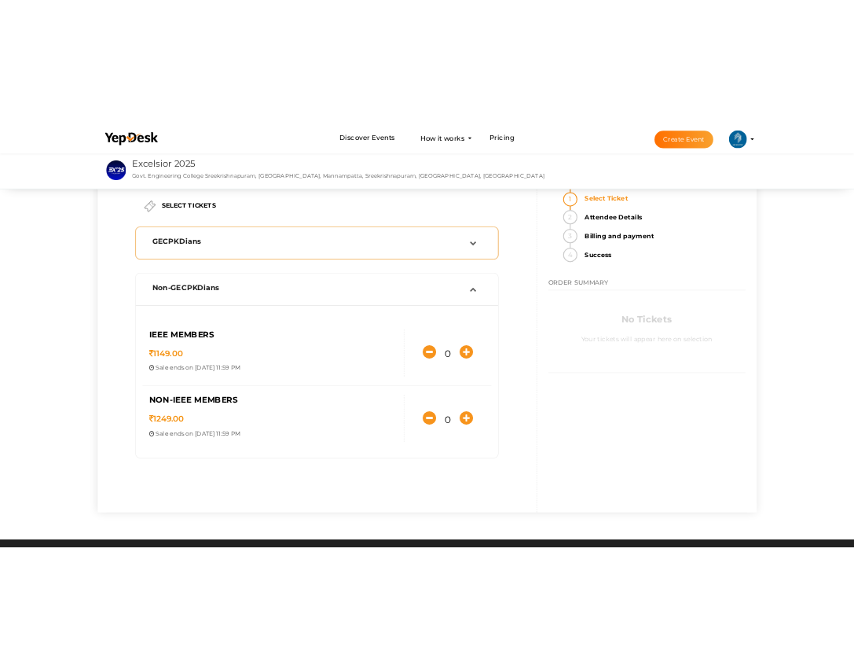
scroll to position [3, 0]
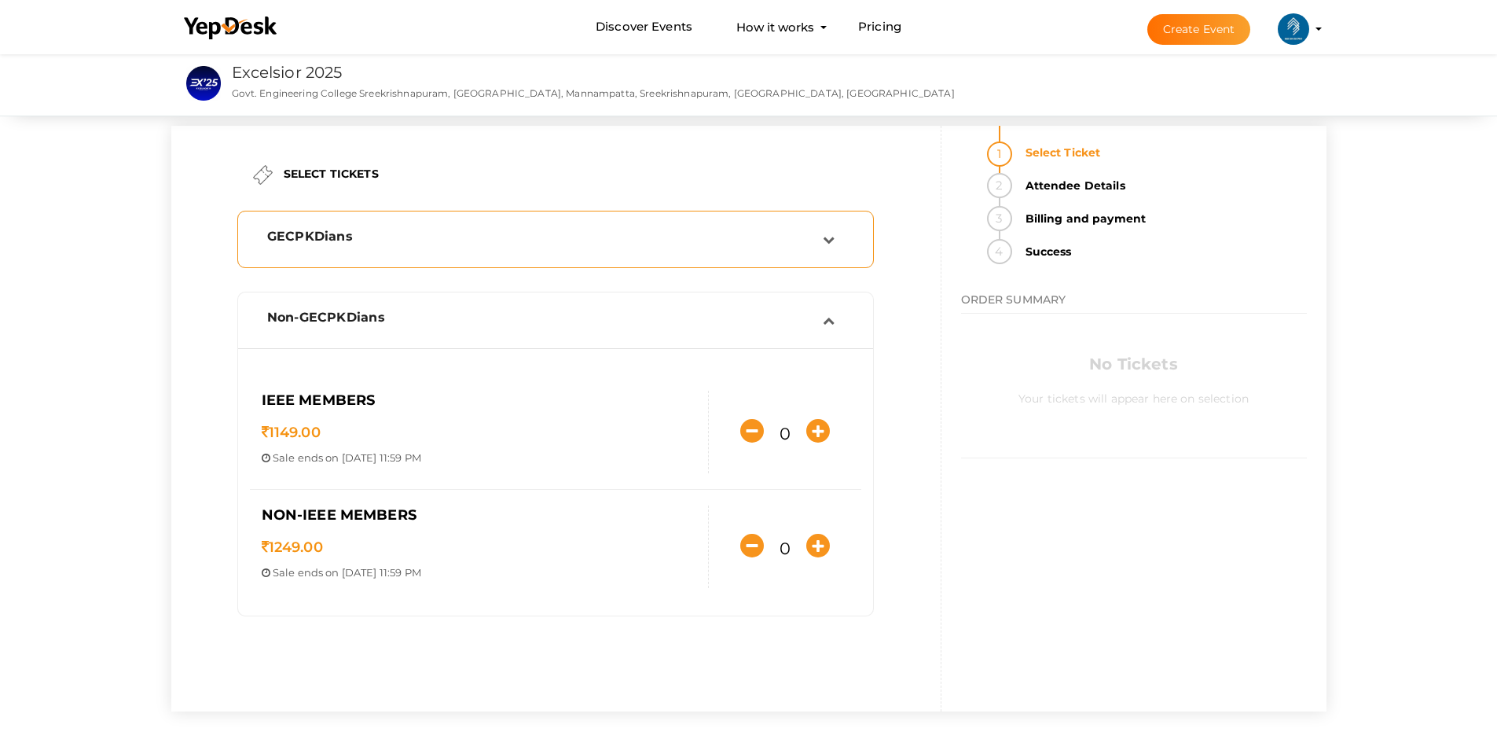
click at [534, 265] on div "GECPKDians" at bounding box center [555, 239] width 637 height 57
click at [533, 258] on div "GECPKDians" at bounding box center [556, 239] width 620 height 40
